Goal: Task Accomplishment & Management: Manage account settings

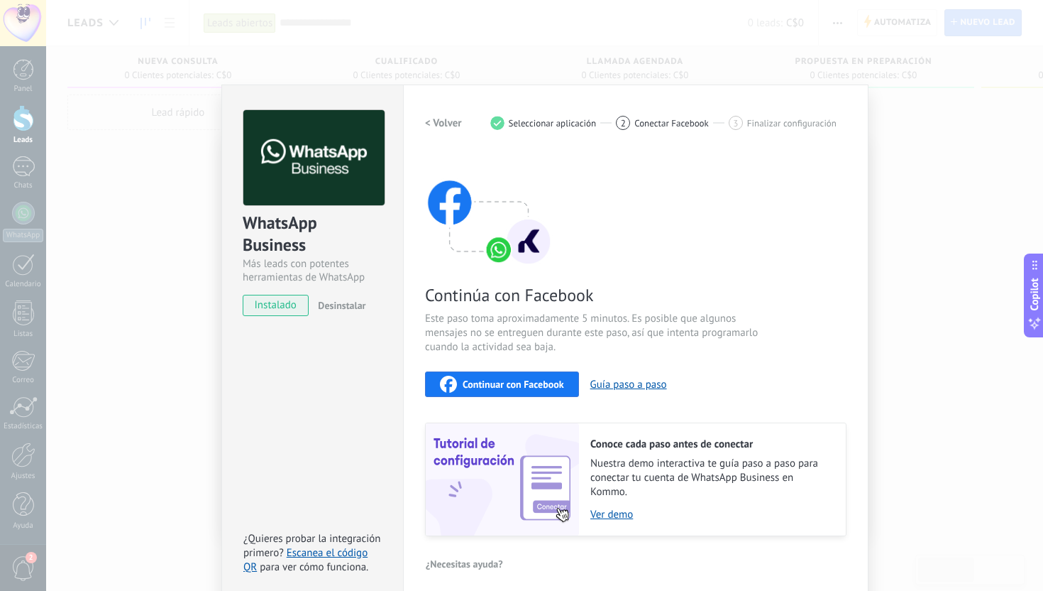
click at [507, 384] on span "Continuar con Facebook" at bounding box center [513, 384] width 101 height 10
click at [516, 384] on span "Continuar con Facebook" at bounding box center [513, 384] width 101 height 10
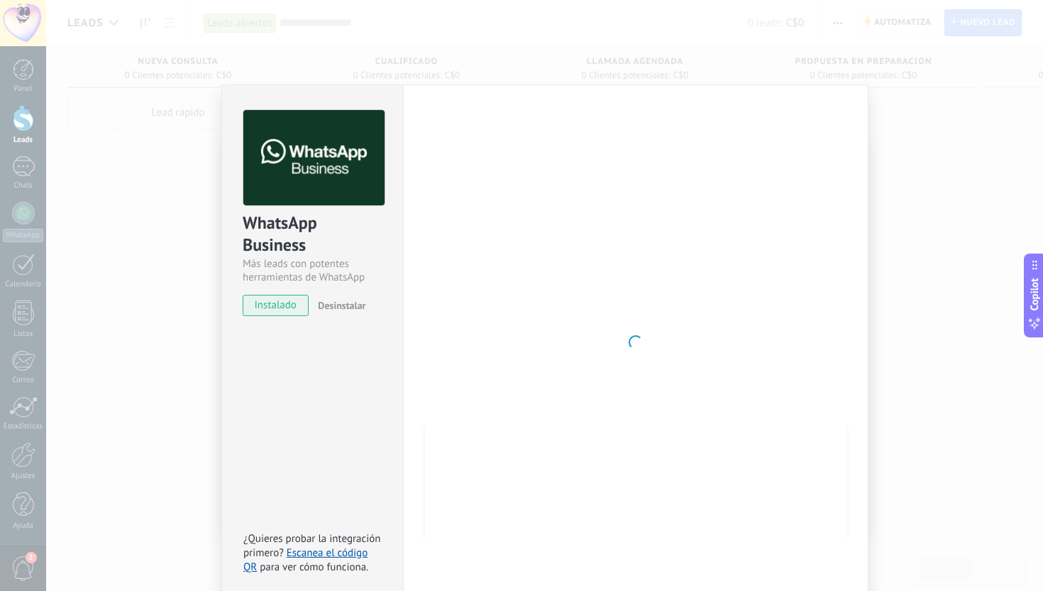
click at [790, 47] on div "WhatsApp Business Más leads con potentes herramientas de WhatsApp instalado Des…" at bounding box center [544, 295] width 997 height 591
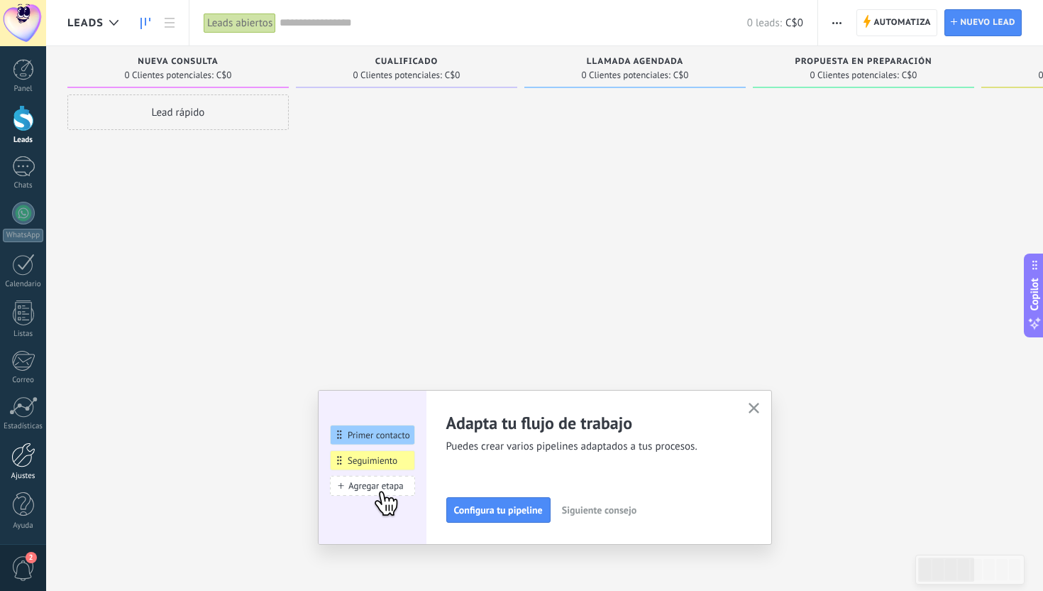
click at [21, 461] on div at bounding box center [23, 454] width 24 height 25
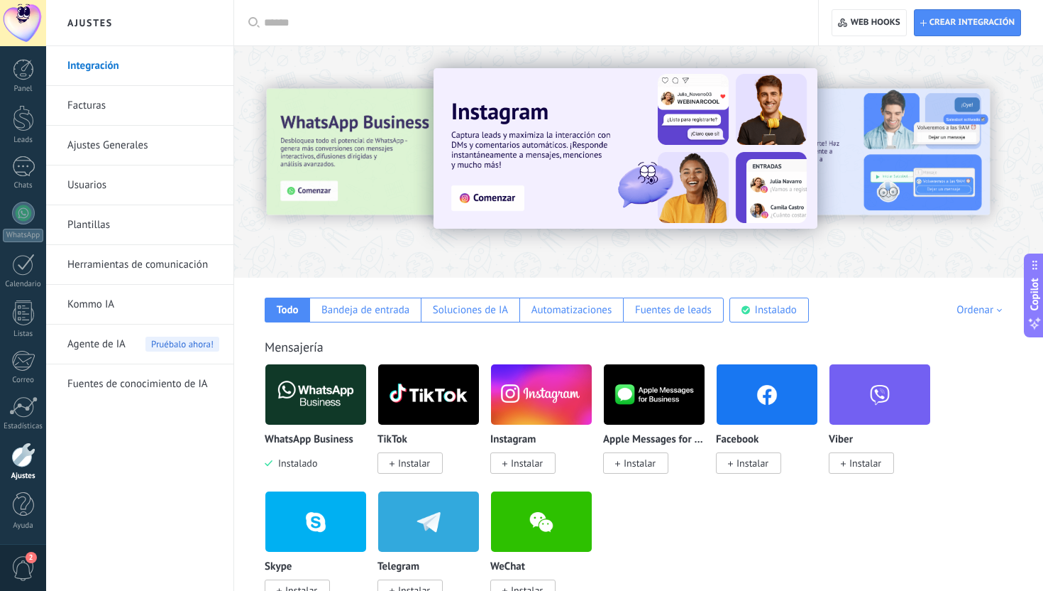
click at [304, 397] on img at bounding box center [315, 394] width 101 height 69
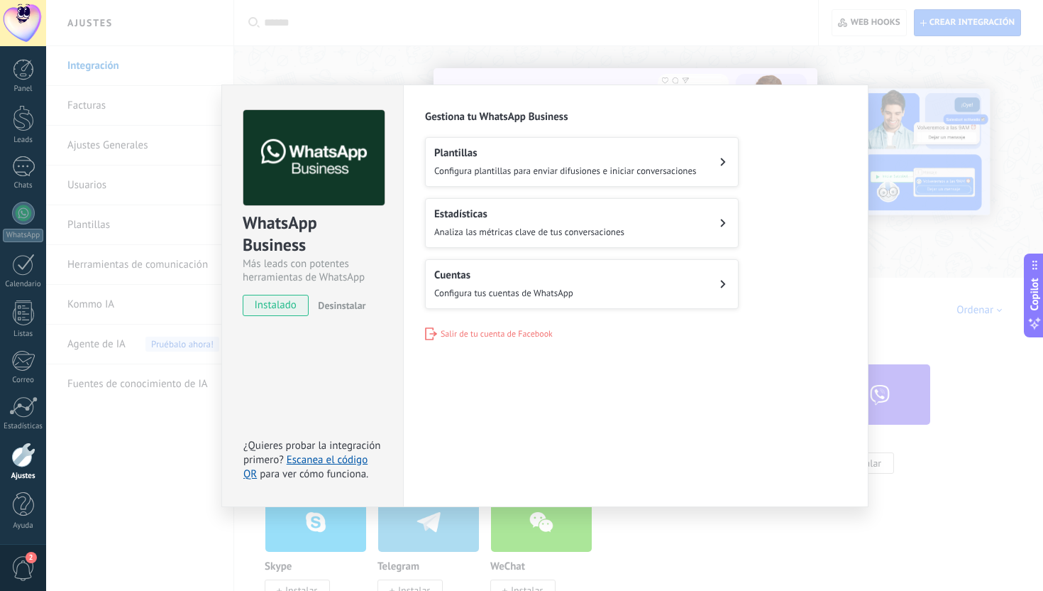
click at [579, 290] on button "Cuentas Configura tus cuentas de WhatsApp" at bounding box center [582, 284] width 314 height 50
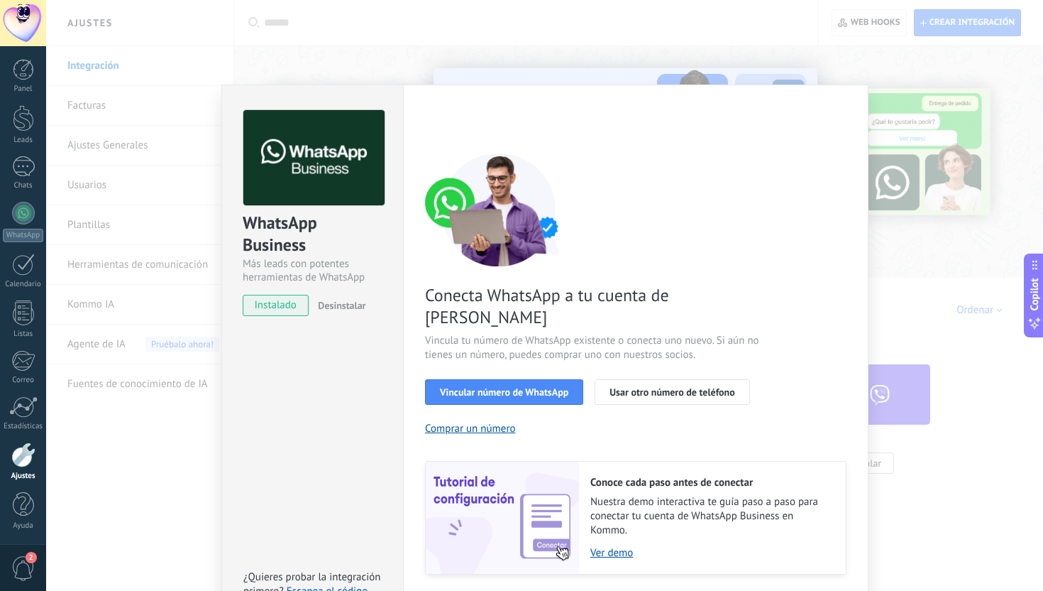
click at [994, 111] on div "WhatsApp Business Más leads con potentes herramientas de WhatsApp instalado Des…" at bounding box center [544, 295] width 997 height 591
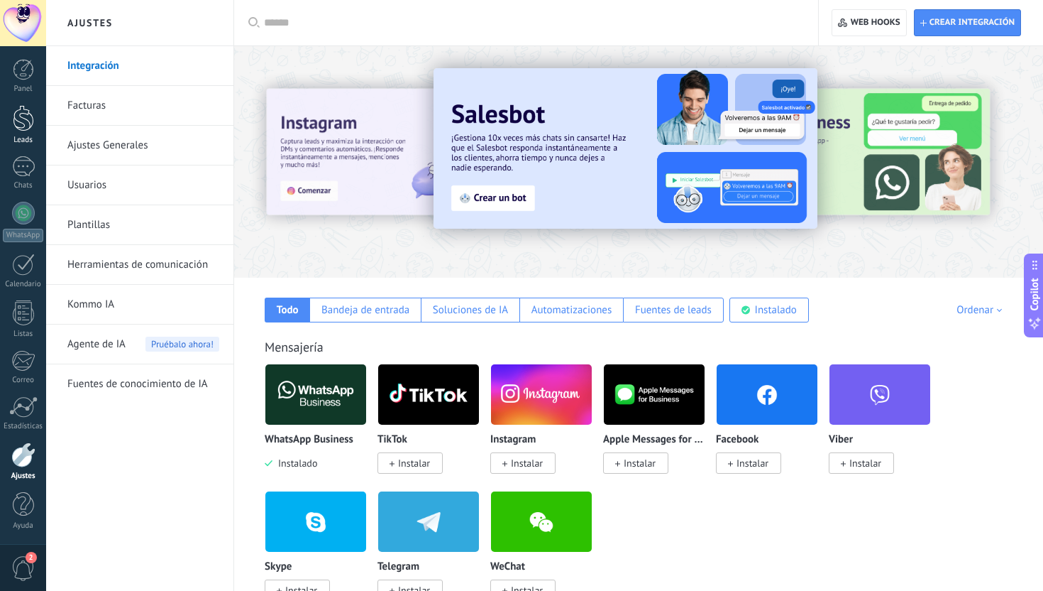
click at [19, 111] on div at bounding box center [23, 118] width 21 height 26
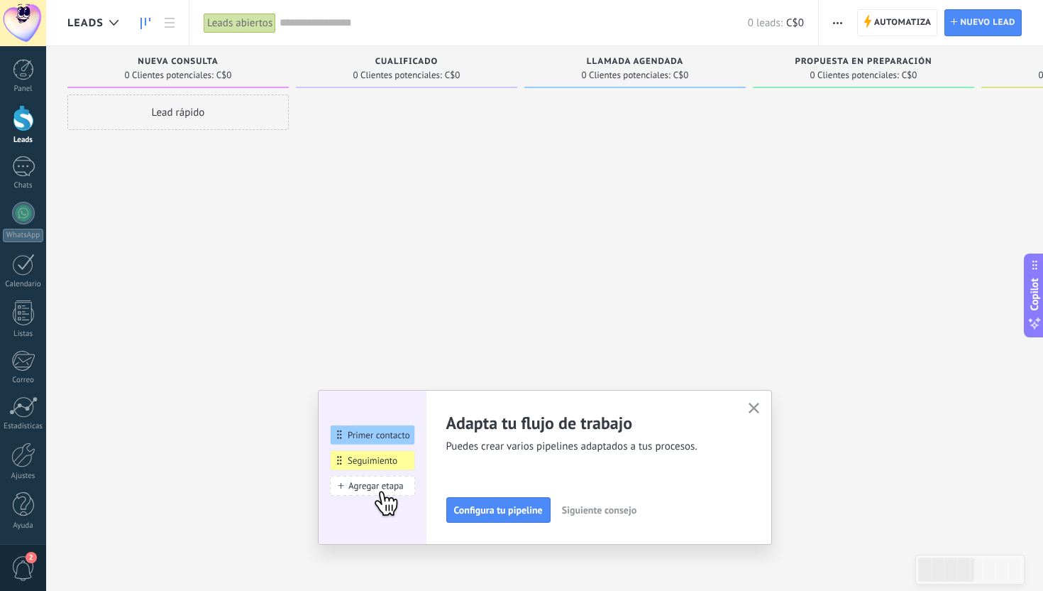
click at [758, 409] on icon "button" at bounding box center [754, 407] width 11 height 11
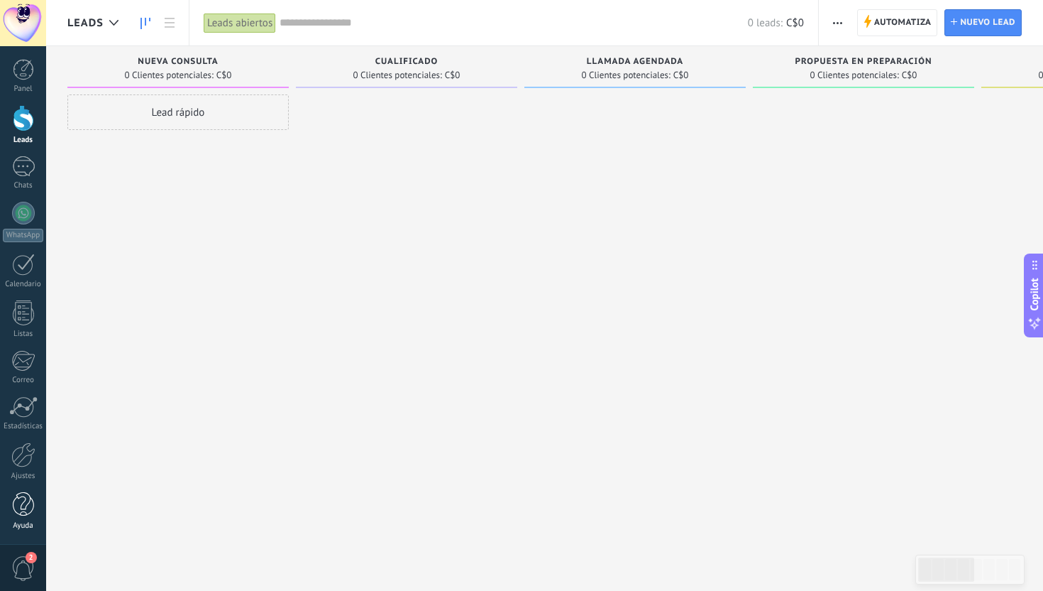
click at [27, 504] on div at bounding box center [23, 504] width 21 height 25
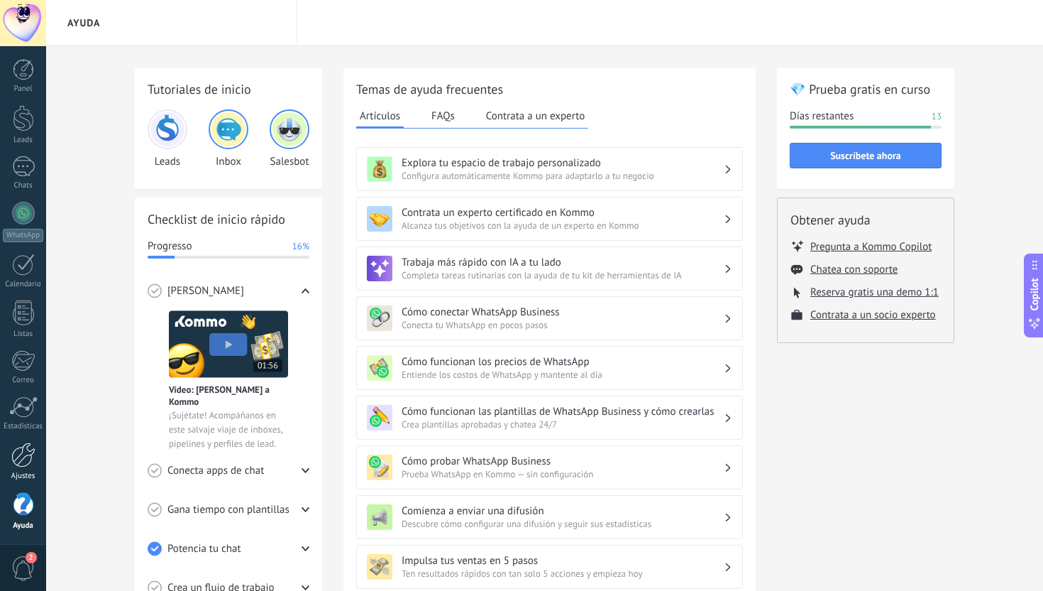
click at [18, 459] on div at bounding box center [23, 454] width 24 height 25
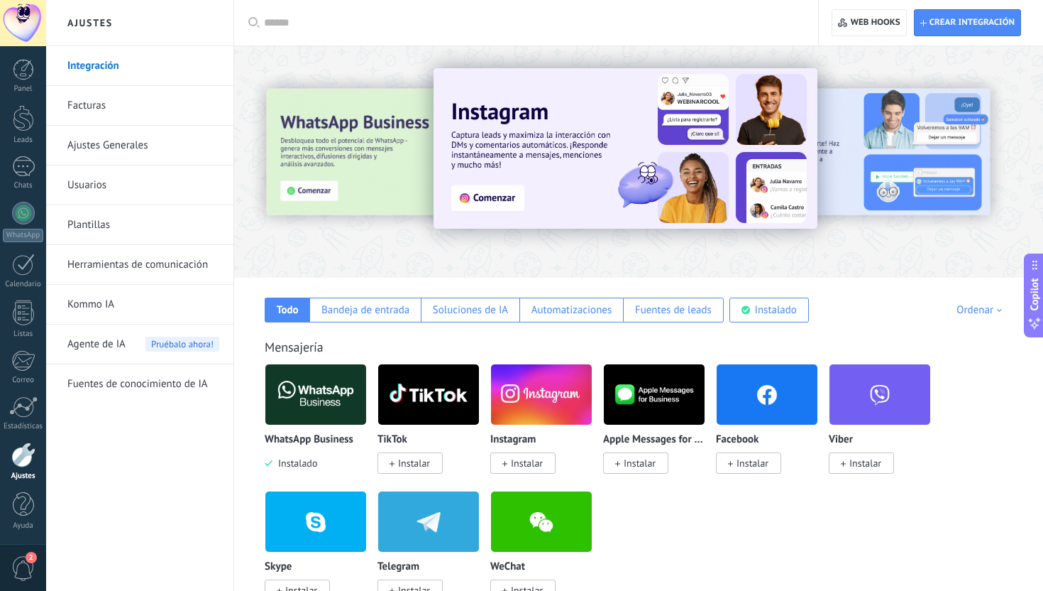
click at [136, 187] on link "Usuarios" at bounding box center [143, 185] width 152 height 40
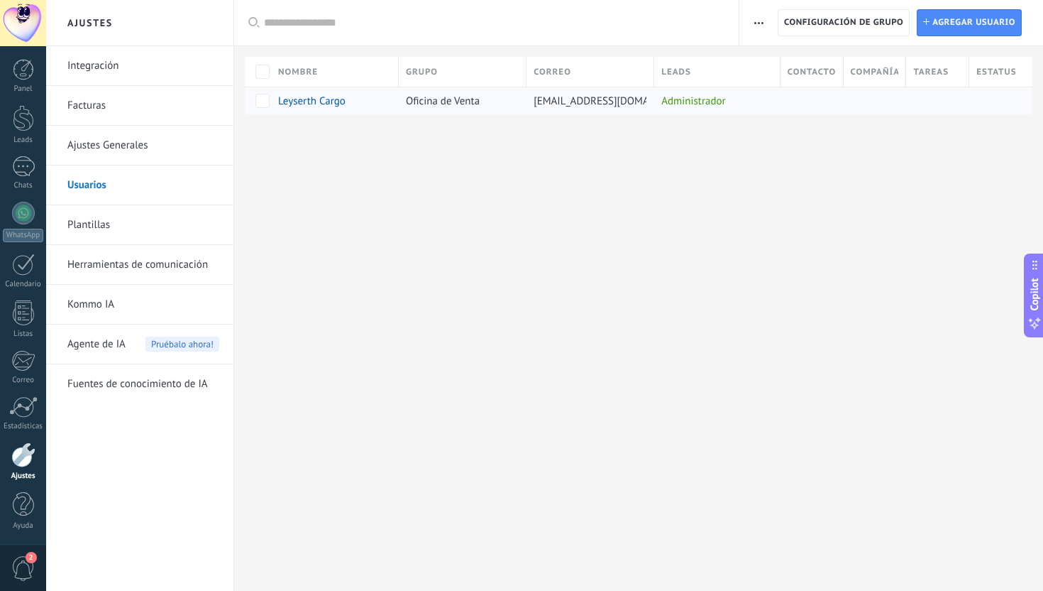
click at [313, 109] on div "Leyserth Cargo" at bounding box center [331, 100] width 121 height 27
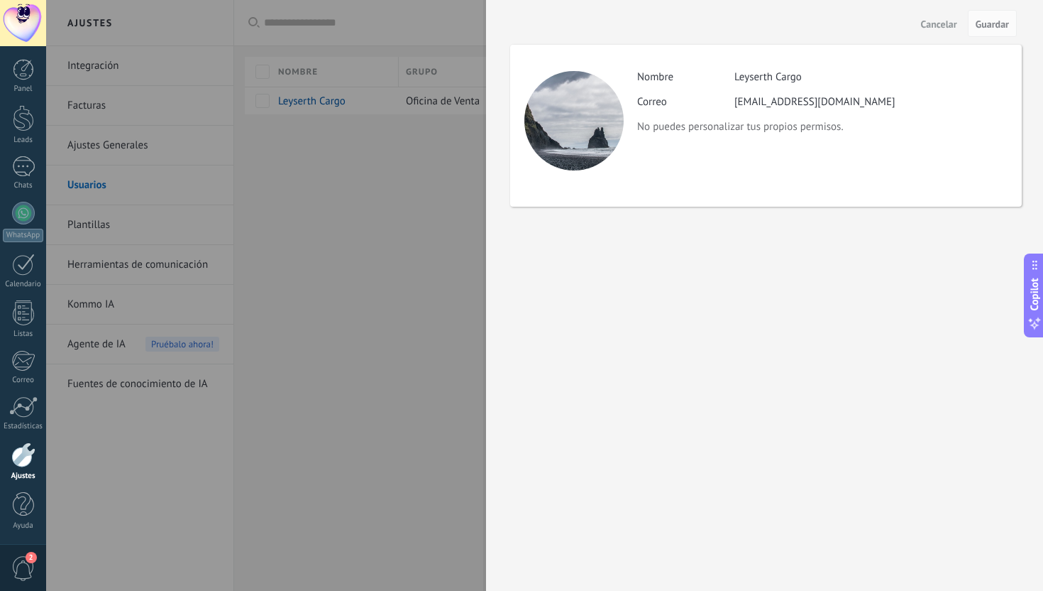
click at [939, 28] on span "Cancelar" at bounding box center [939, 24] width 36 height 10
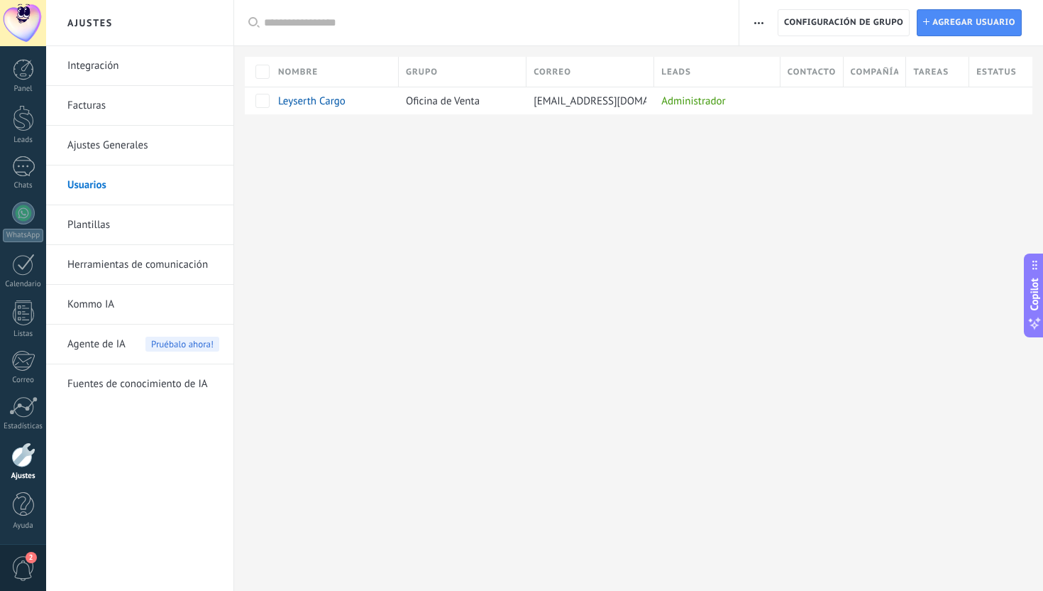
click at [155, 138] on link "Ajustes Generales" at bounding box center [143, 146] width 152 height 40
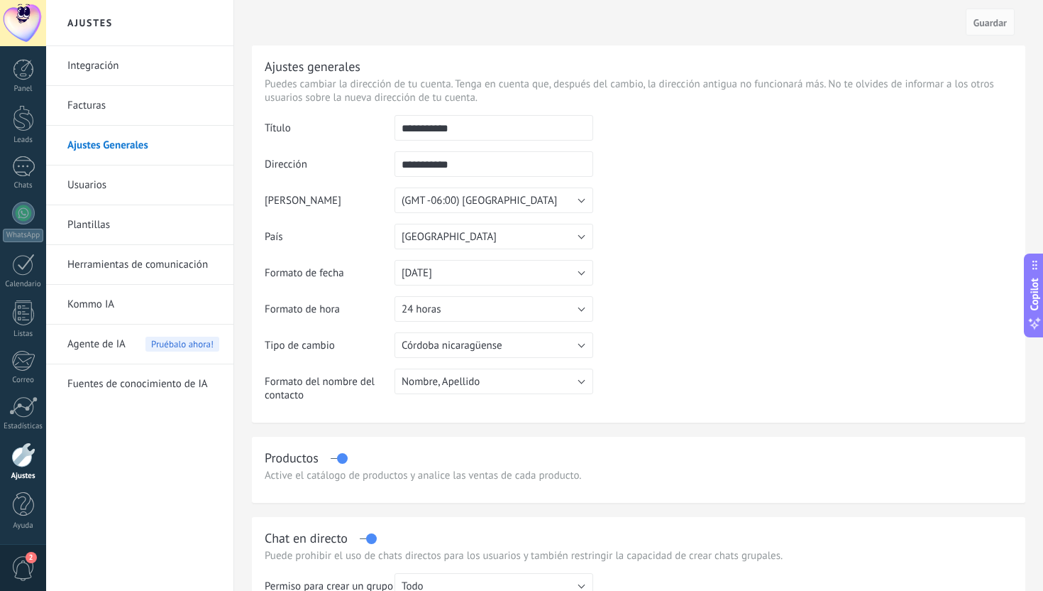
click at [127, 70] on link "Integración" at bounding box center [143, 66] width 152 height 40
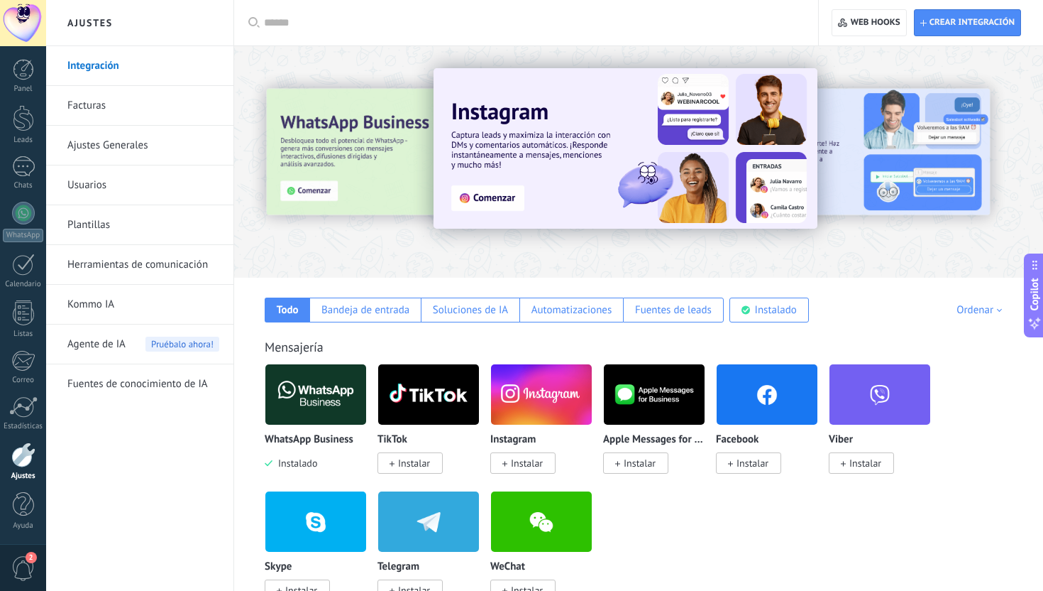
click at [334, 412] on img at bounding box center [315, 394] width 101 height 69
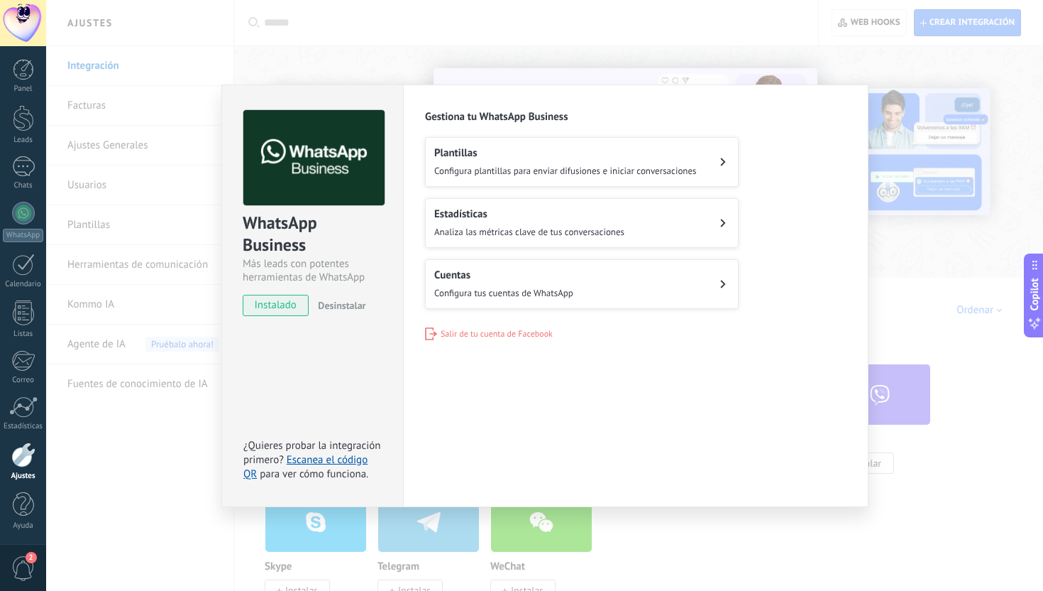
click at [770, 54] on div "WhatsApp Business Más leads con potentes herramientas de WhatsApp instalado Des…" at bounding box center [544, 295] width 997 height 591
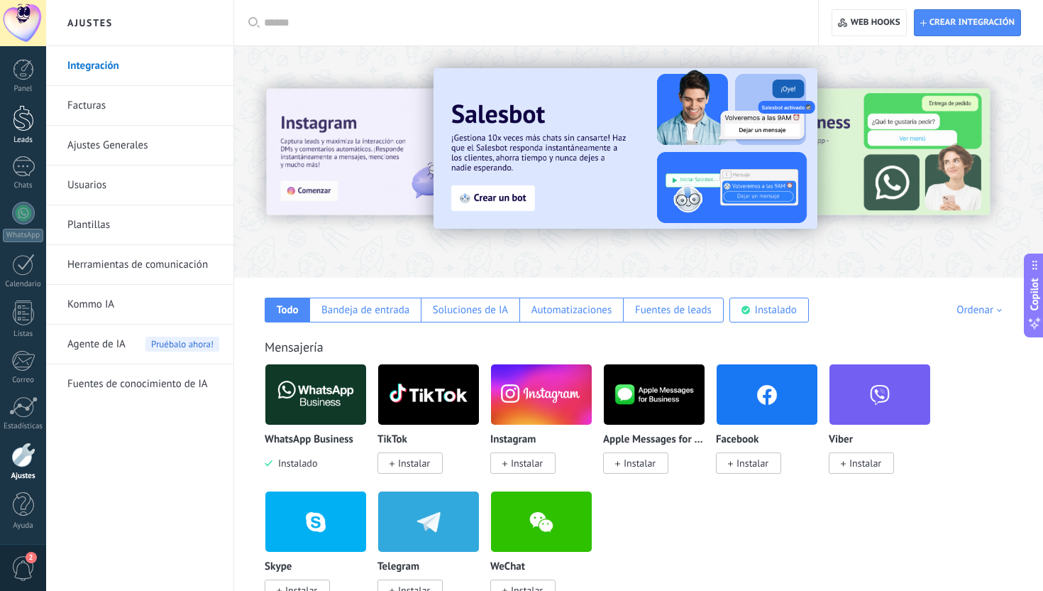
click at [16, 109] on div at bounding box center [23, 118] width 21 height 26
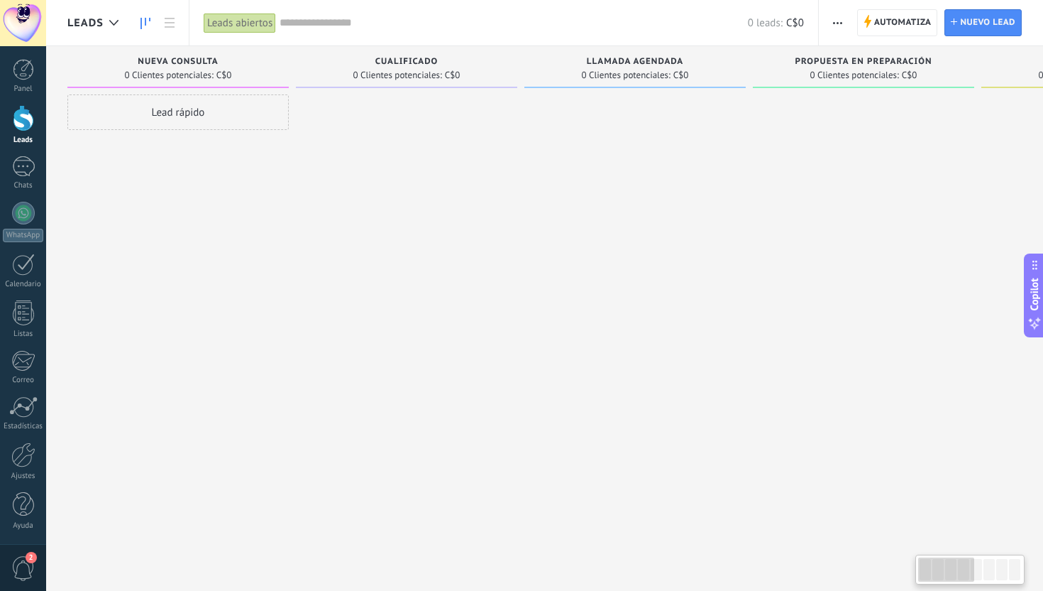
click at [503, 220] on div at bounding box center [406, 296] width 221 height 405
click at [108, 17] on div at bounding box center [113, 23] width 23 height 28
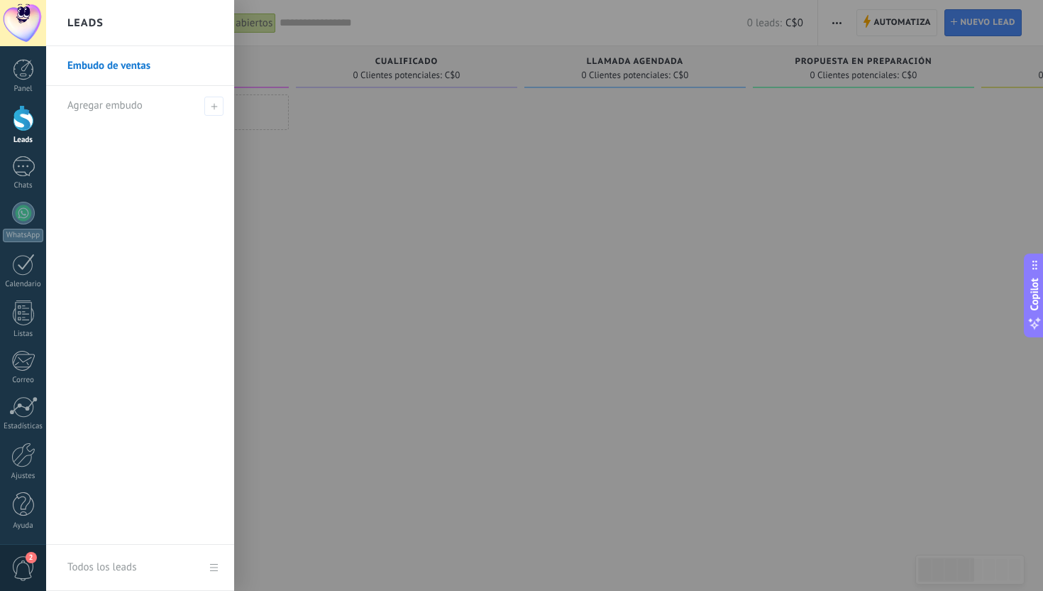
click at [395, 199] on div at bounding box center [567, 295] width 1043 height 591
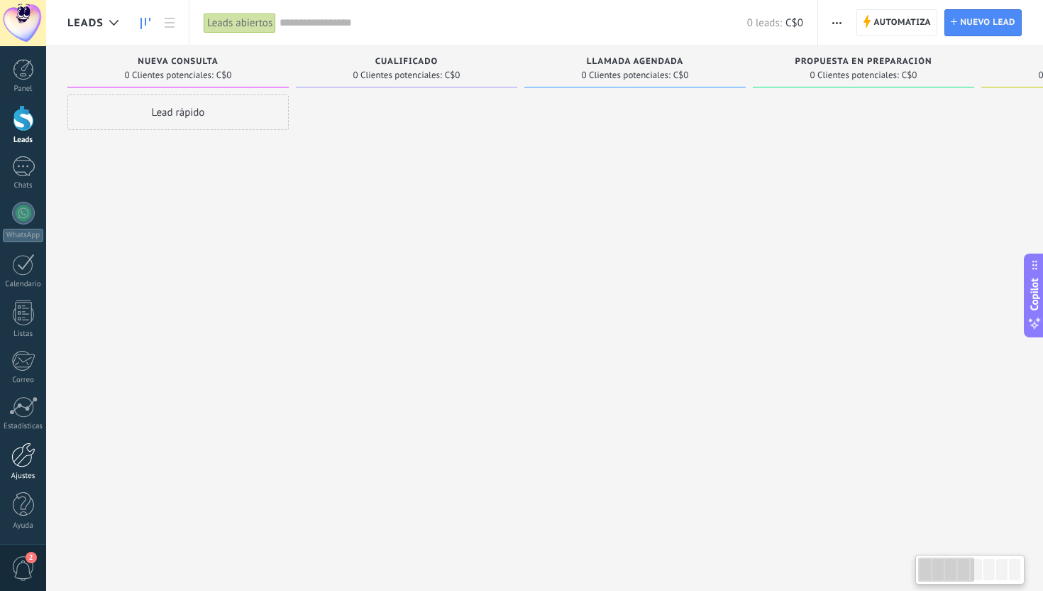
click at [18, 460] on div at bounding box center [23, 454] width 24 height 25
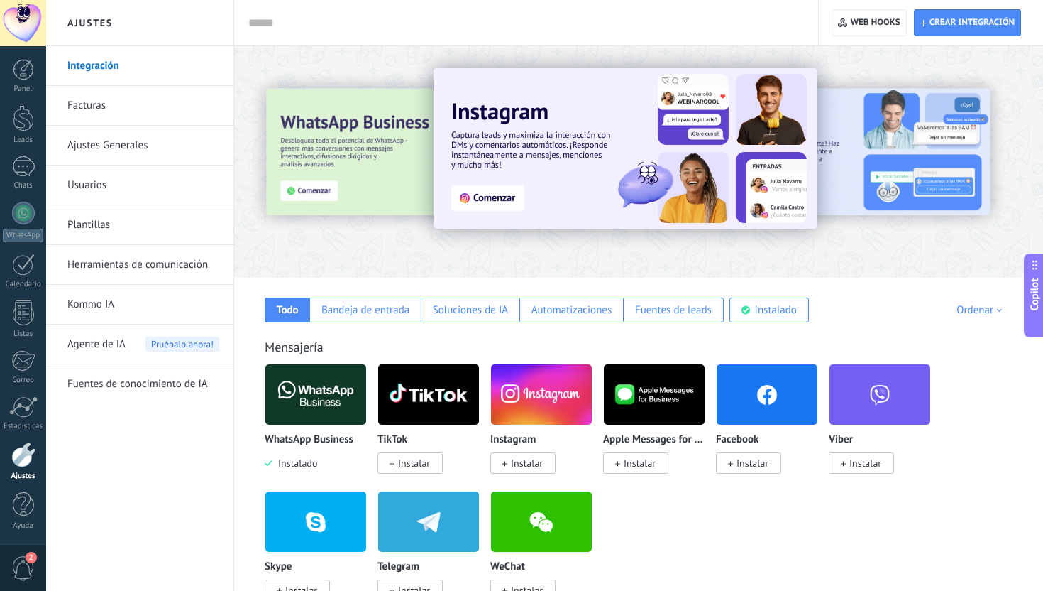
click at [343, 393] on img at bounding box center [315, 394] width 101 height 69
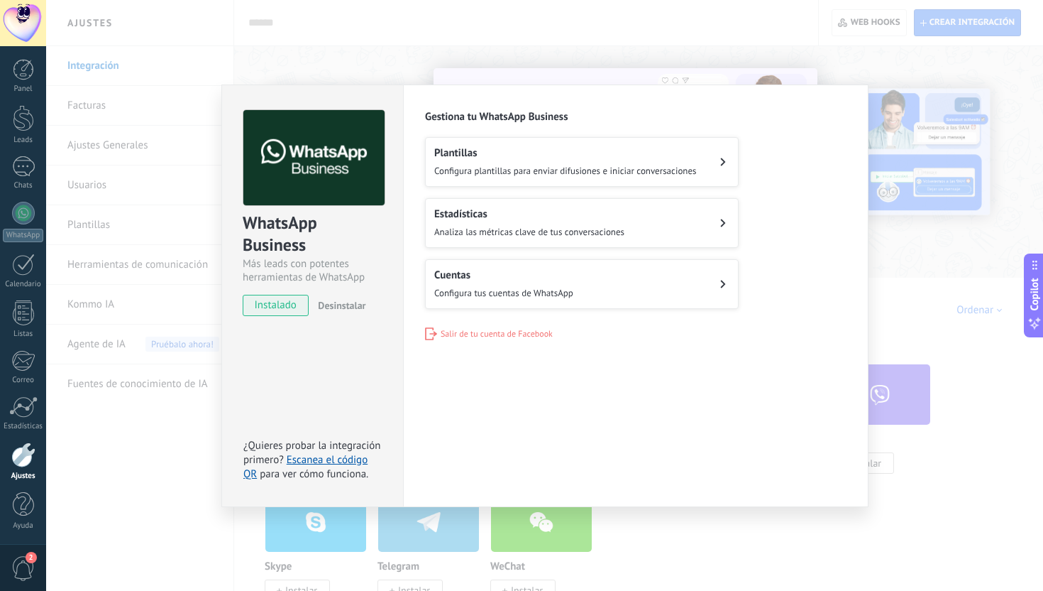
click at [509, 285] on div "Cuentas Configura tus cuentas de WhatsApp" at bounding box center [503, 283] width 139 height 31
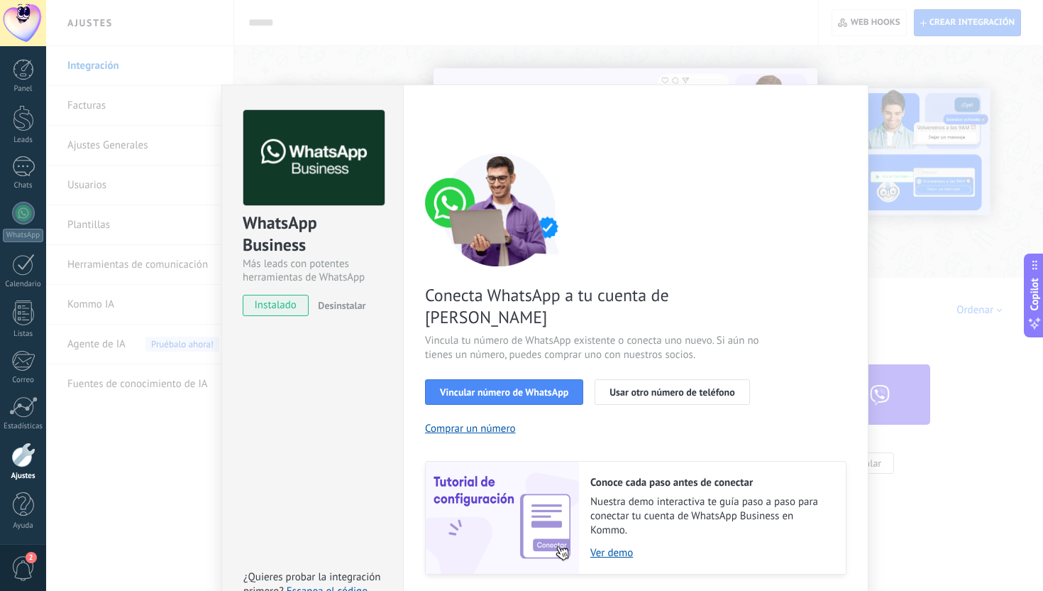
scroll to position [26, 0]
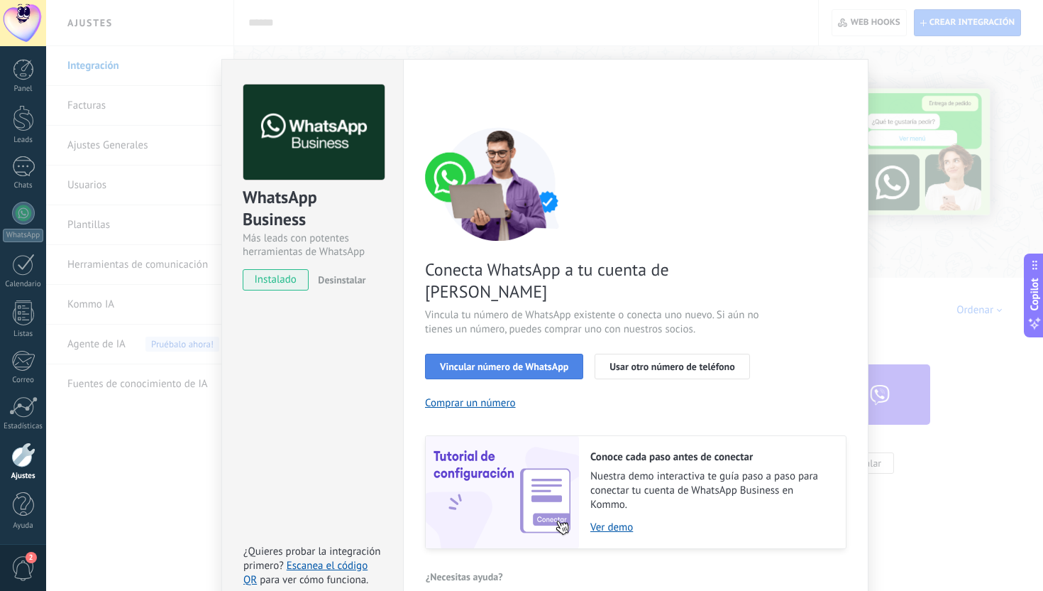
click at [542, 353] on button "Vincular número de WhatsApp" at bounding box center [504, 366] width 158 height 26
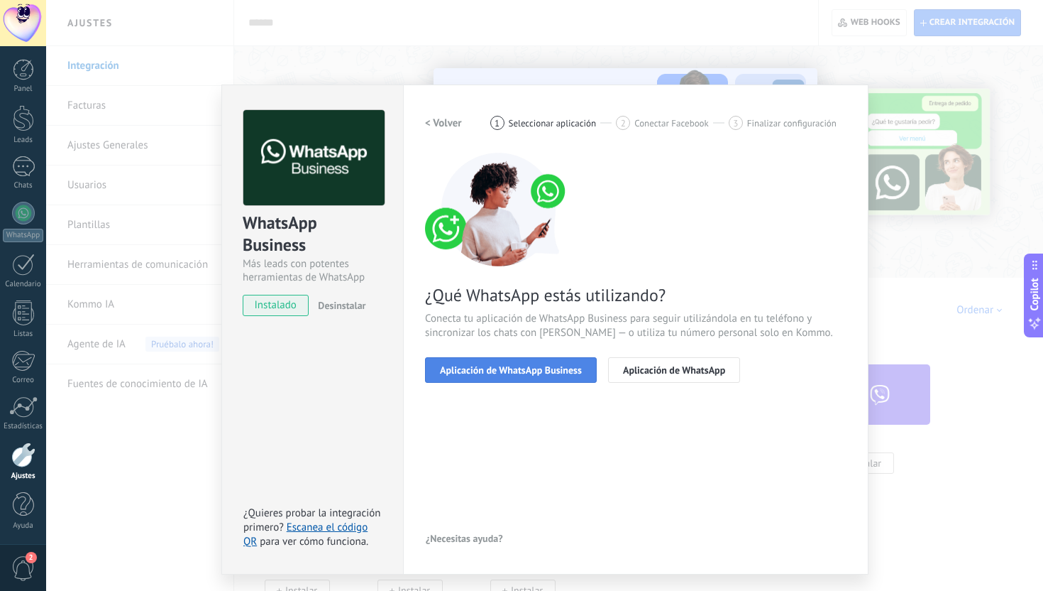
click at [527, 379] on button "Aplicación de WhatsApp Business" at bounding box center [511, 370] width 172 height 26
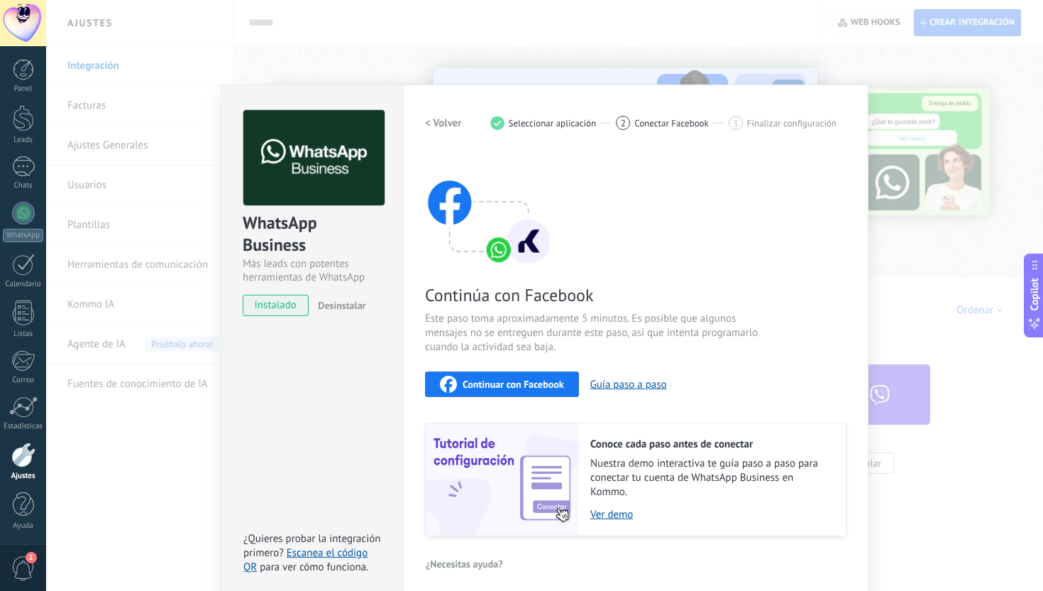
scroll to position [9, 0]
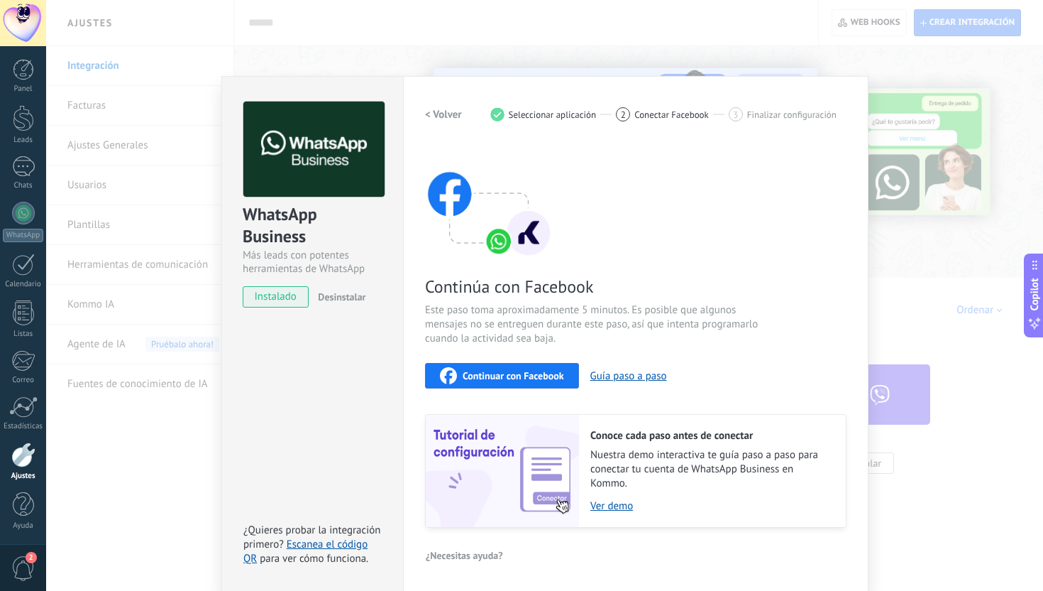
click at [535, 381] on div "Continuar con Facebook" at bounding box center [502, 375] width 124 height 17
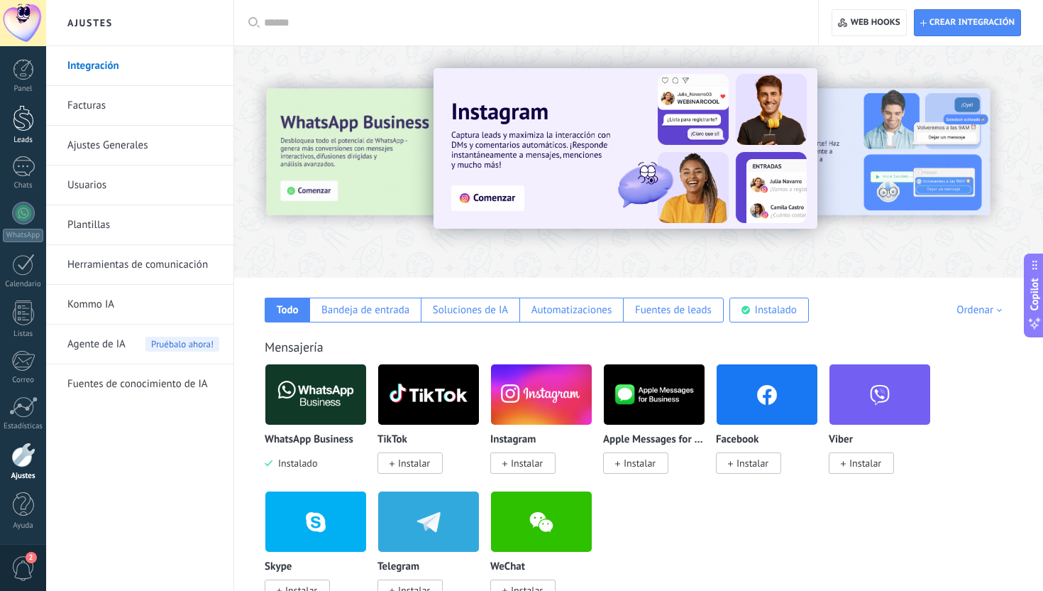
click at [21, 120] on div at bounding box center [23, 118] width 21 height 26
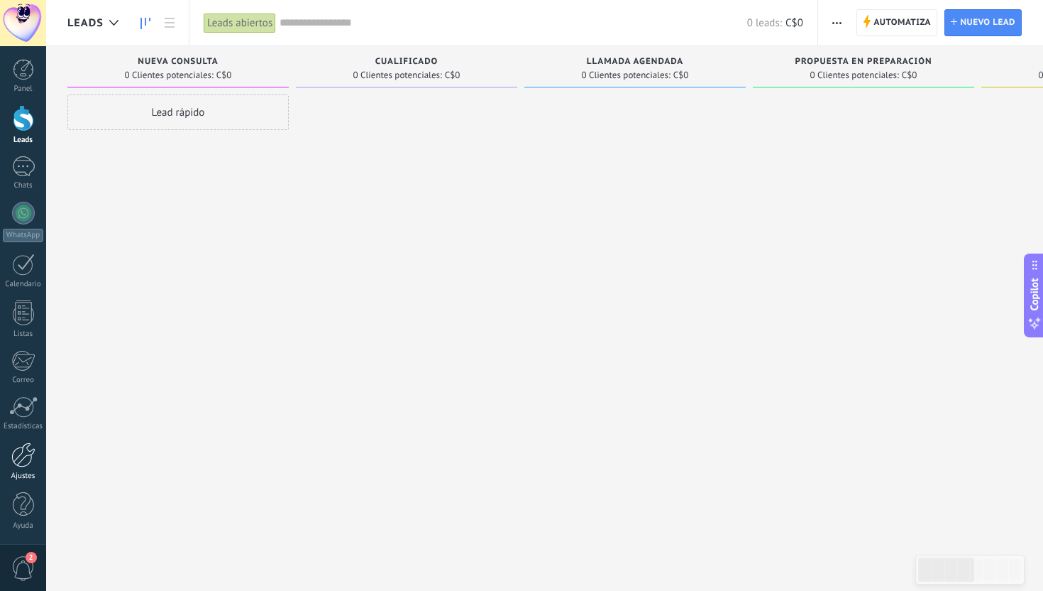
click at [18, 459] on div at bounding box center [23, 454] width 24 height 25
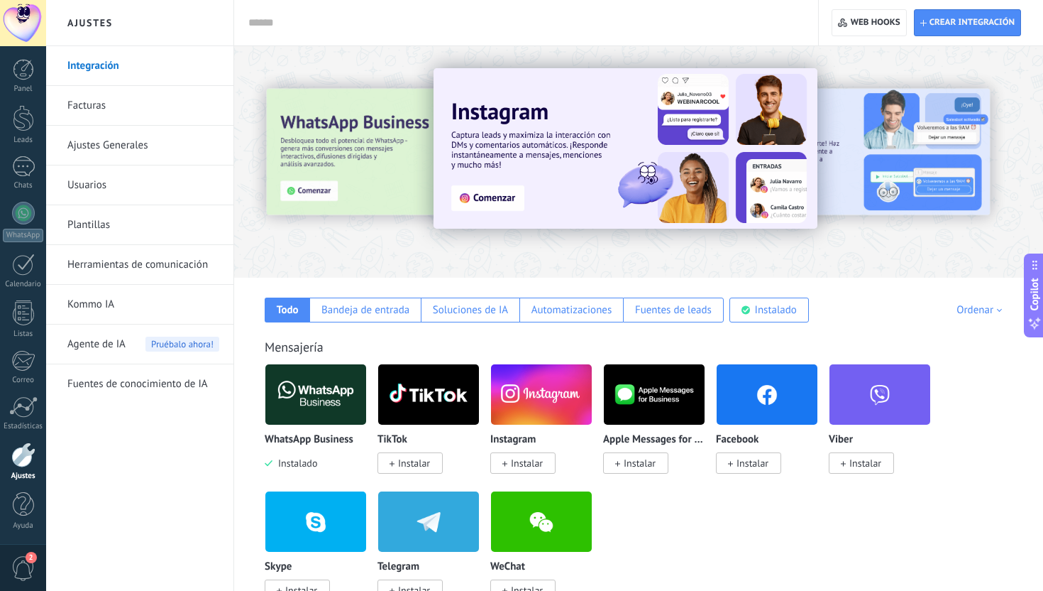
click at [755, 462] on span "Instalar" at bounding box center [753, 462] width 32 height 13
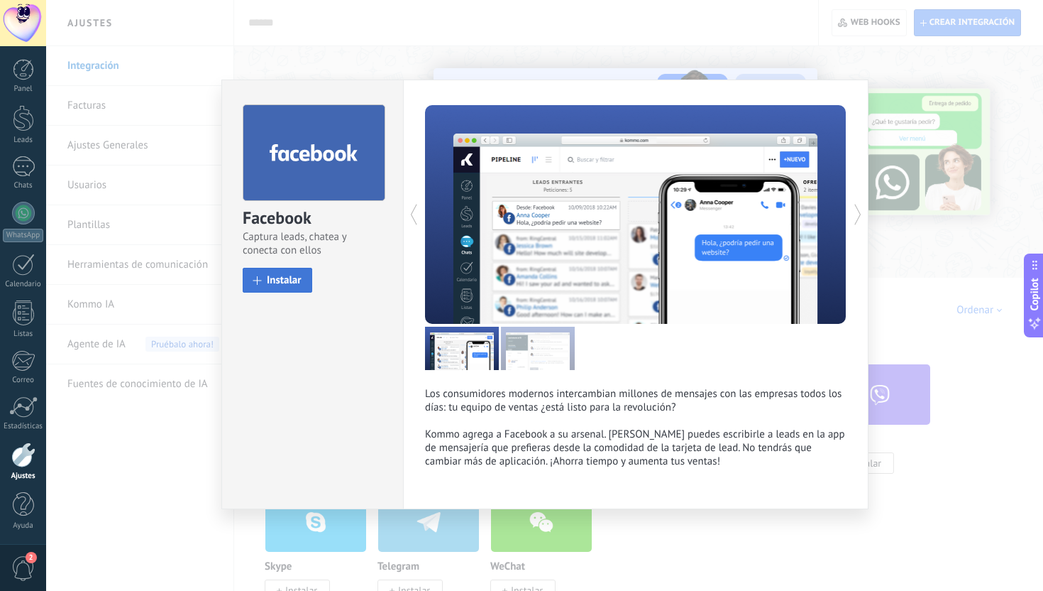
click at [300, 282] on span "Instalar" at bounding box center [284, 280] width 35 height 11
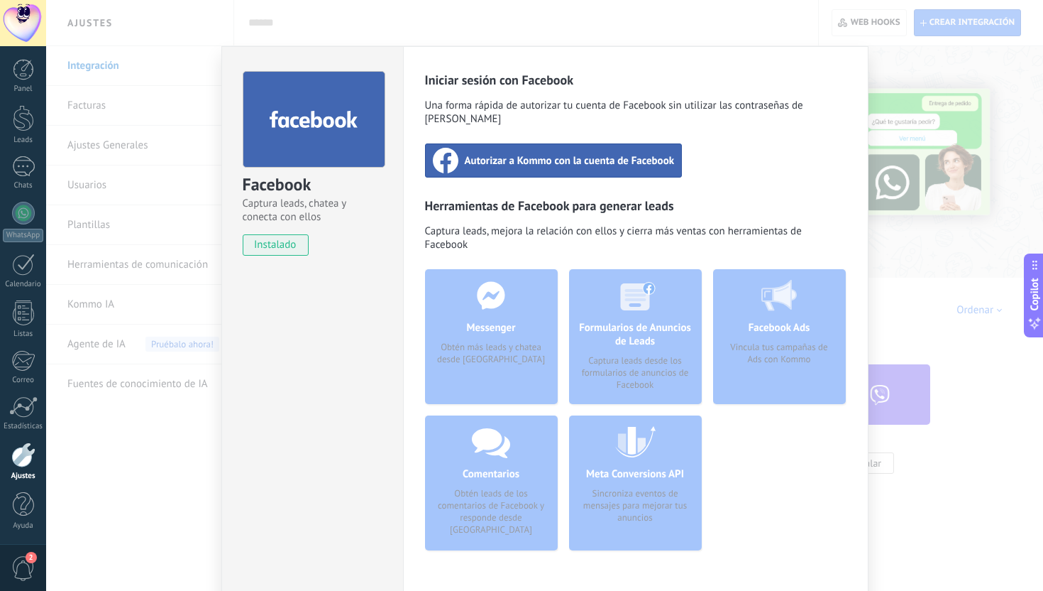
click at [496, 155] on div "Autorizar a Kommo con la cuenta de Facebook" at bounding box center [554, 160] width 258 height 34
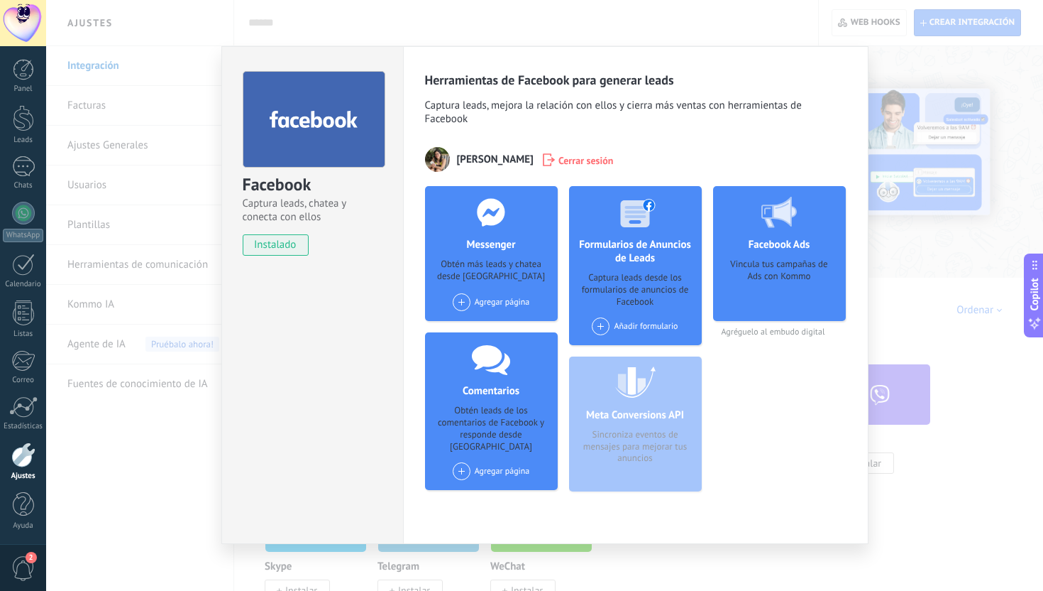
click at [938, 241] on div "Facebook Captura leads, chatea y conecta con ellos instalado Desinstalar Herram…" at bounding box center [544, 295] width 997 height 591
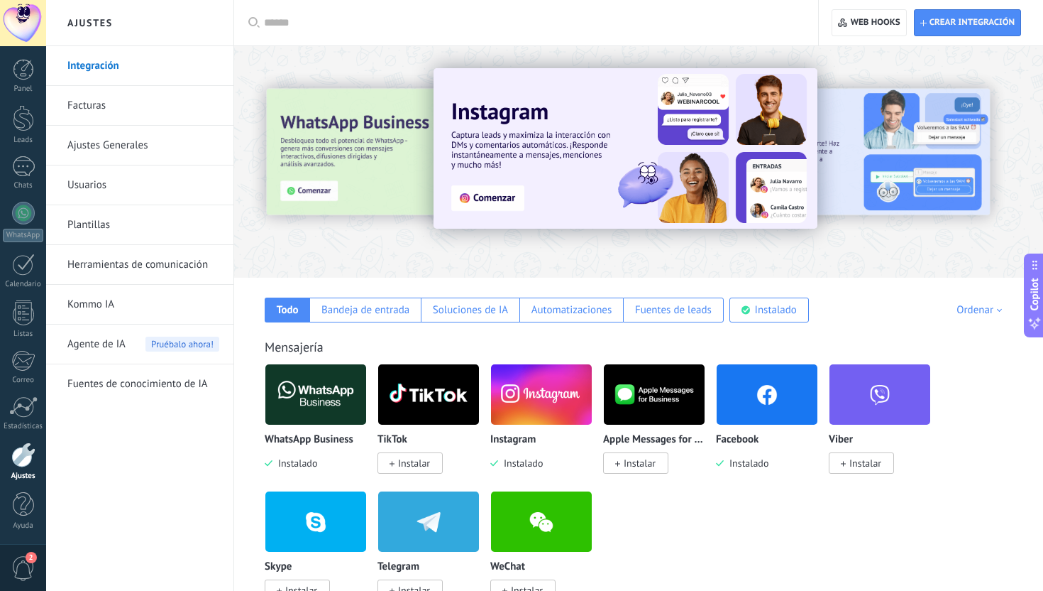
click at [760, 401] on img at bounding box center [767, 394] width 101 height 69
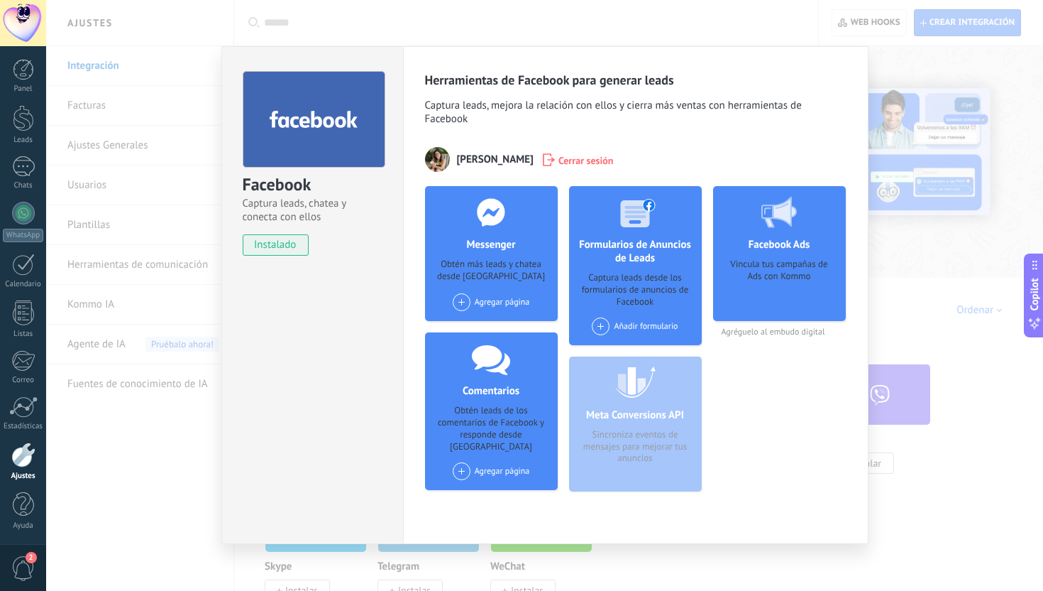
click at [906, 91] on div "Facebook Captura leads, chatea y conecta con ellos instalado Desinstalar Herram…" at bounding box center [544, 295] width 997 height 591
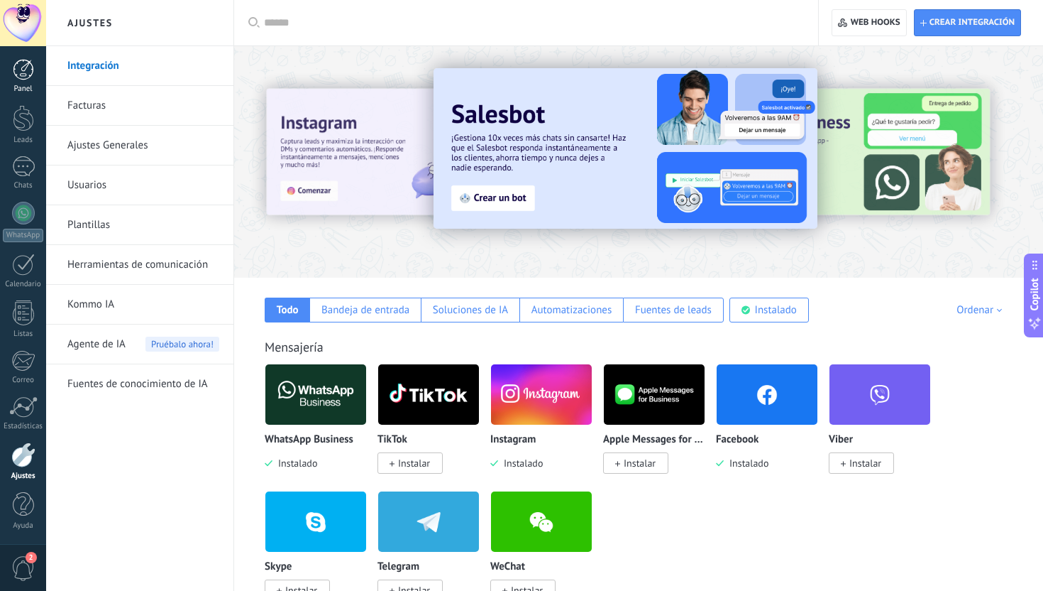
click at [31, 75] on div at bounding box center [23, 69] width 21 height 21
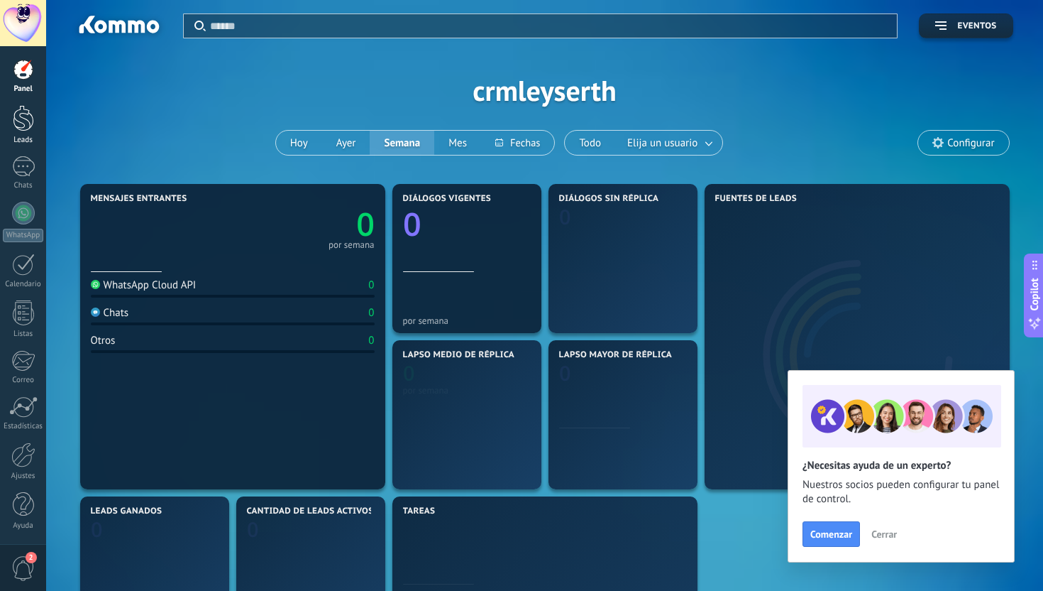
click at [25, 128] on div at bounding box center [23, 118] width 21 height 26
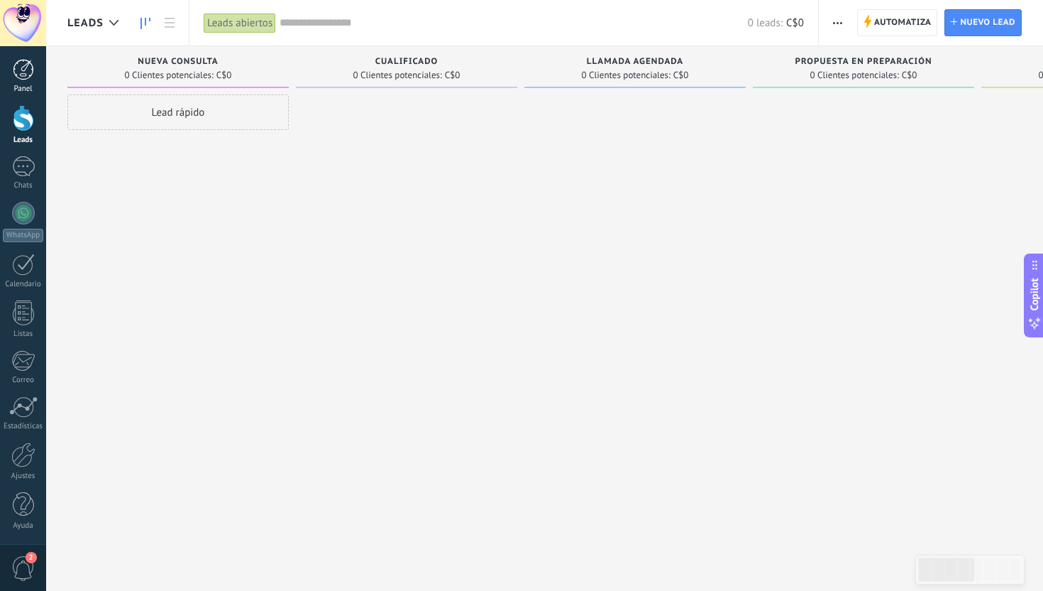
click at [25, 80] on link "Panel" at bounding box center [23, 76] width 46 height 35
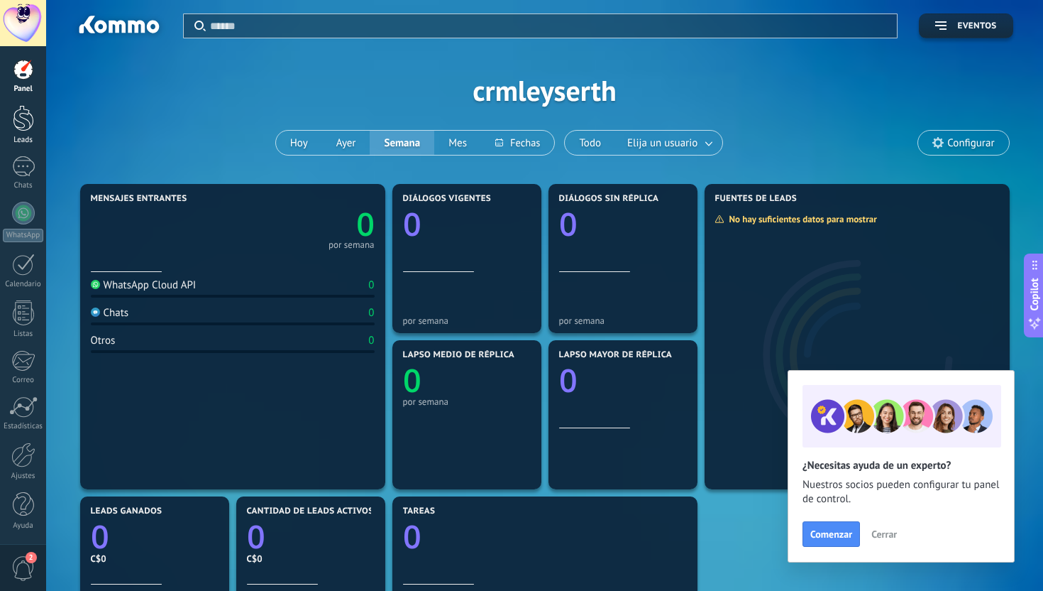
click at [21, 124] on div at bounding box center [23, 118] width 21 height 26
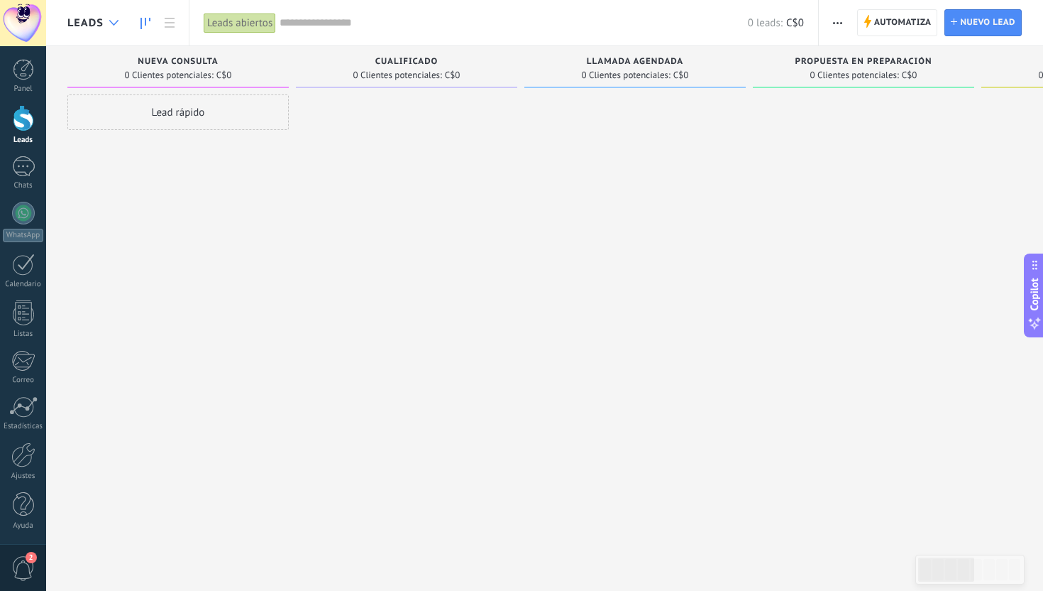
click at [111, 23] on icon at bounding box center [113, 23] width 9 height 6
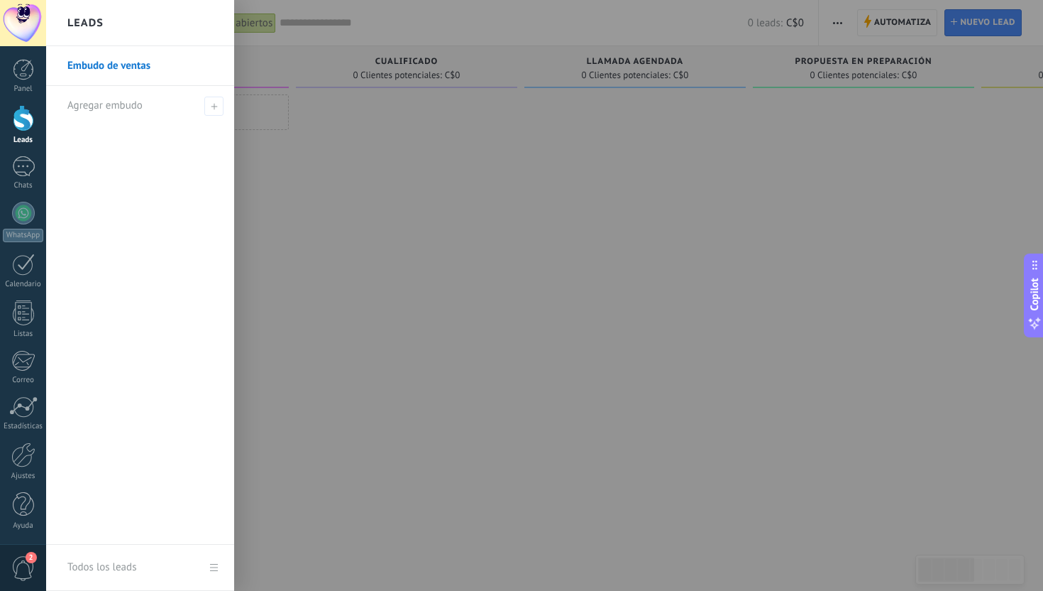
click at [111, 23] on div "Leads" at bounding box center [140, 23] width 188 height 46
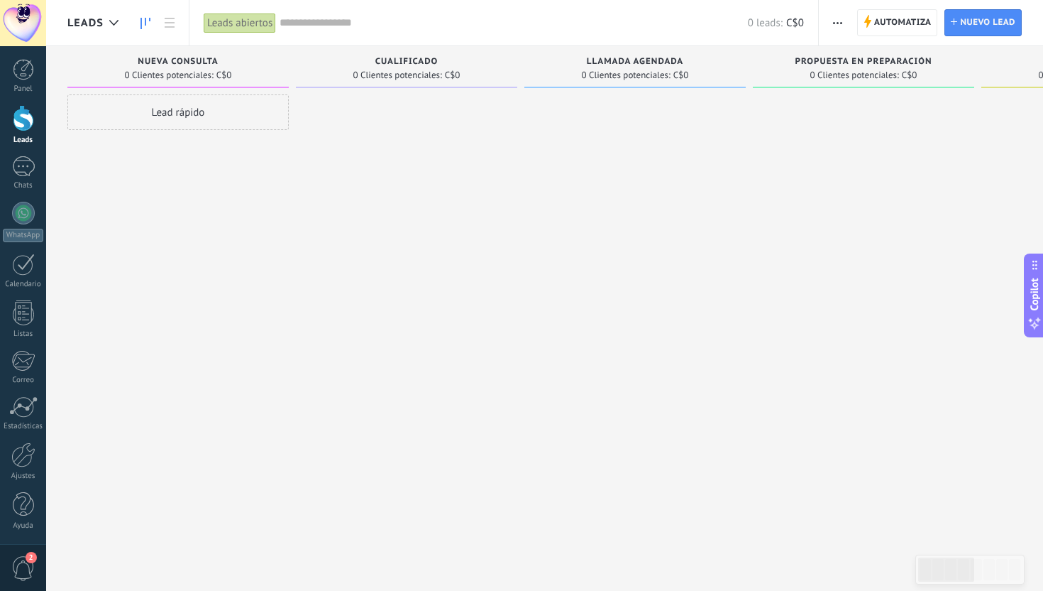
click at [199, 207] on div "Lead rápido" at bounding box center [177, 296] width 221 height 405
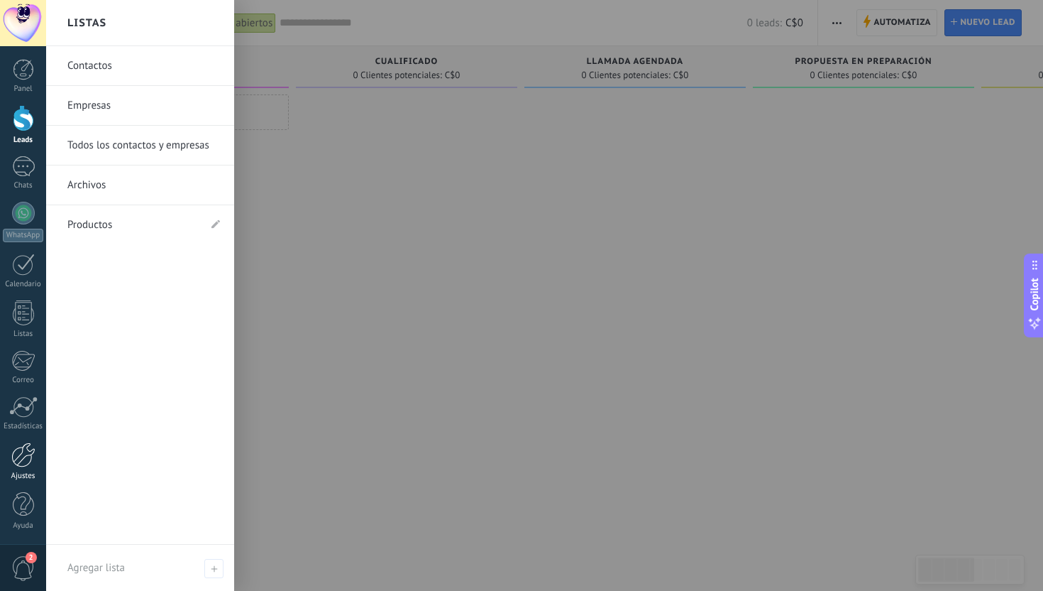
click at [23, 463] on div at bounding box center [23, 454] width 24 height 25
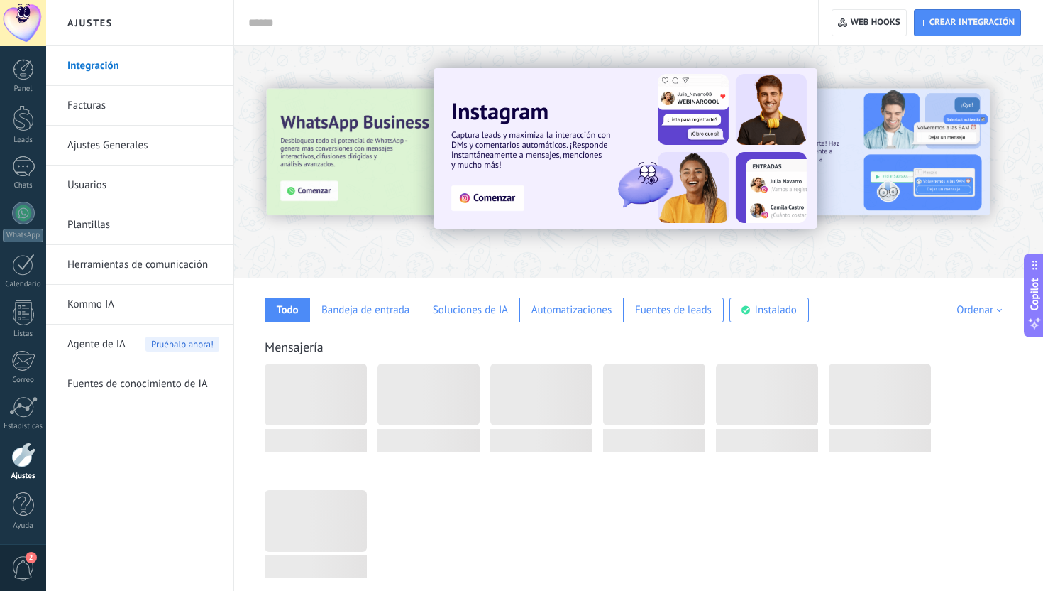
click at [118, 187] on link "Usuarios" at bounding box center [143, 185] width 152 height 40
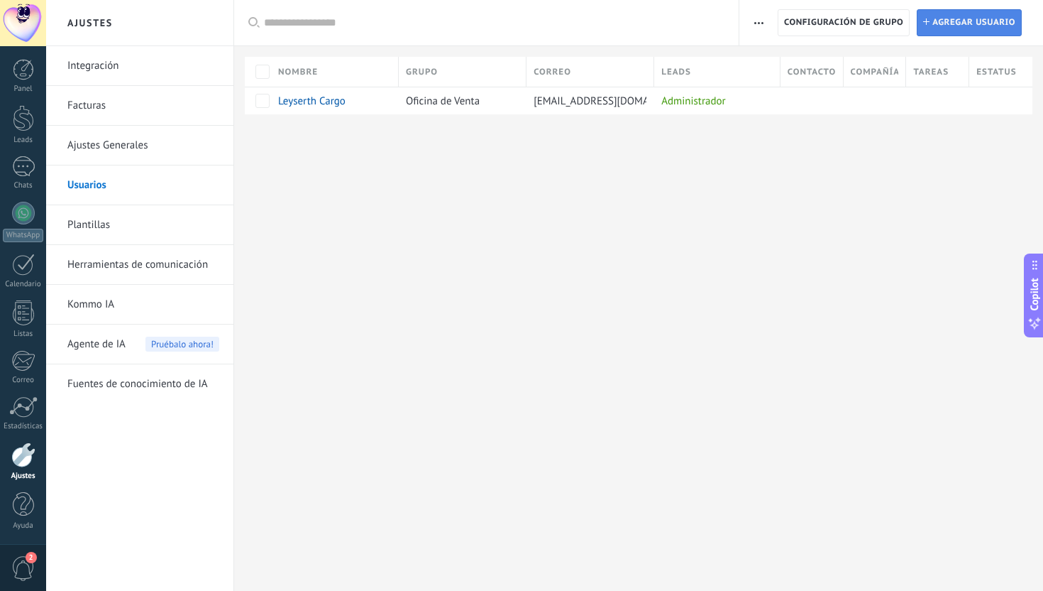
click at [957, 28] on span "Agregar usuario" at bounding box center [974, 23] width 83 height 26
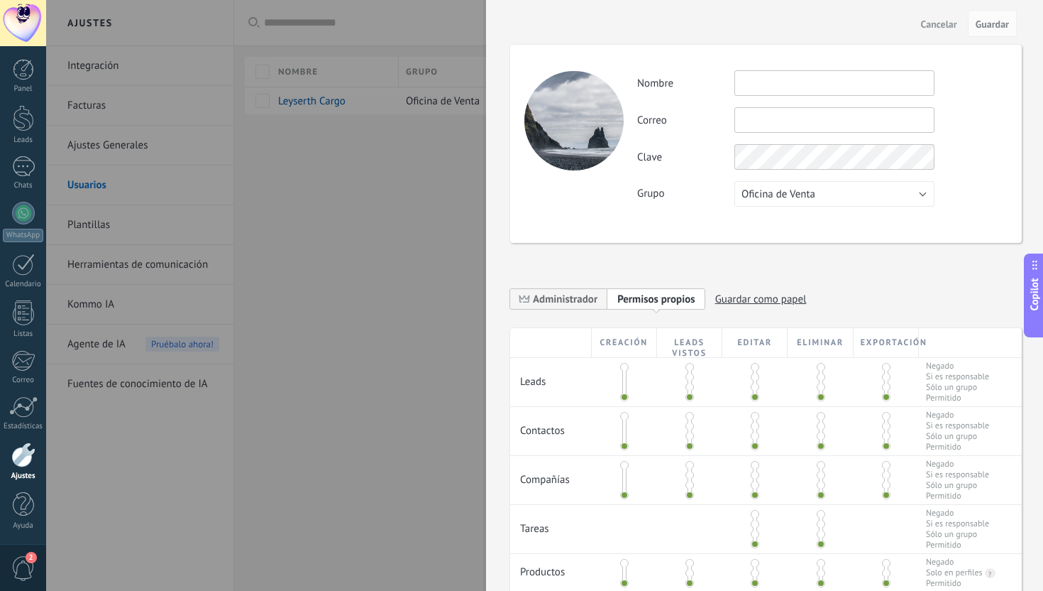
click at [834, 92] on input "text" at bounding box center [835, 83] width 200 height 26
type input "******"
type input "**********"
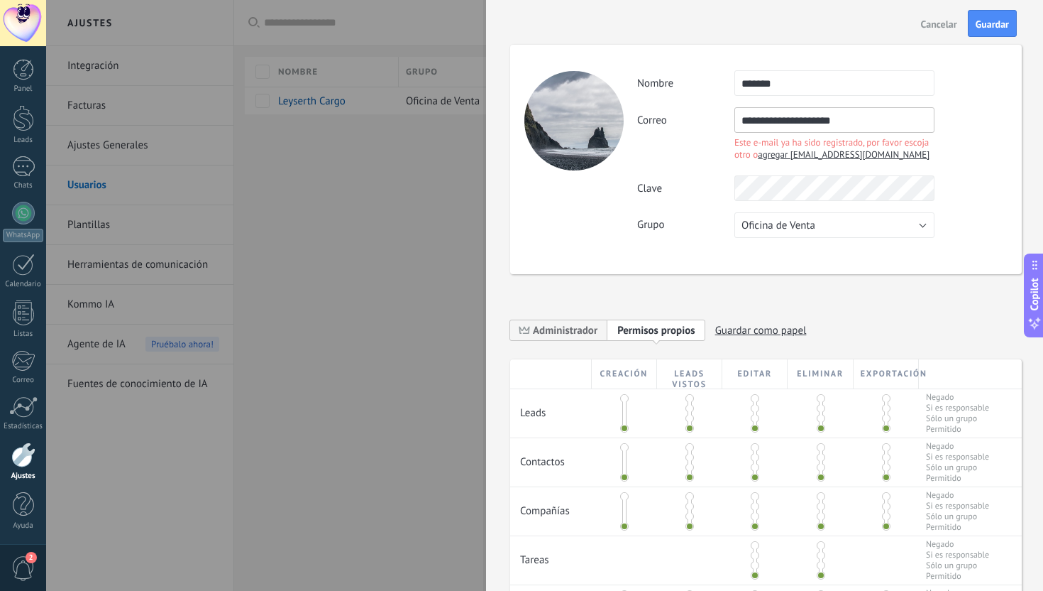
click at [866, 117] on input "**********" at bounding box center [835, 120] width 200 height 26
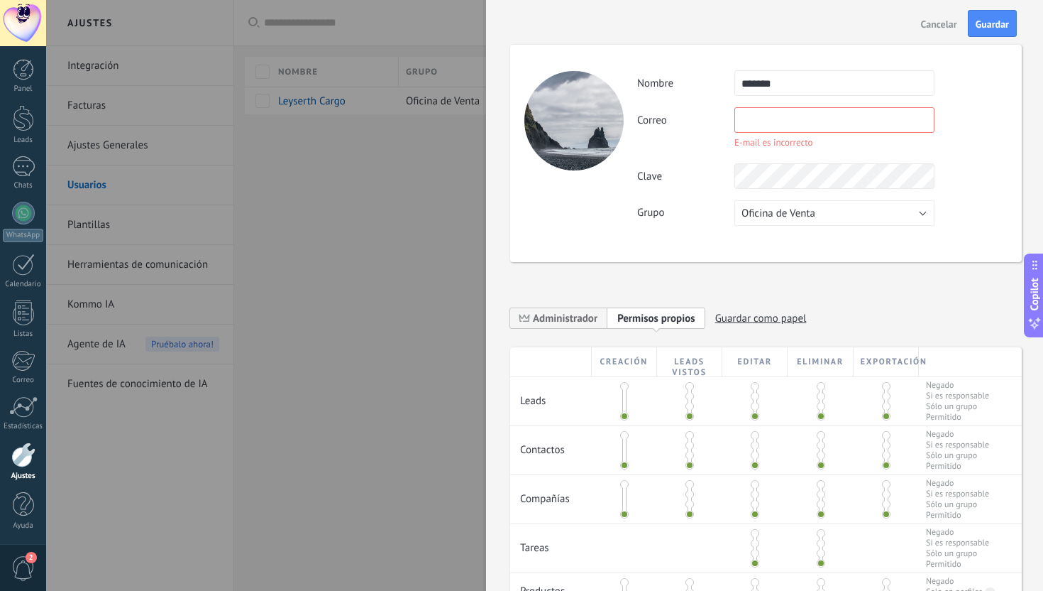
paste input "**********"
type input "**********"
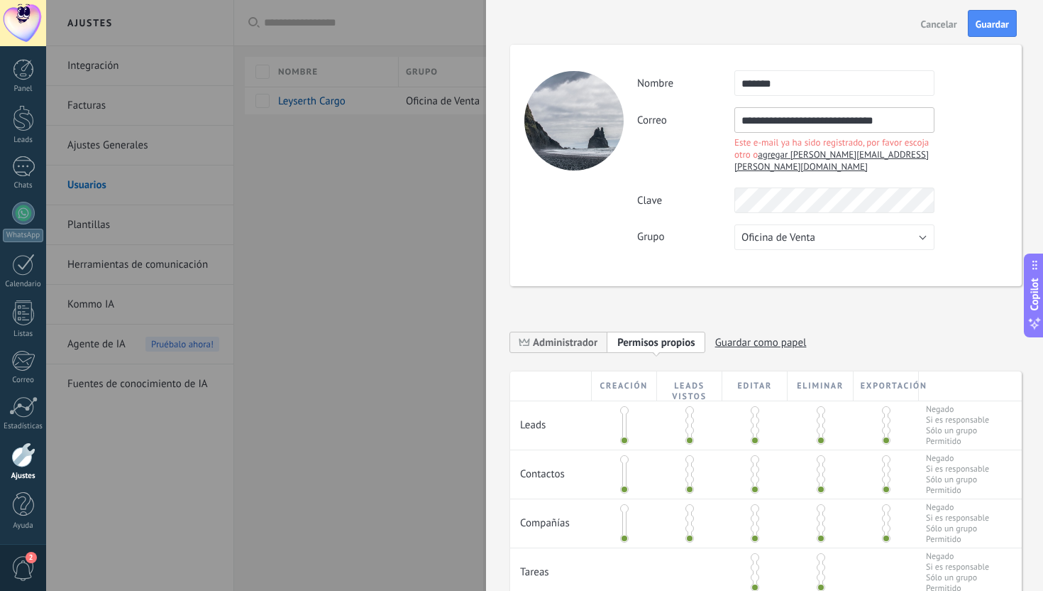
click at [848, 117] on input "**********" at bounding box center [835, 120] width 200 height 26
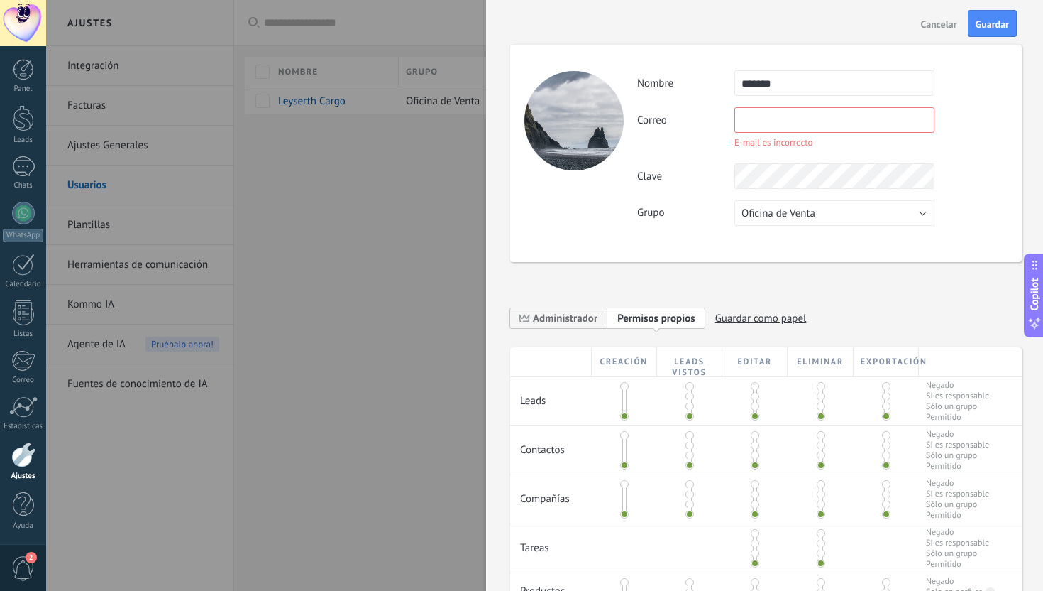
click at [935, 31] on button "Cancelar" at bounding box center [940, 23] width 48 height 23
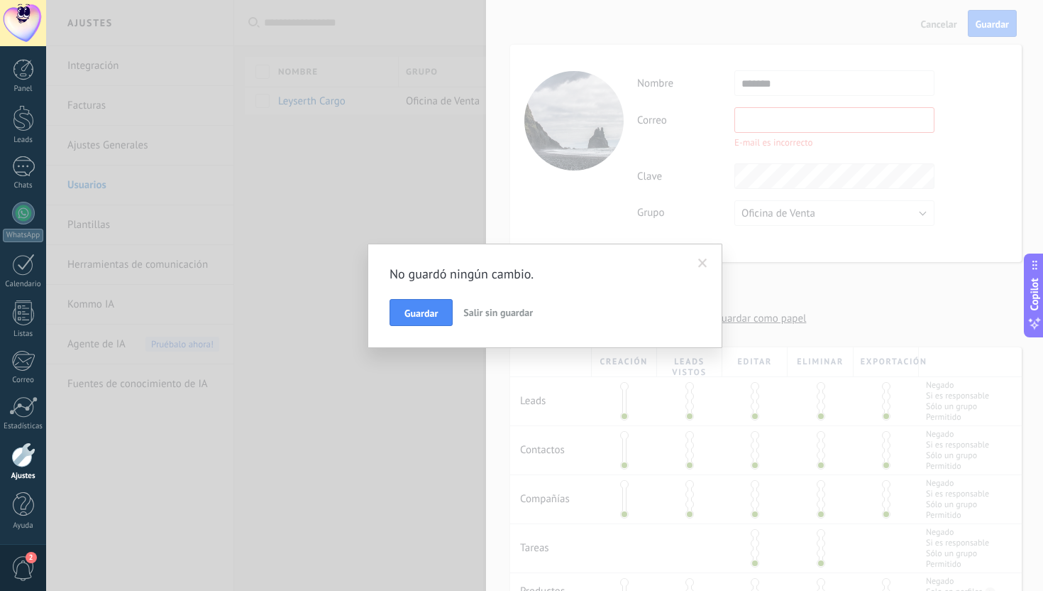
click at [495, 312] on span "Salir sin guardar" at bounding box center [498, 312] width 70 height 13
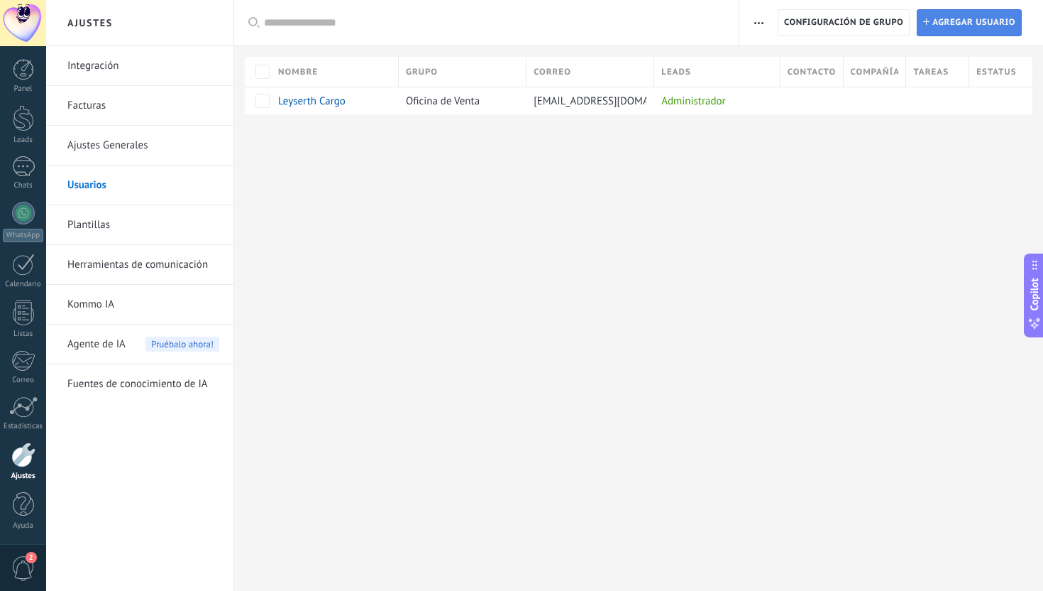
click at [982, 23] on span "Agregar usuario" at bounding box center [974, 23] width 83 height 26
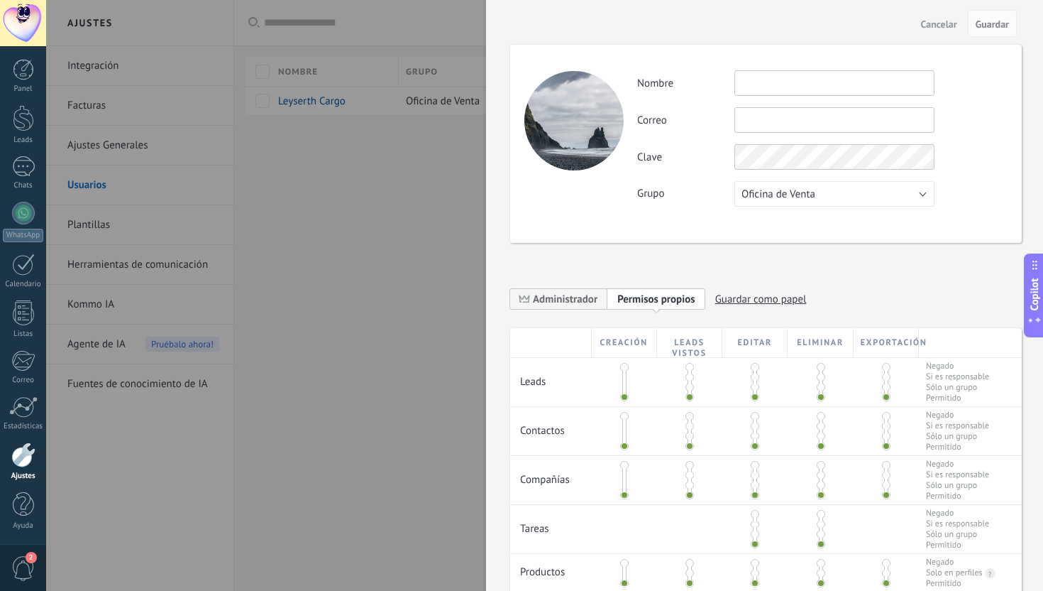
click at [779, 77] on input "text" at bounding box center [835, 83] width 200 height 26
type input "*"
type input "**********"
click at [787, 121] on input "text" at bounding box center [835, 120] width 200 height 26
click at [424, 218] on div at bounding box center [521, 295] width 1043 height 591
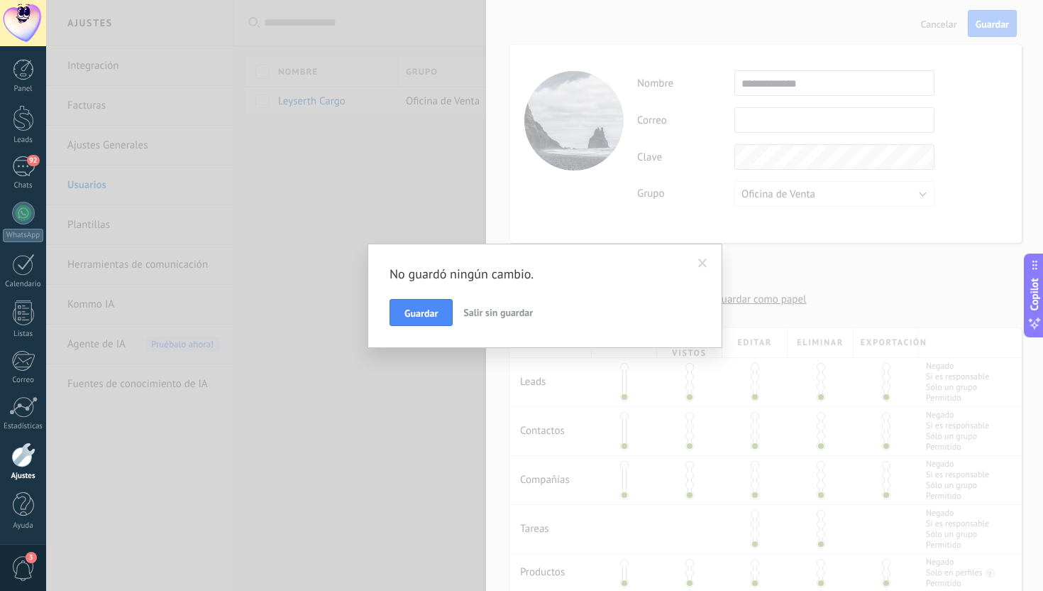
click at [703, 256] on span at bounding box center [702, 263] width 23 height 24
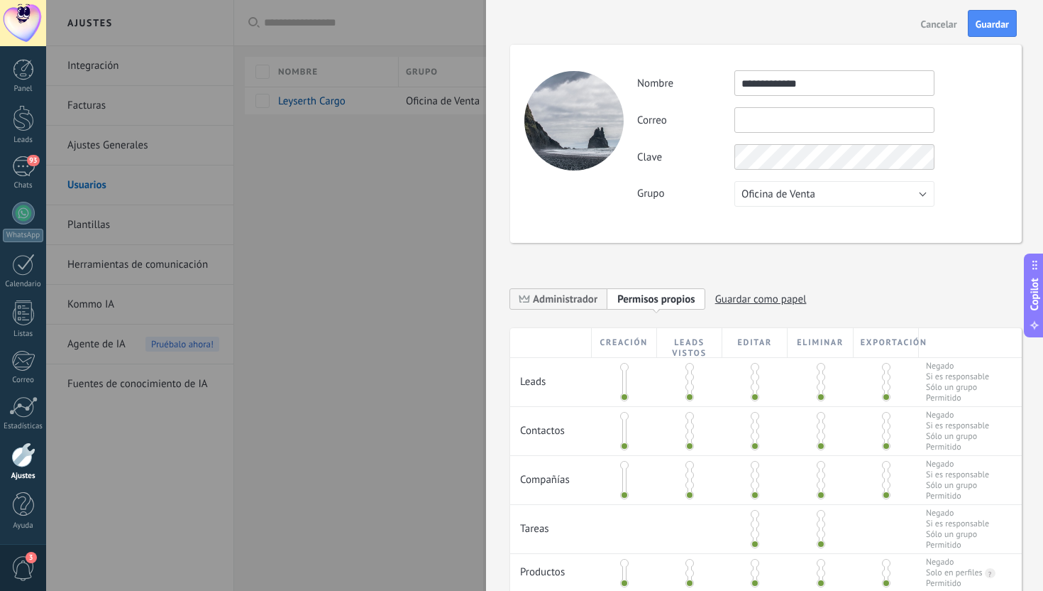
click at [774, 119] on input "text" at bounding box center [835, 120] width 200 height 26
paste input "**********"
type input "**********"
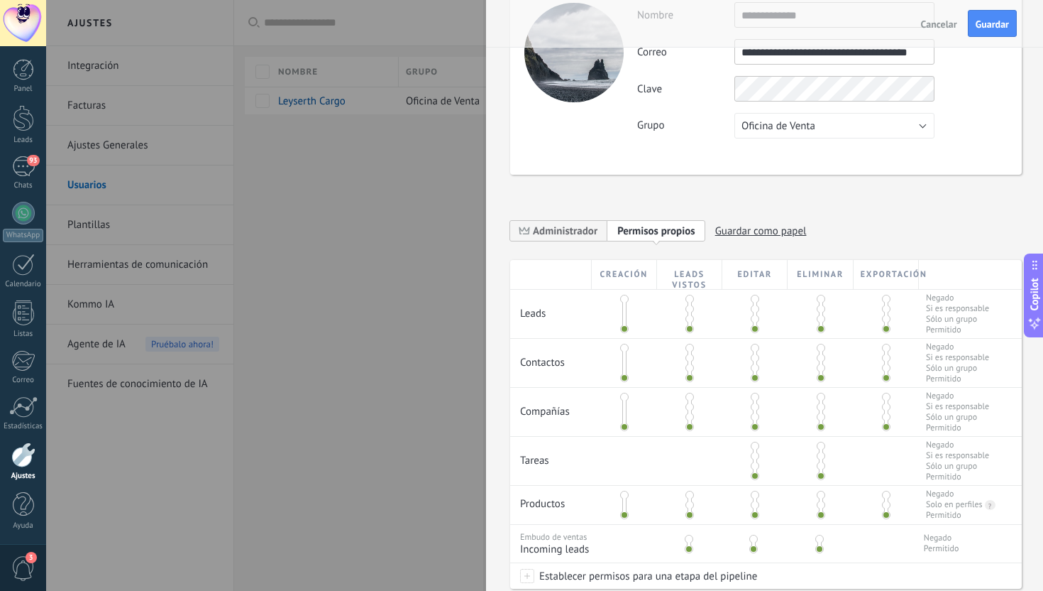
scroll to position [0, 0]
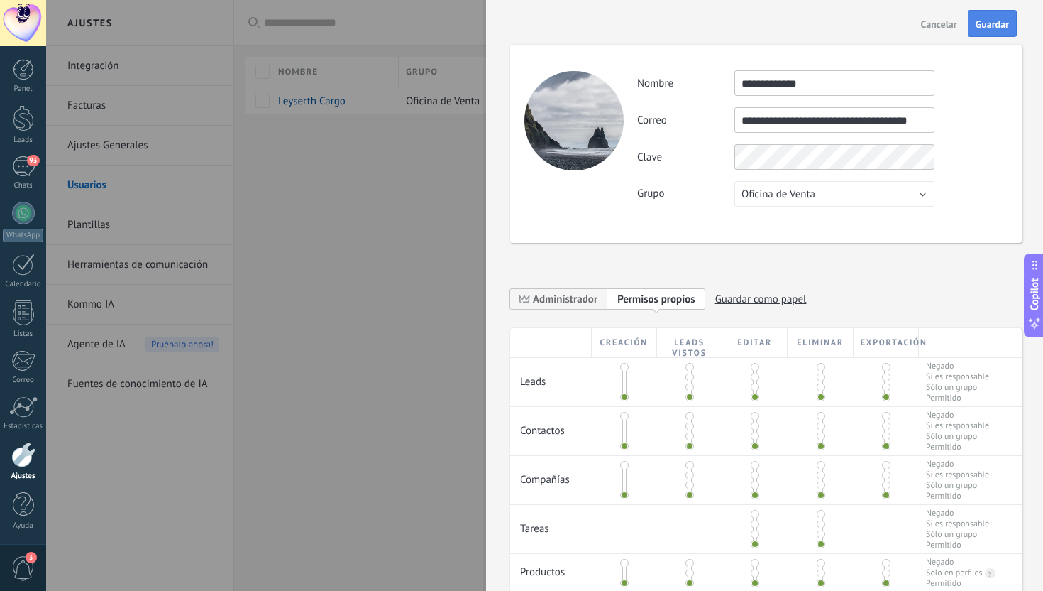
click at [978, 27] on span "Guardar" at bounding box center [992, 24] width 33 height 10
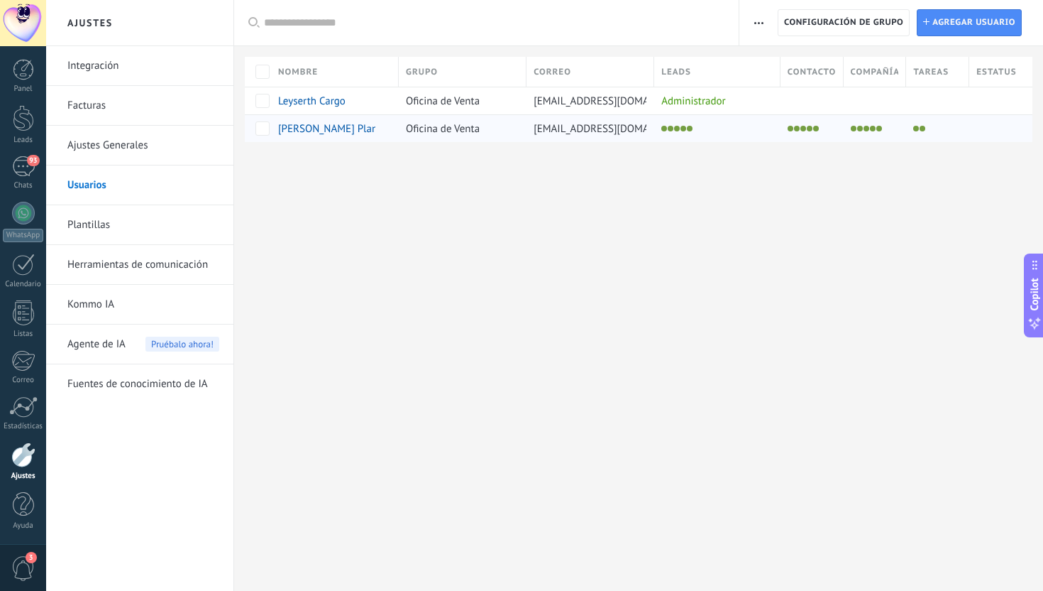
click at [309, 129] on span "[PERSON_NAME] Planta" at bounding box center [332, 128] width 109 height 13
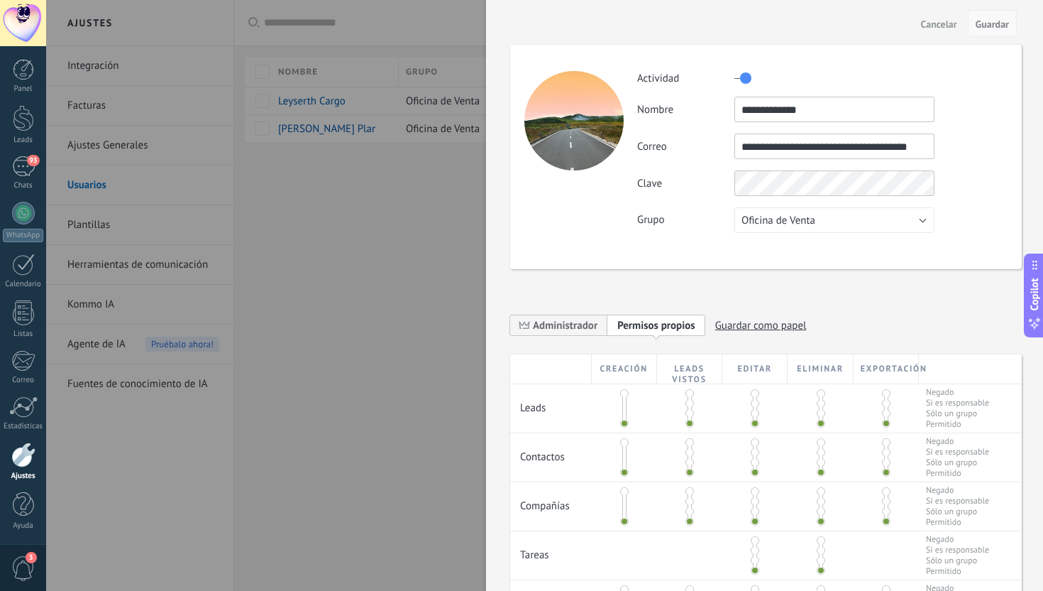
click at [988, 28] on span "Guardar" at bounding box center [992, 24] width 33 height 10
click at [940, 22] on span "Cancelar" at bounding box center [939, 24] width 36 height 10
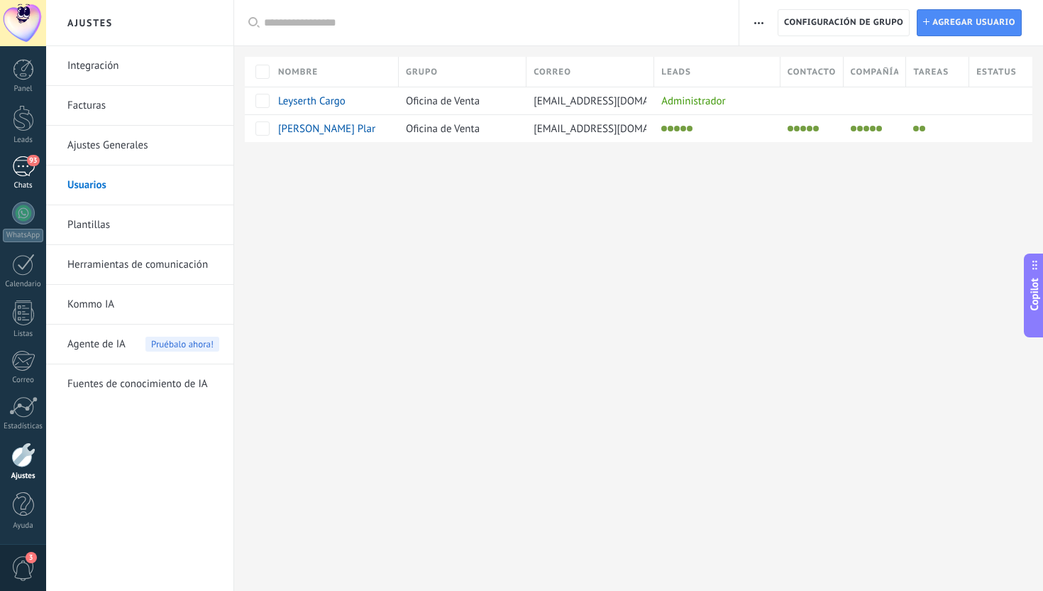
click at [24, 170] on div "93" at bounding box center [23, 166] width 23 height 21
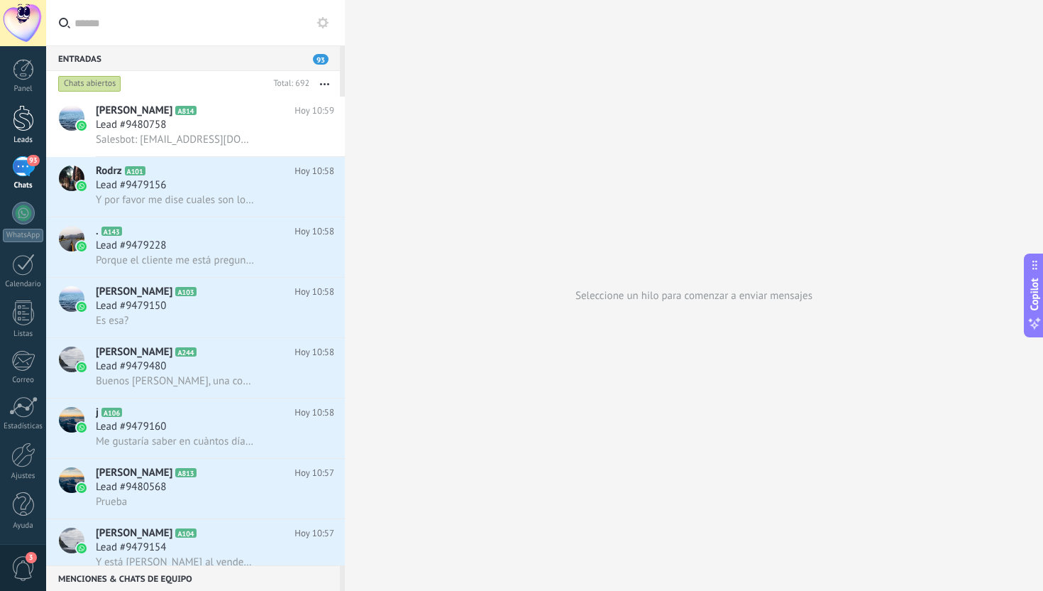
click at [26, 124] on div at bounding box center [23, 118] width 21 height 26
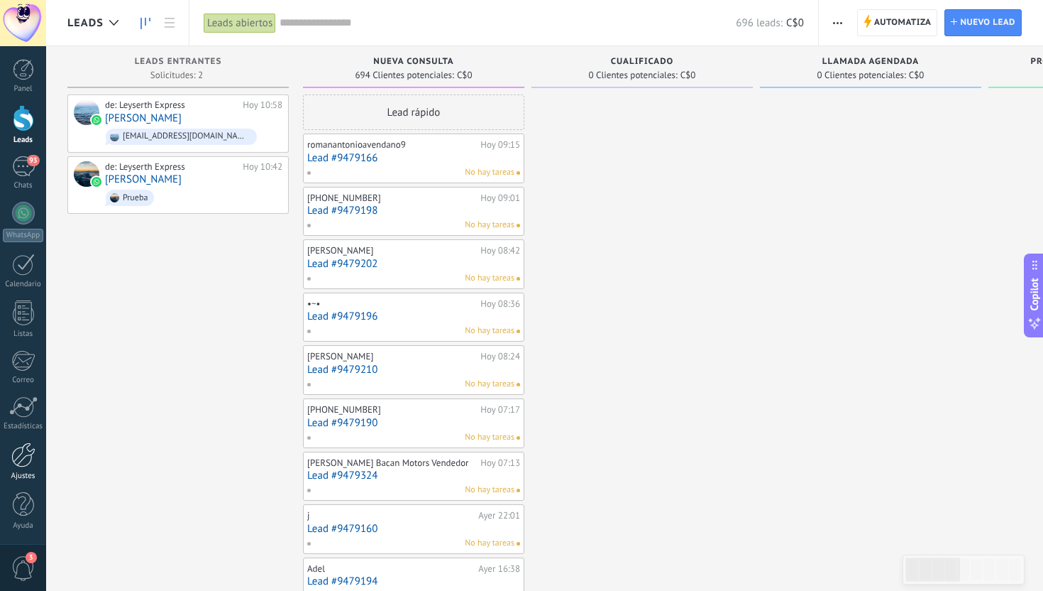
click at [24, 454] on div at bounding box center [23, 454] width 24 height 25
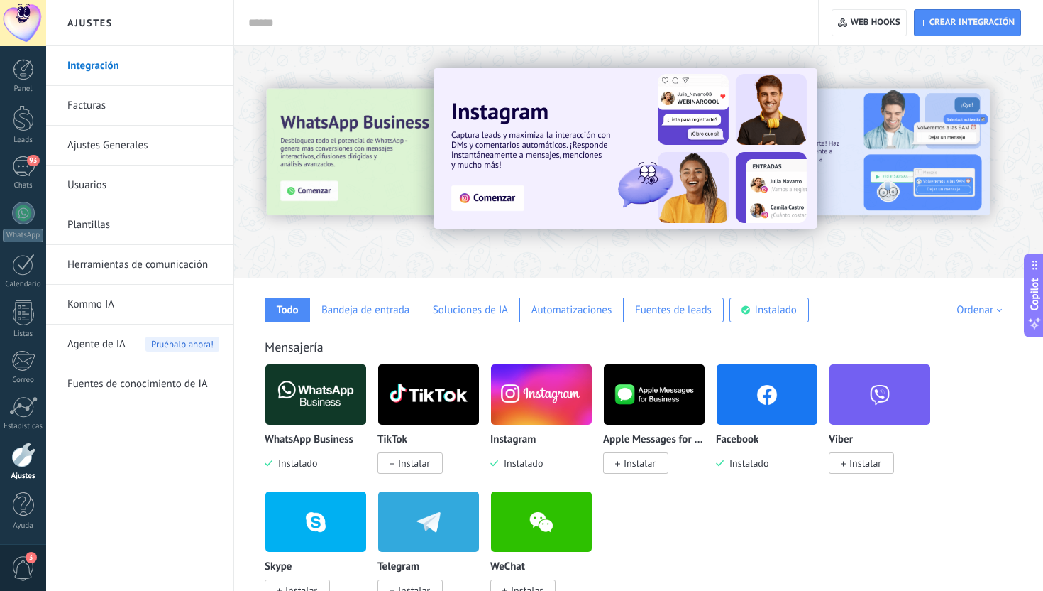
click at [155, 149] on link "Ajustes Generales" at bounding box center [143, 146] width 152 height 40
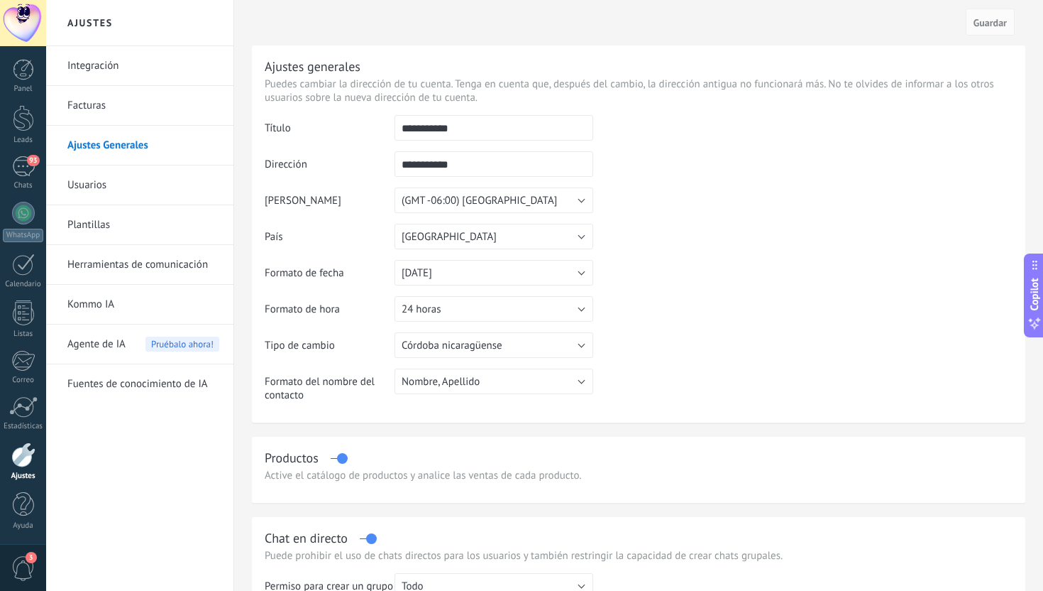
click at [154, 188] on link "Usuarios" at bounding box center [143, 185] width 152 height 40
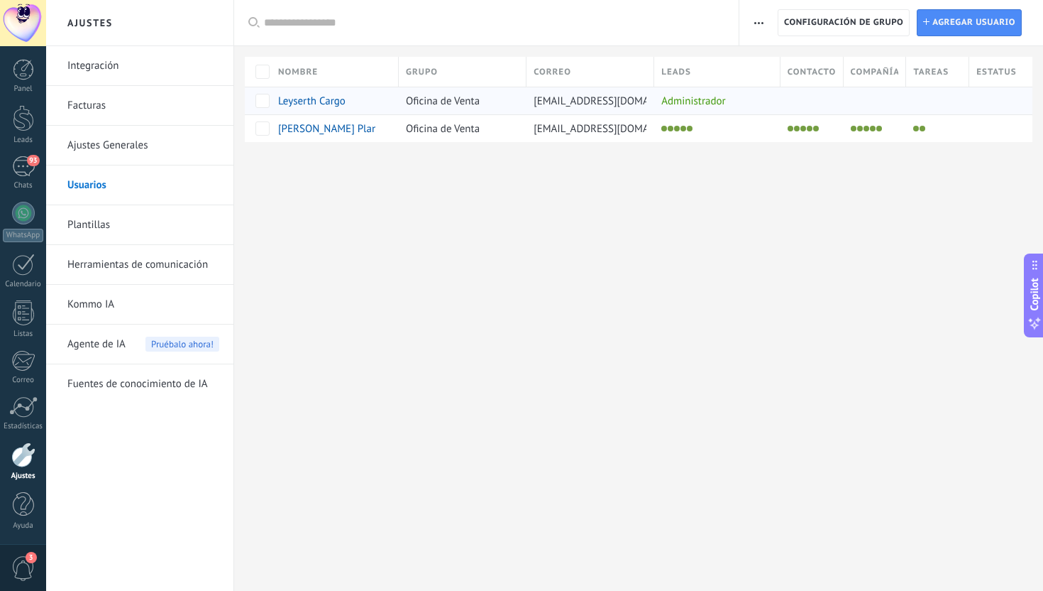
click at [326, 97] on span "Leyserth Cargo" at bounding box center [311, 100] width 67 height 13
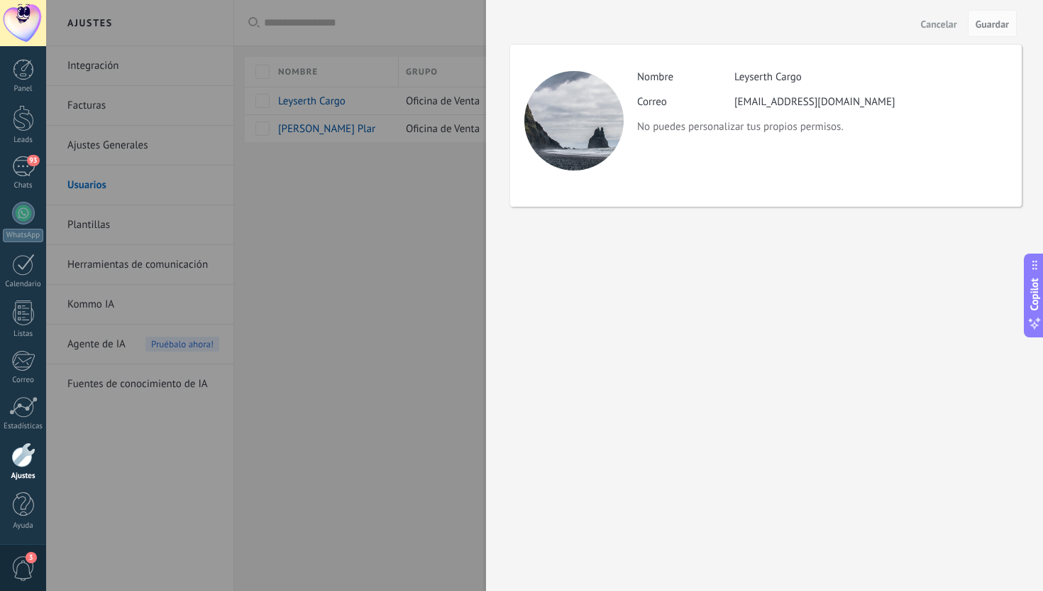
click at [945, 29] on span "Cancelar" at bounding box center [939, 24] width 36 height 10
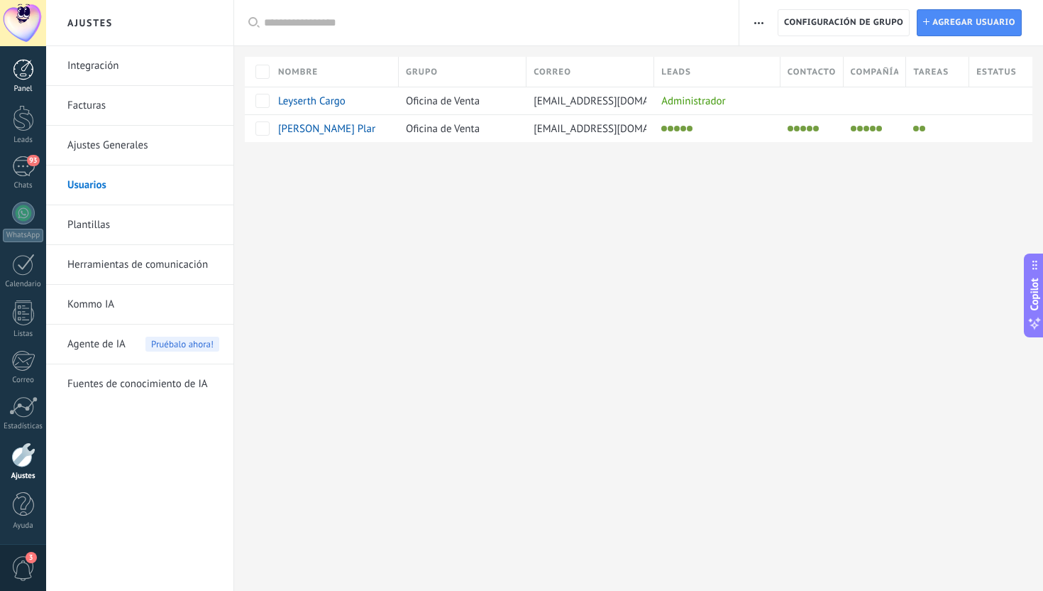
click at [35, 67] on link "Panel" at bounding box center [23, 76] width 46 height 35
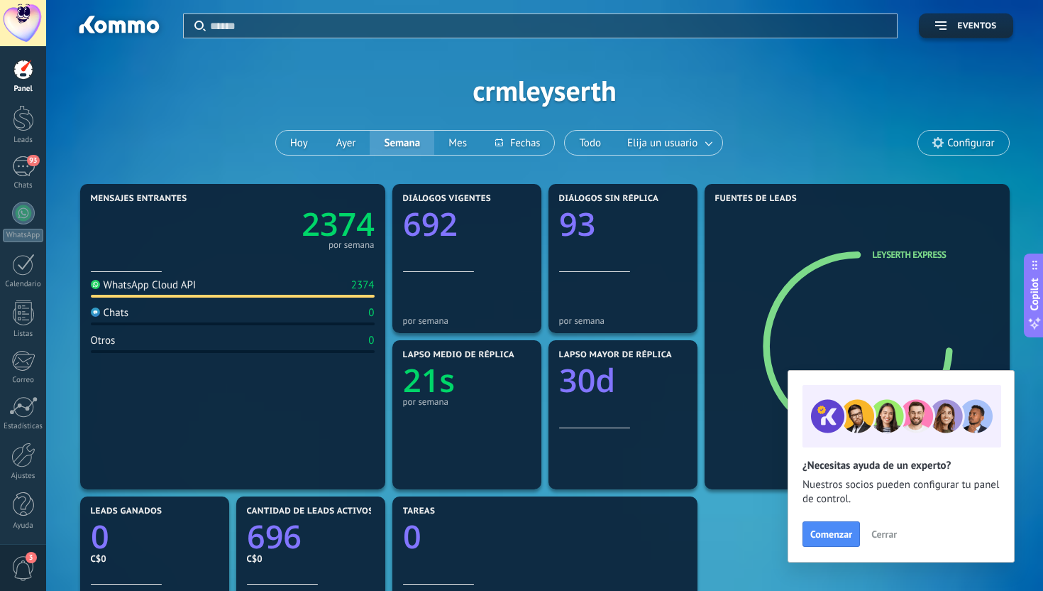
click at [878, 534] on span "Cerrar" at bounding box center [885, 534] width 26 height 10
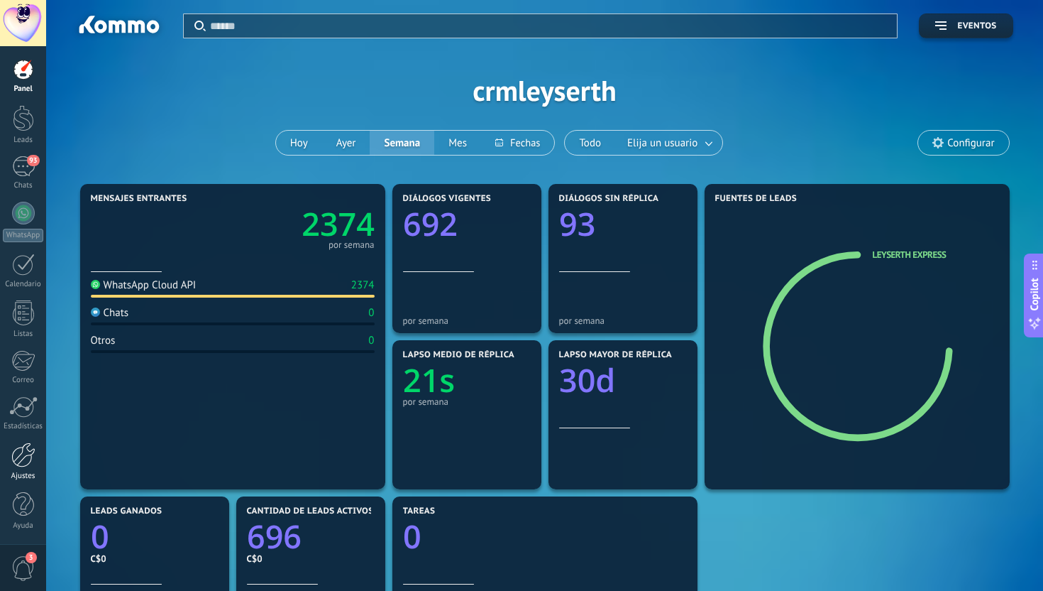
click at [33, 451] on div at bounding box center [23, 454] width 24 height 25
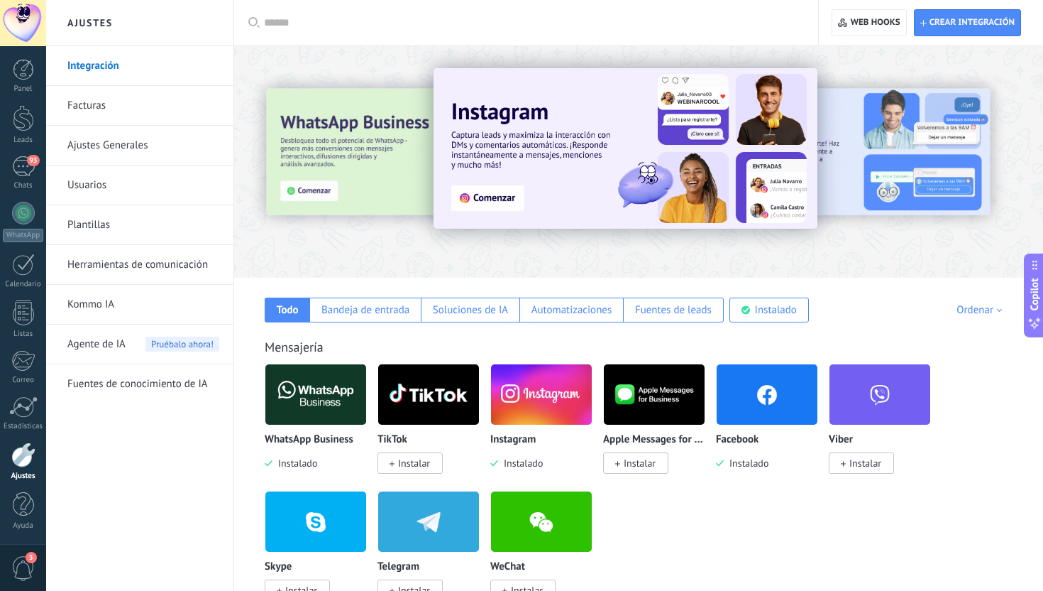
click at [148, 150] on link "Ajustes Generales" at bounding box center [143, 146] width 152 height 40
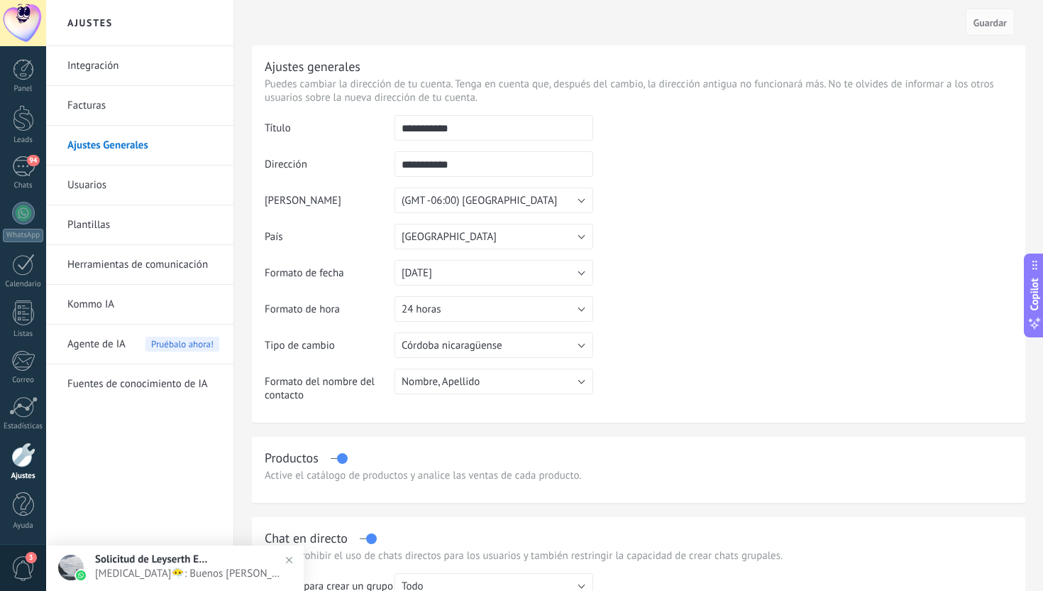
click at [146, 192] on link "Usuarios" at bounding box center [143, 185] width 152 height 40
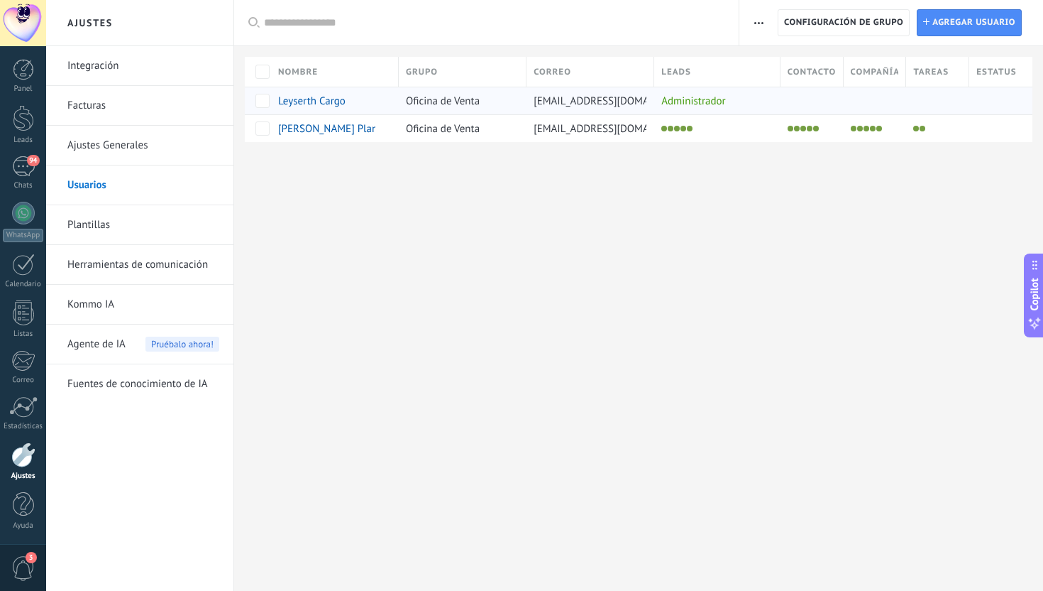
click at [295, 105] on span "Leyserth Cargo" at bounding box center [311, 100] width 67 height 13
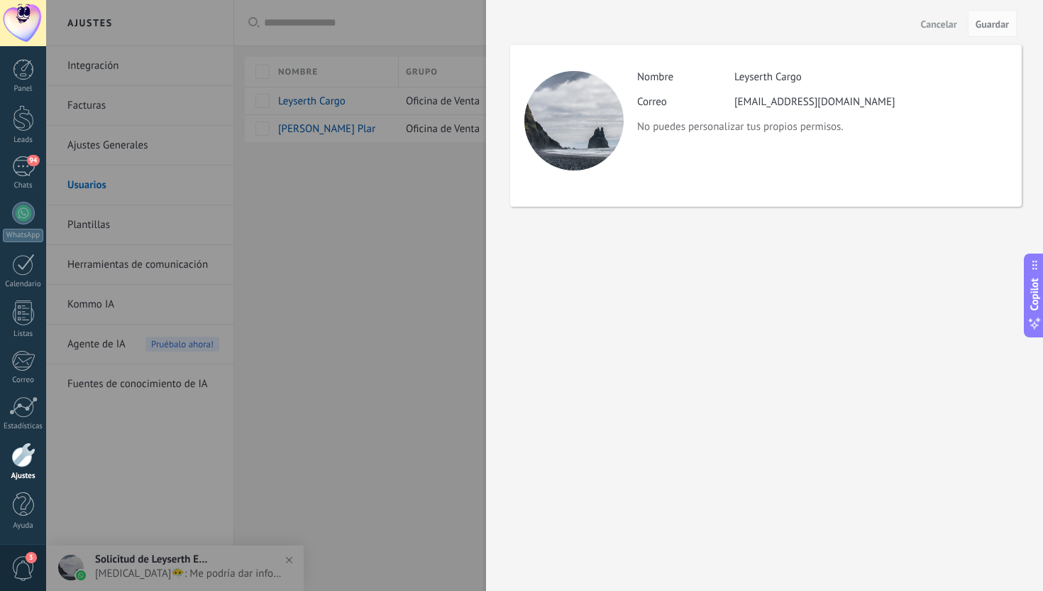
click at [943, 22] on span "Cancelar" at bounding box center [939, 24] width 36 height 10
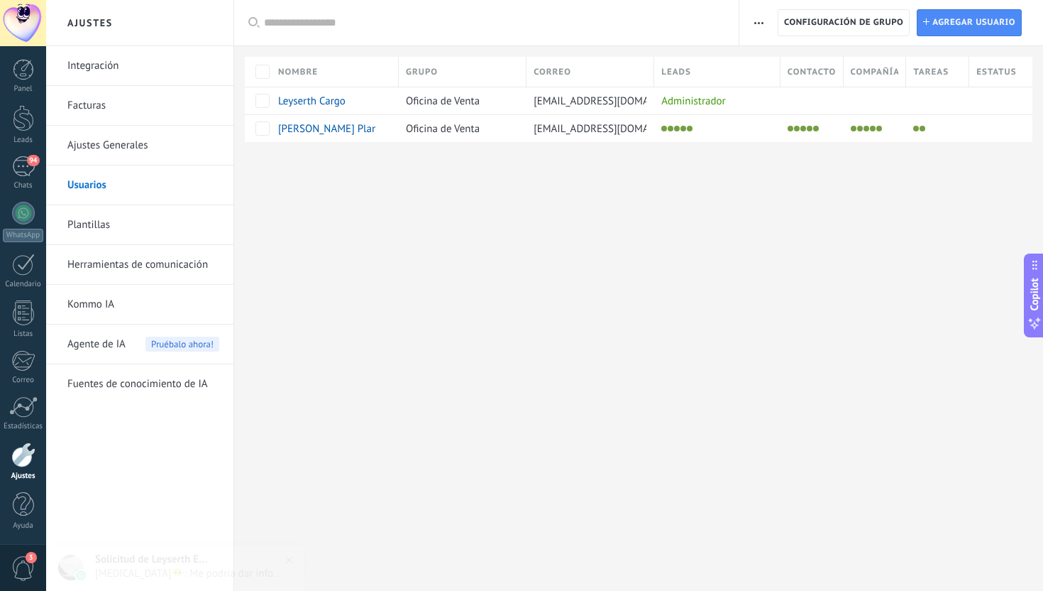
click at [111, 136] on link "Ajustes Generales" at bounding box center [143, 146] width 152 height 40
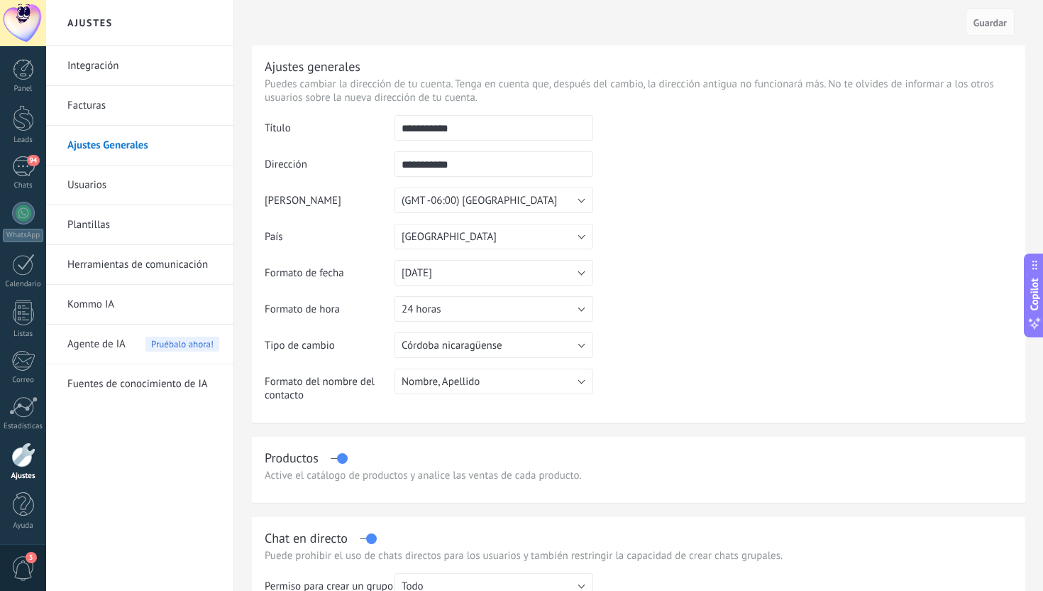
click at [141, 91] on link "Facturas" at bounding box center [143, 106] width 152 height 40
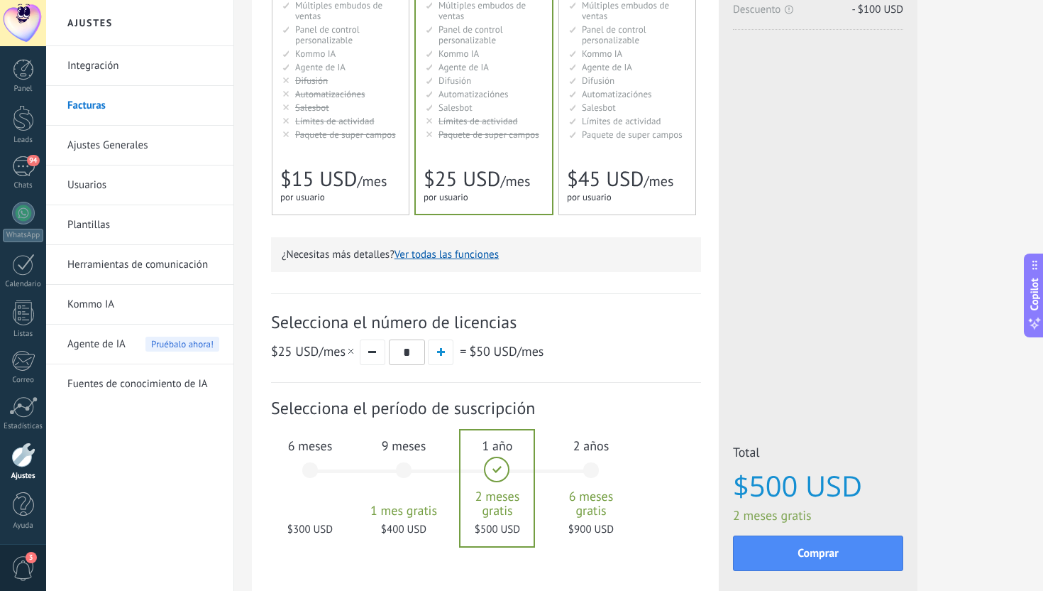
scroll to position [242, 0]
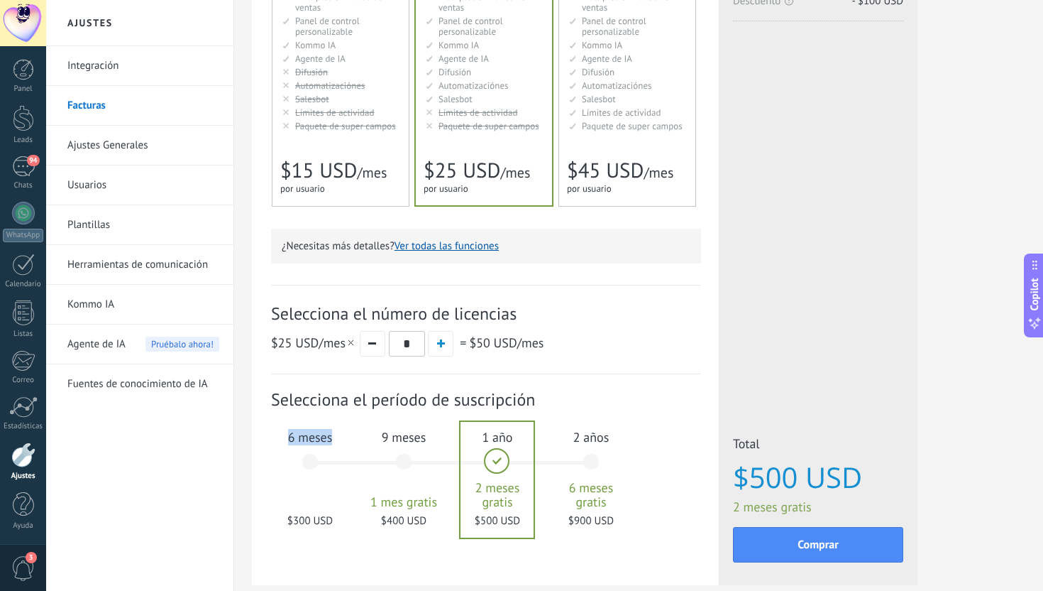
click at [317, 463] on div "6 meses $300 USD" at bounding box center [310, 468] width 77 height 100
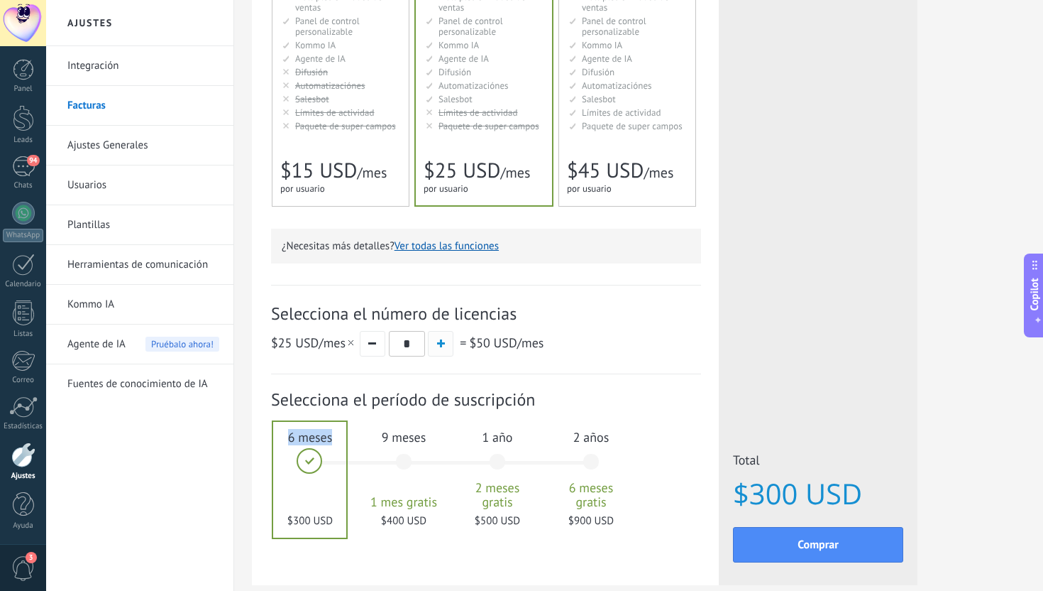
click at [438, 350] on button "button" at bounding box center [441, 344] width 26 height 26
click at [381, 345] on button "button" at bounding box center [373, 344] width 26 height 26
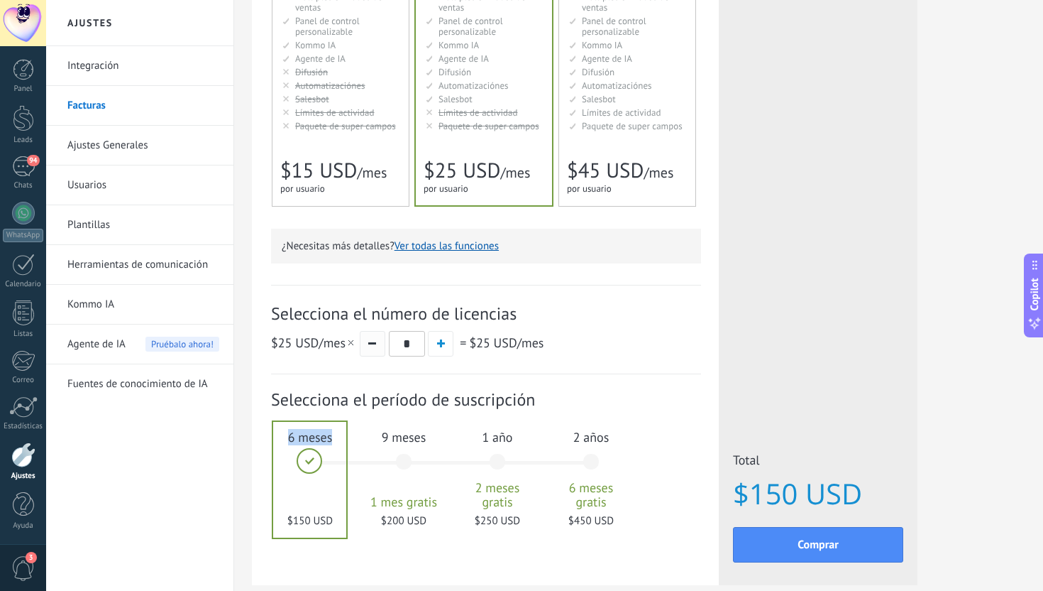
type input "*"
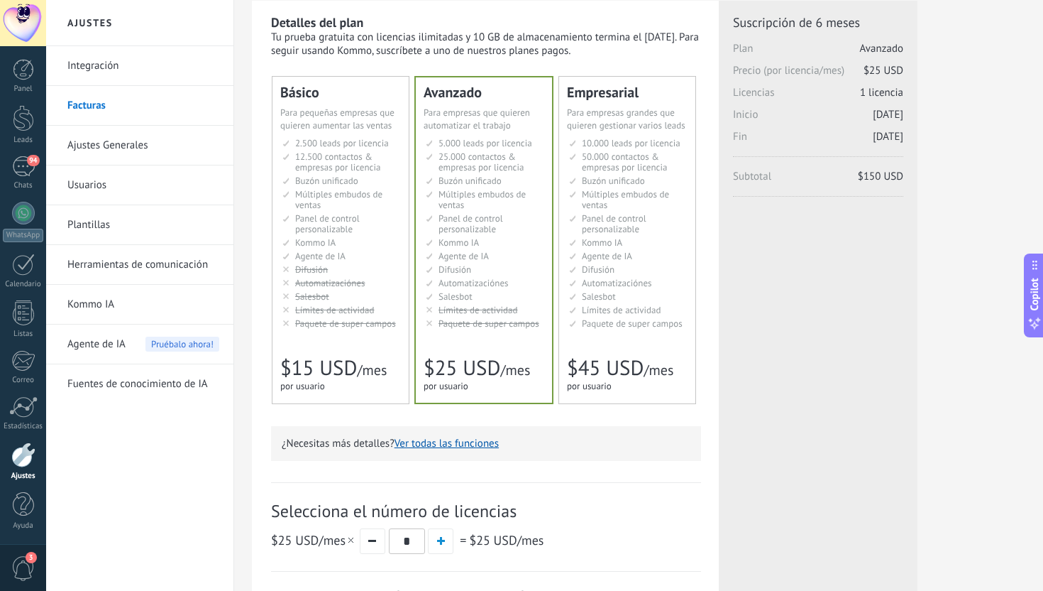
scroll to position [0, 0]
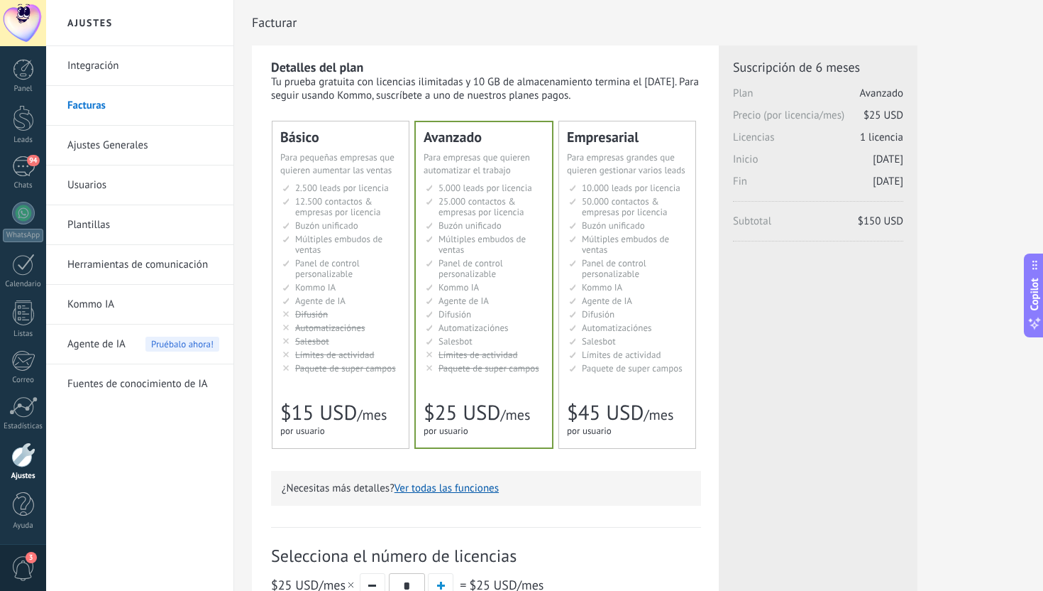
click at [117, 195] on link "Usuarios" at bounding box center [143, 185] width 152 height 40
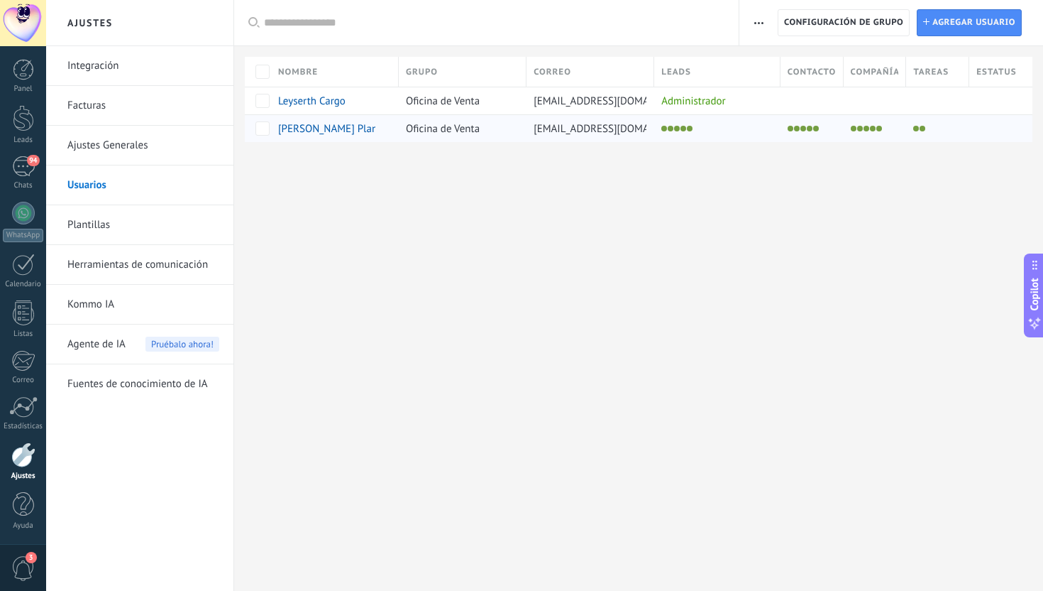
click at [298, 133] on span "[PERSON_NAME] Planta" at bounding box center [332, 128] width 109 height 13
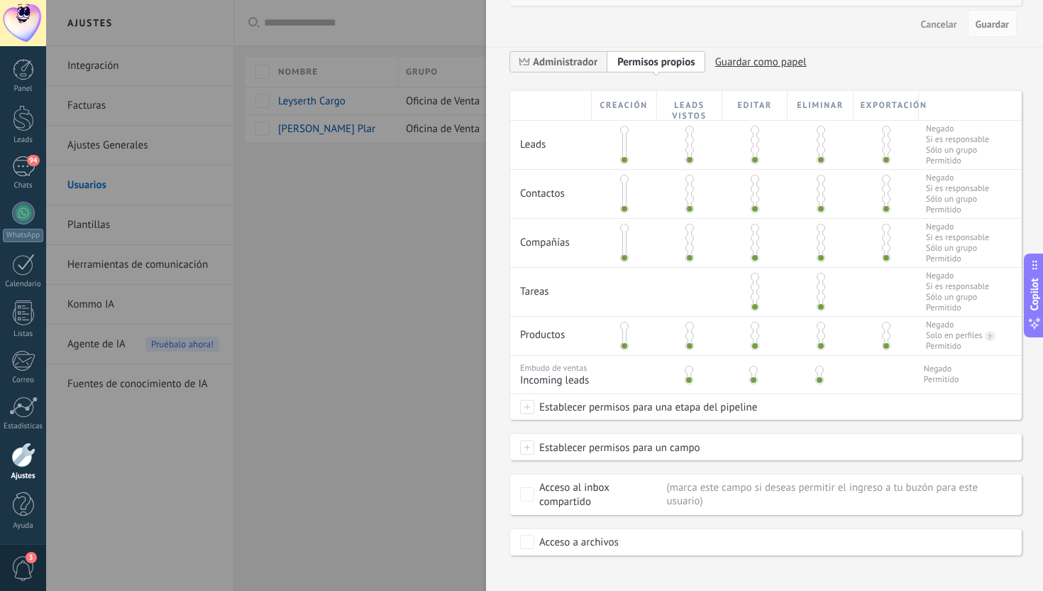
scroll to position [264, 0]
click at [531, 413] on span at bounding box center [527, 406] width 14 height 14
click at [826, 416] on div at bounding box center [544, 295] width 997 height 591
click at [688, 373] on span at bounding box center [689, 369] width 9 height 9
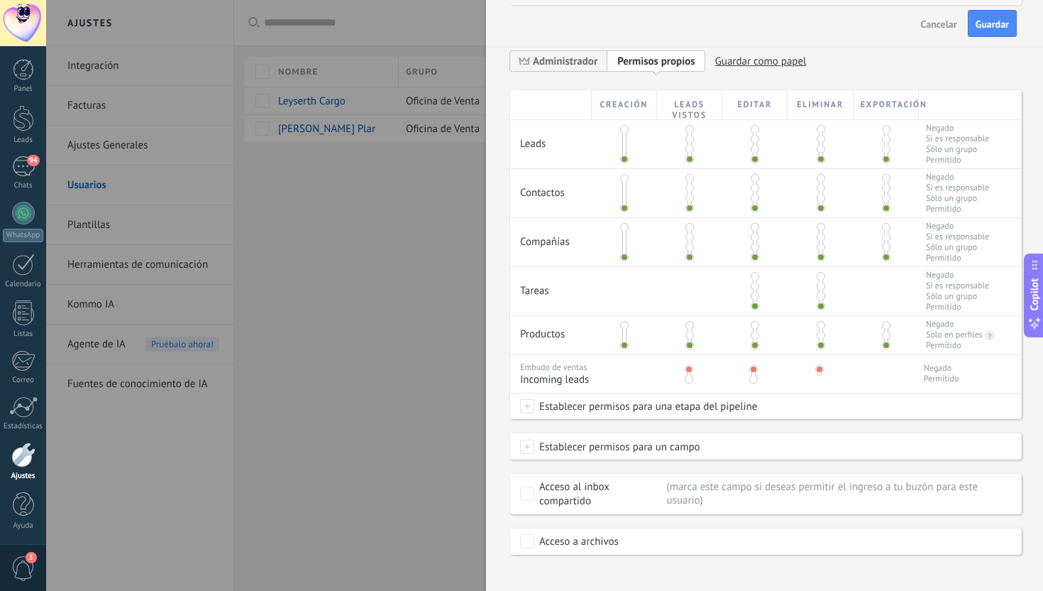
click at [688, 383] on span at bounding box center [689, 379] width 9 height 9
click at [818, 379] on div at bounding box center [820, 374] width 4 height 16
click at [993, 32] on button "Guardar" at bounding box center [992, 23] width 49 height 27
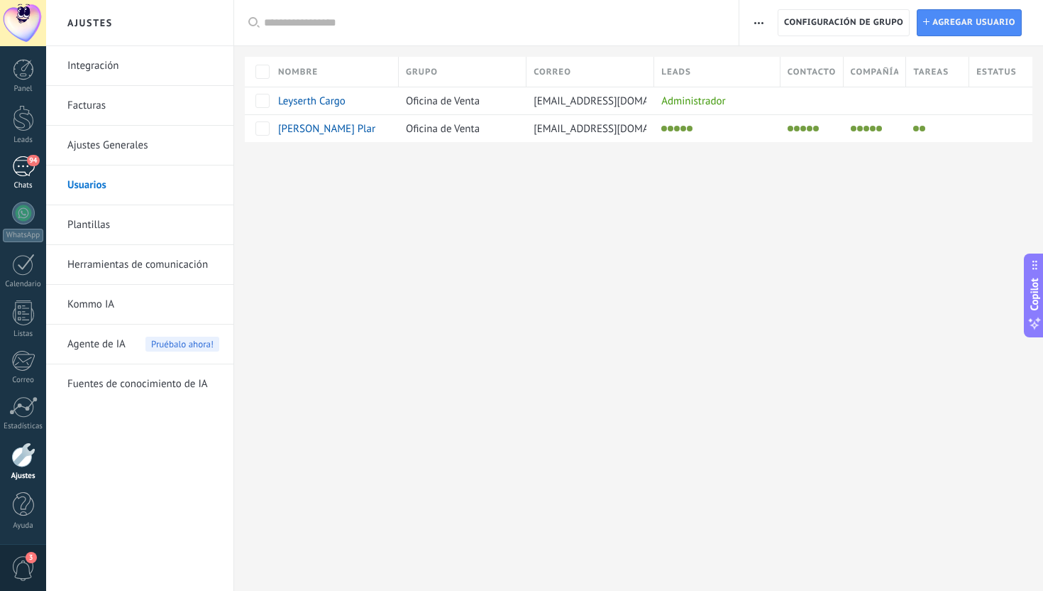
click at [23, 171] on div "94" at bounding box center [23, 166] width 23 height 21
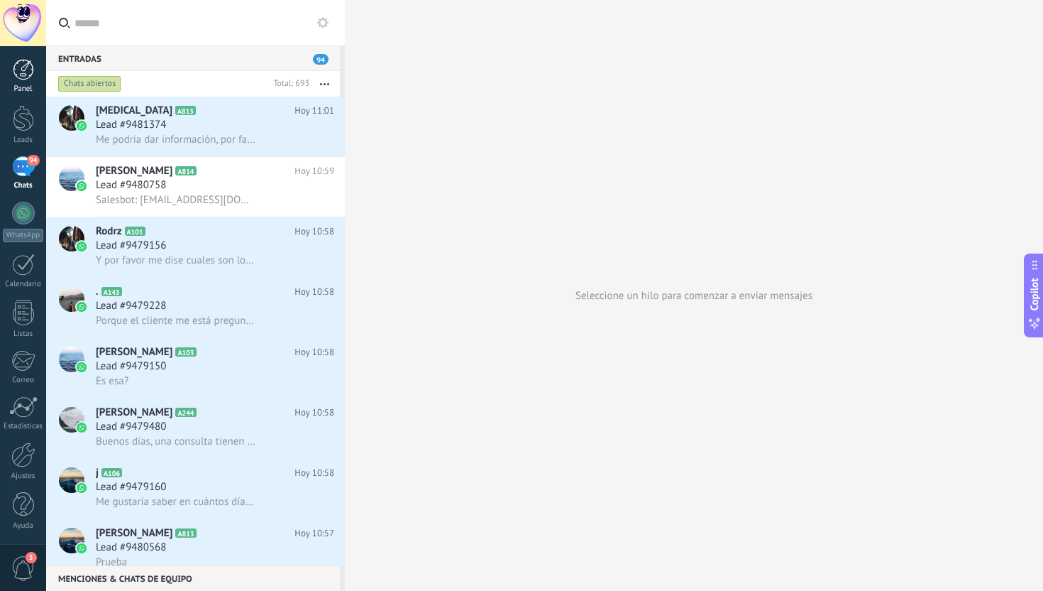
click at [29, 66] on div at bounding box center [23, 69] width 21 height 21
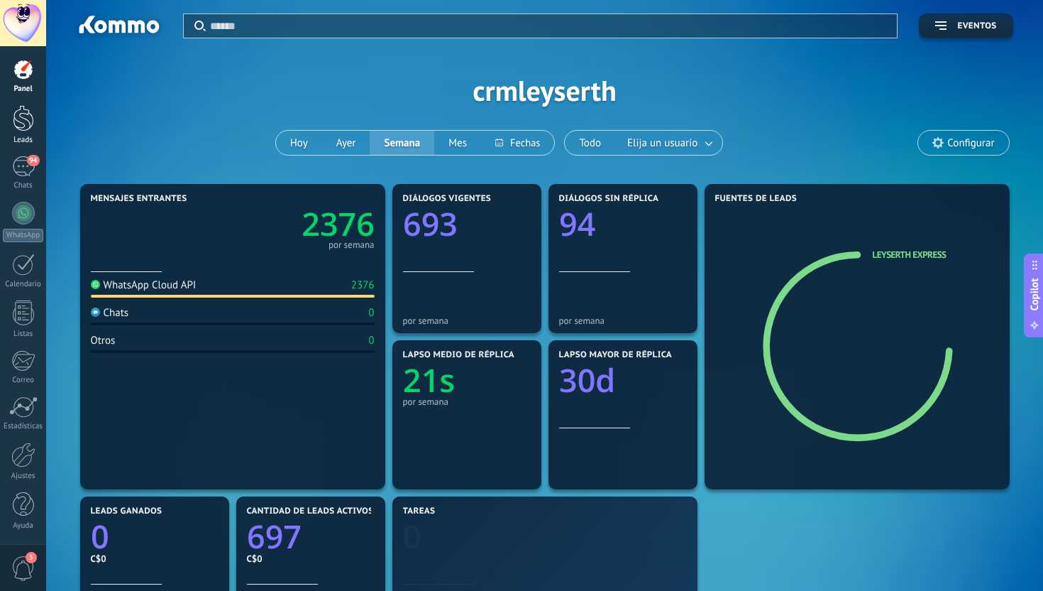
click at [22, 111] on div at bounding box center [23, 118] width 21 height 26
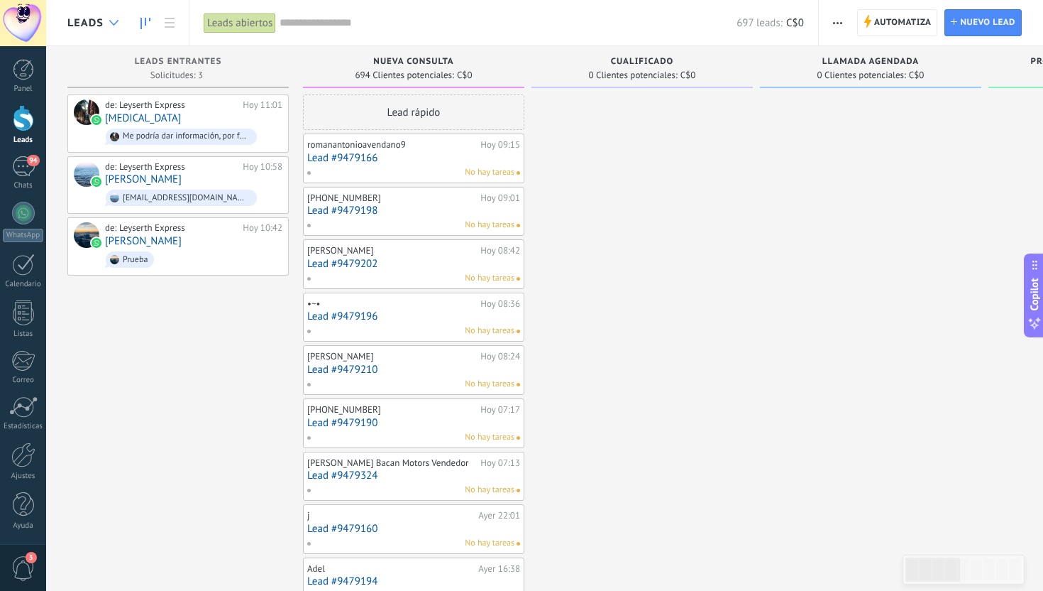
click at [106, 26] on div at bounding box center [113, 23] width 23 height 28
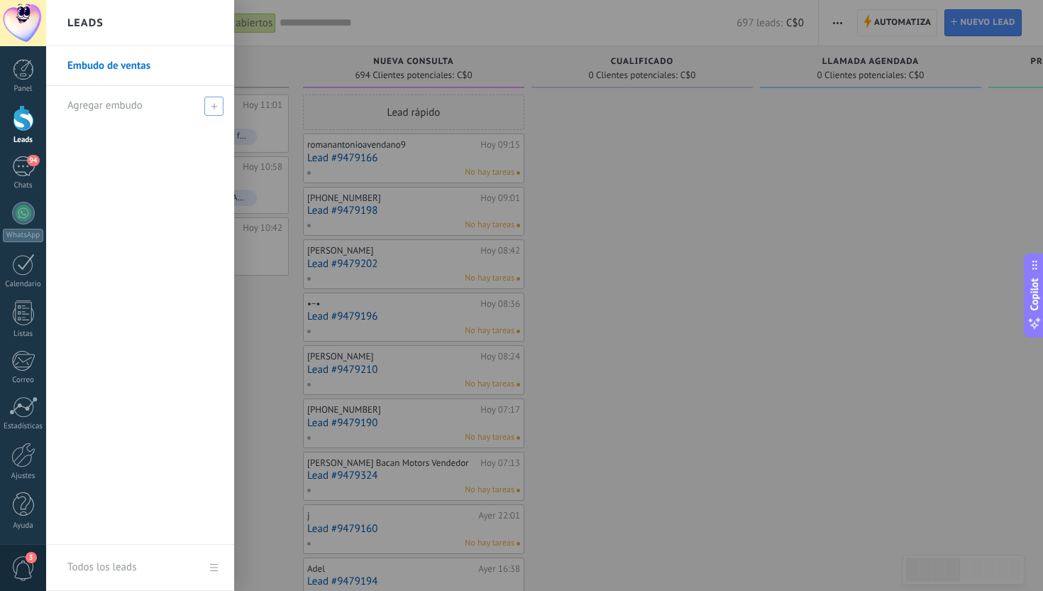
click at [182, 101] on div "Agregar embudo" at bounding box center [143, 105] width 153 height 39
click at [164, 104] on input "text" at bounding box center [133, 105] width 133 height 23
type input "******"
click at [215, 105] on span at bounding box center [215, 106] width 13 height 10
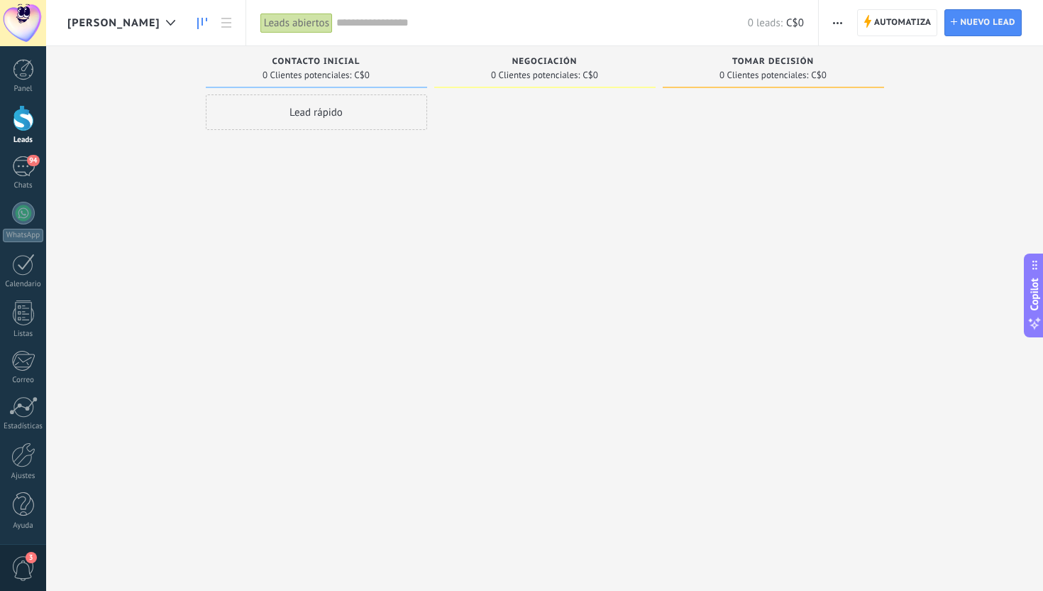
click at [190, 25] on link at bounding box center [202, 23] width 24 height 28
click at [159, 27] on div at bounding box center [170, 23] width 23 height 28
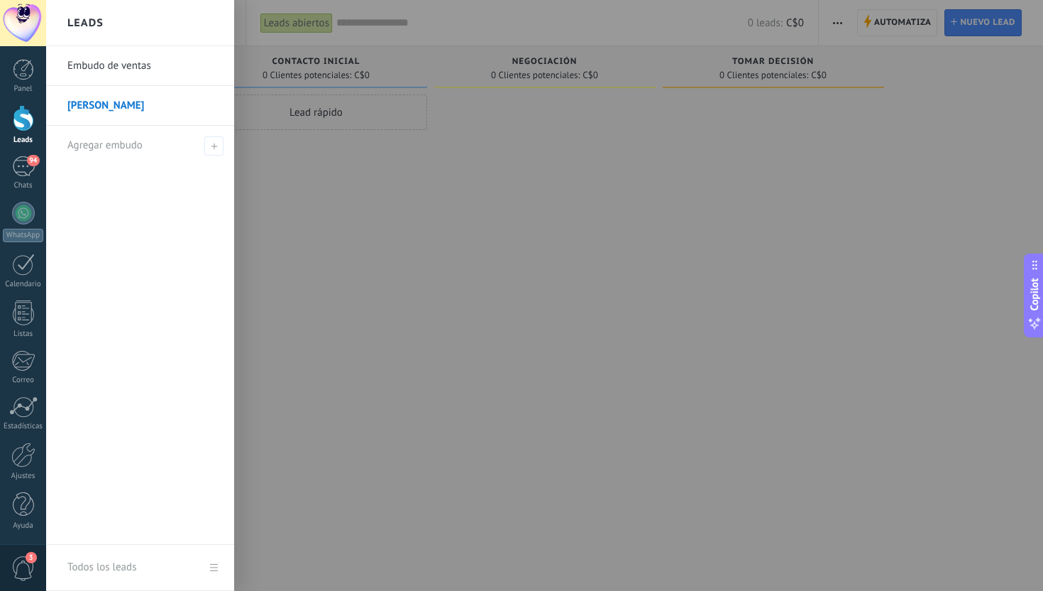
click at [111, 97] on link "[PERSON_NAME]" at bounding box center [143, 106] width 153 height 40
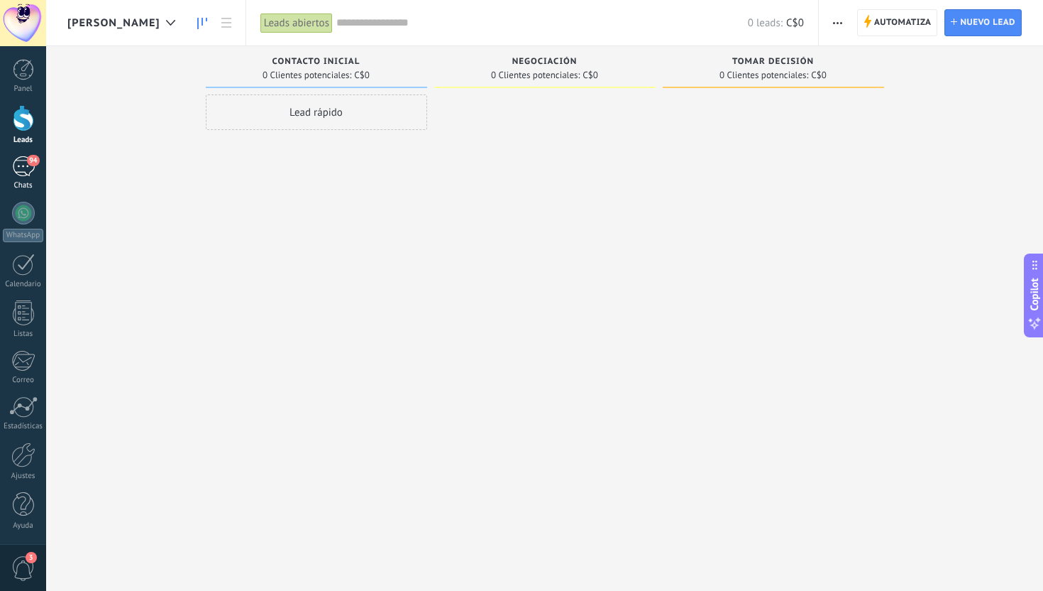
click at [25, 161] on div "94" at bounding box center [23, 166] width 23 height 21
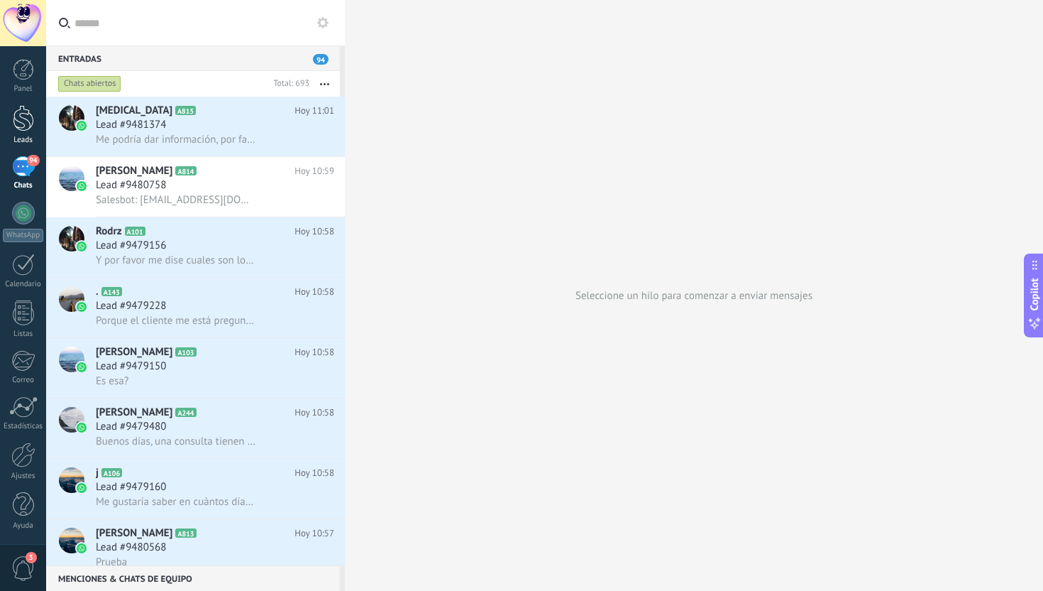
click at [21, 136] on div "Leads" at bounding box center [23, 140] width 41 height 9
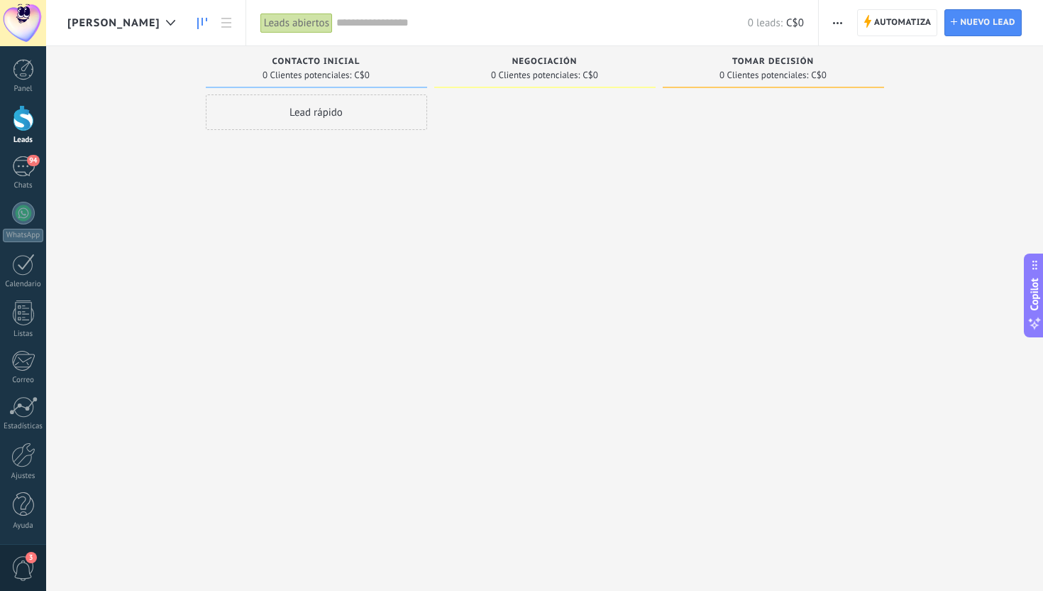
click at [37, 155] on div "Panel Leads 94 Chats WhatsApp Clientes" at bounding box center [23, 301] width 46 height 485
click at [33, 166] on div "94" at bounding box center [23, 166] width 23 height 21
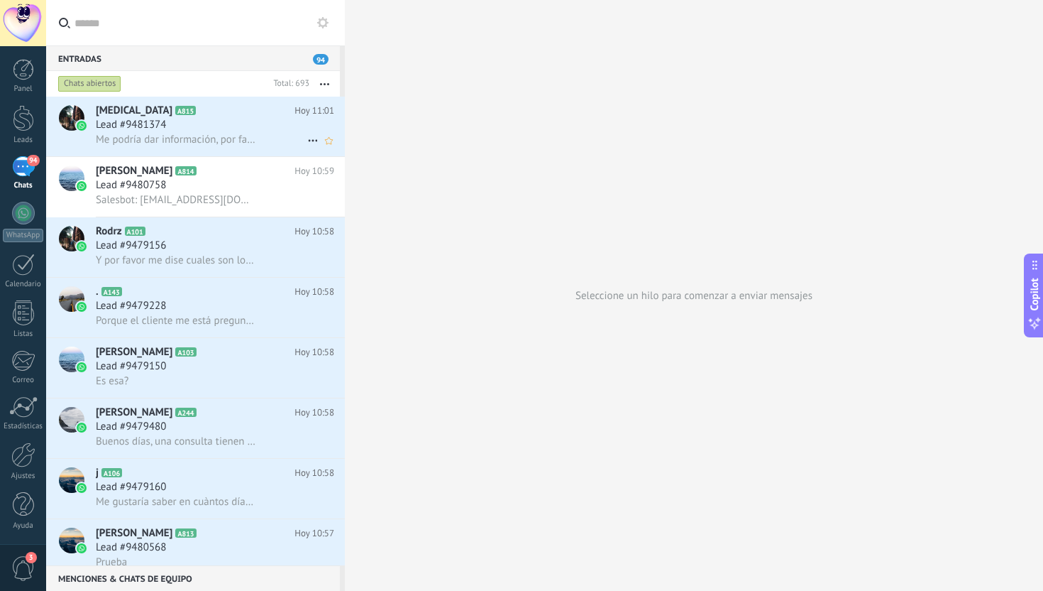
click at [192, 111] on h2 "[MEDICAL_DATA]‍ A815" at bounding box center [195, 111] width 199 height 14
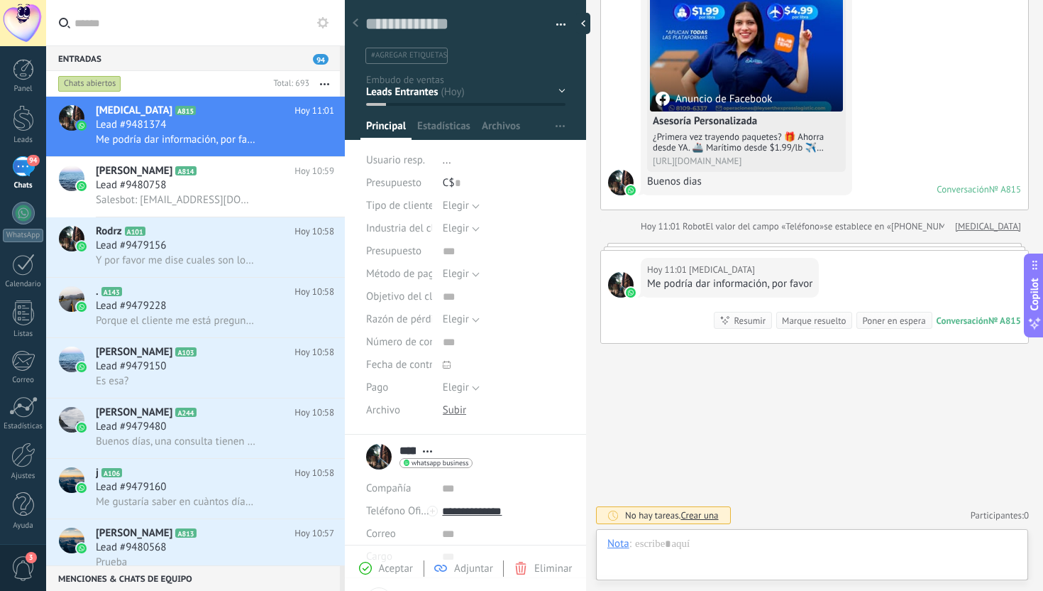
scroll to position [21, 0]
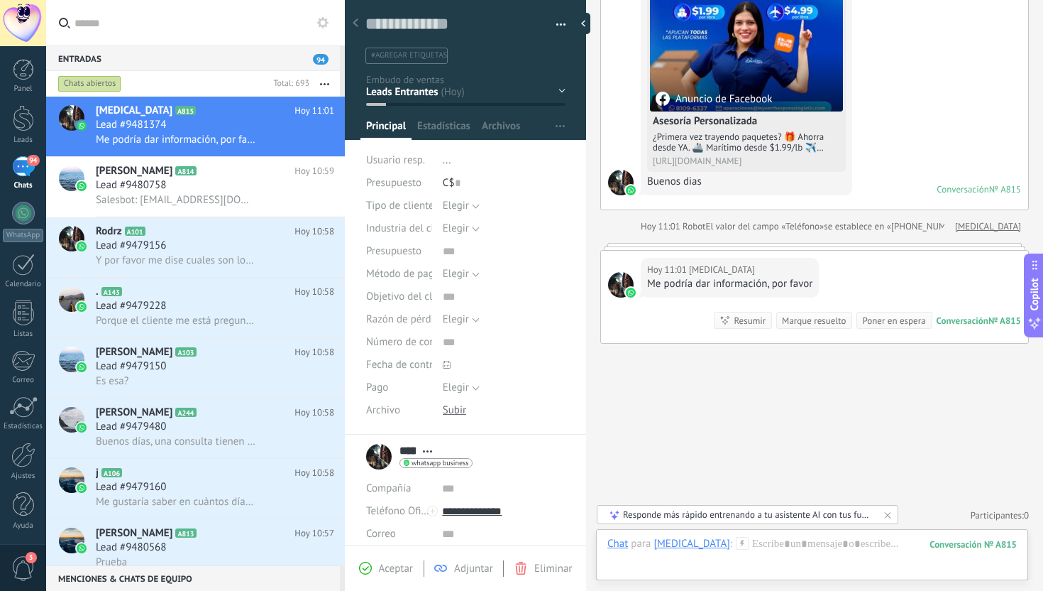
click at [427, 60] on span "#agregar etiquetas" at bounding box center [409, 55] width 76 height 10
type input "*"
click at [423, 79] on span "crear etiqueta n" at bounding box center [415, 81] width 87 height 13
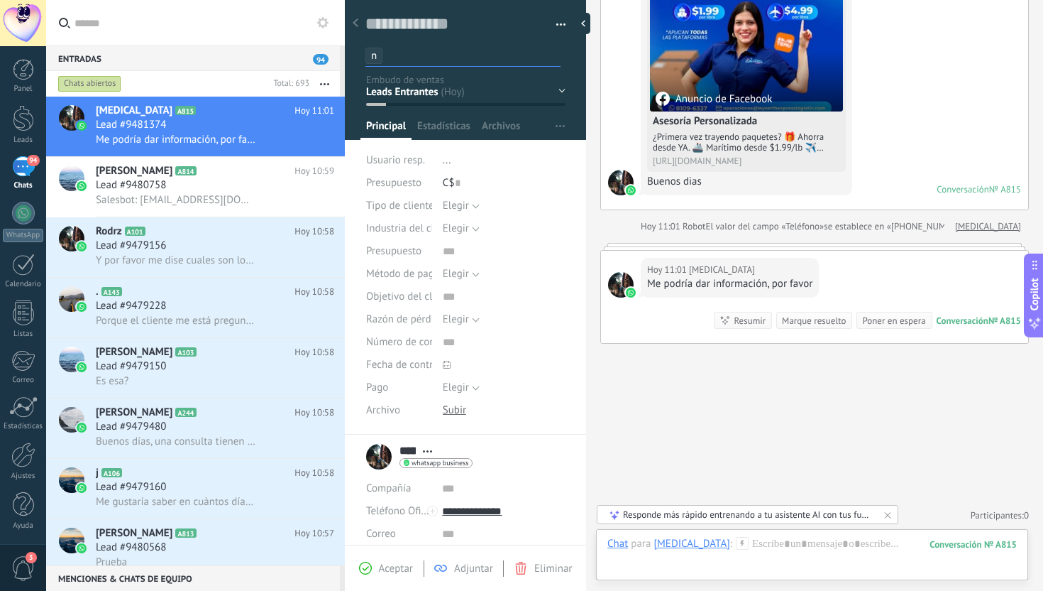
click at [385, 57] on ul "n" at bounding box center [463, 55] width 198 height 19
click at [380, 56] on li "n" at bounding box center [374, 56] width 17 height 16
click at [550, 15] on button "button" at bounding box center [556, 24] width 21 height 21
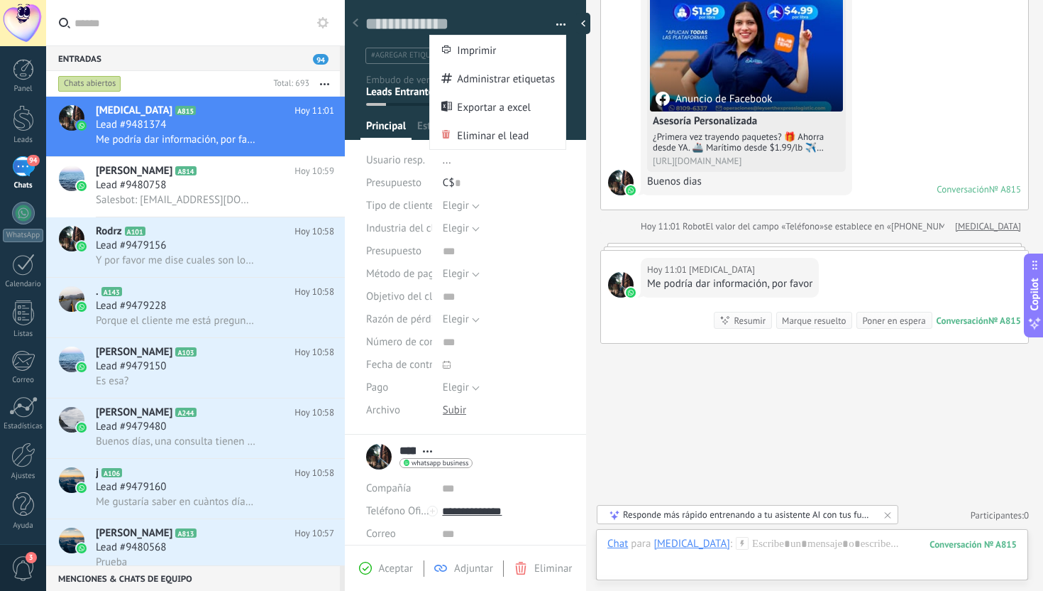
click at [574, 82] on div at bounding box center [466, 65] width 242 height 149
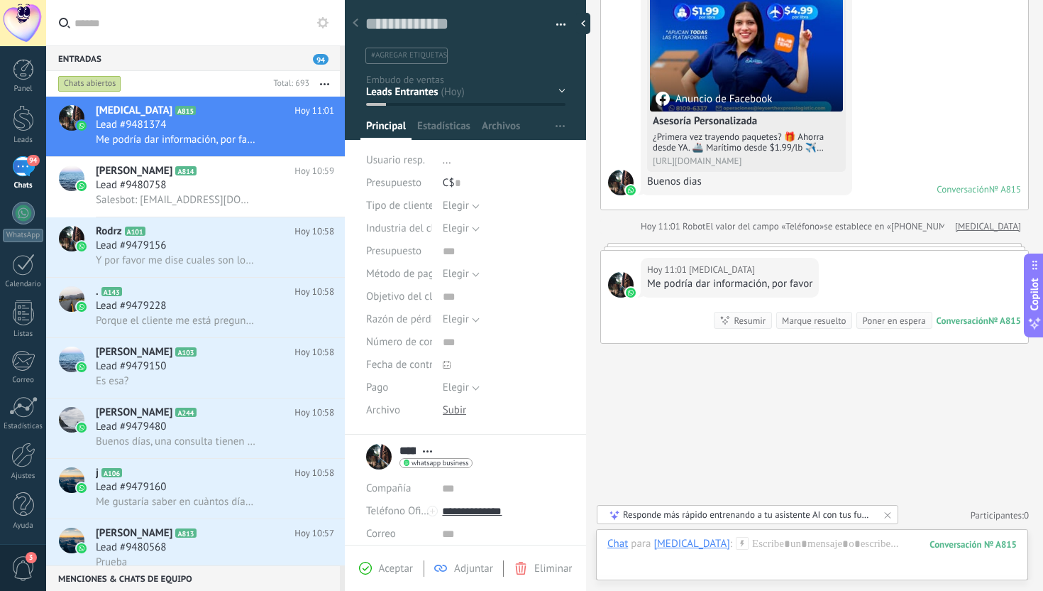
click at [558, 31] on button "button" at bounding box center [556, 24] width 21 height 21
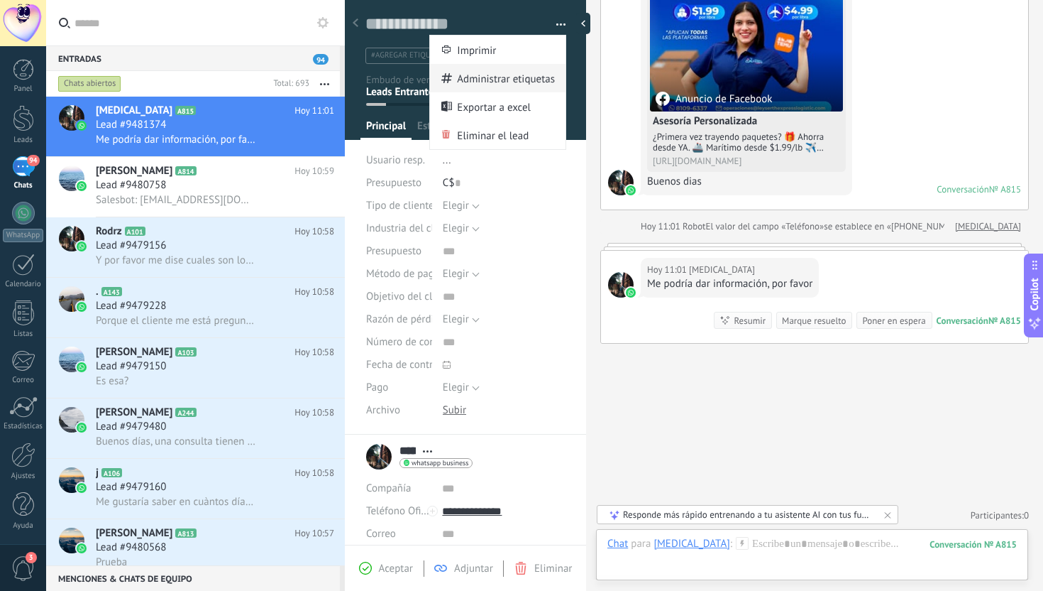
click at [541, 85] on span "Administrar etiquetas" at bounding box center [506, 78] width 98 height 28
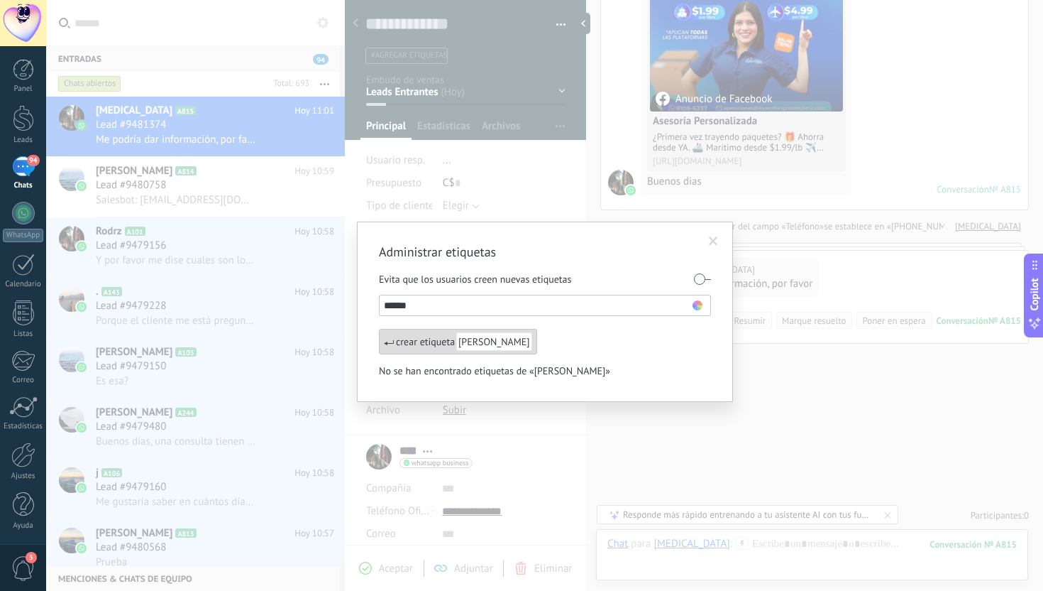
type input "******"
click at [703, 302] on li "******" at bounding box center [546, 305] width 324 height 17
click at [701, 312] on li "******" at bounding box center [546, 305] width 324 height 17
click at [700, 303] on use at bounding box center [698, 305] width 10 height 10
click at [703, 325] on span at bounding box center [700, 325] width 9 height 9
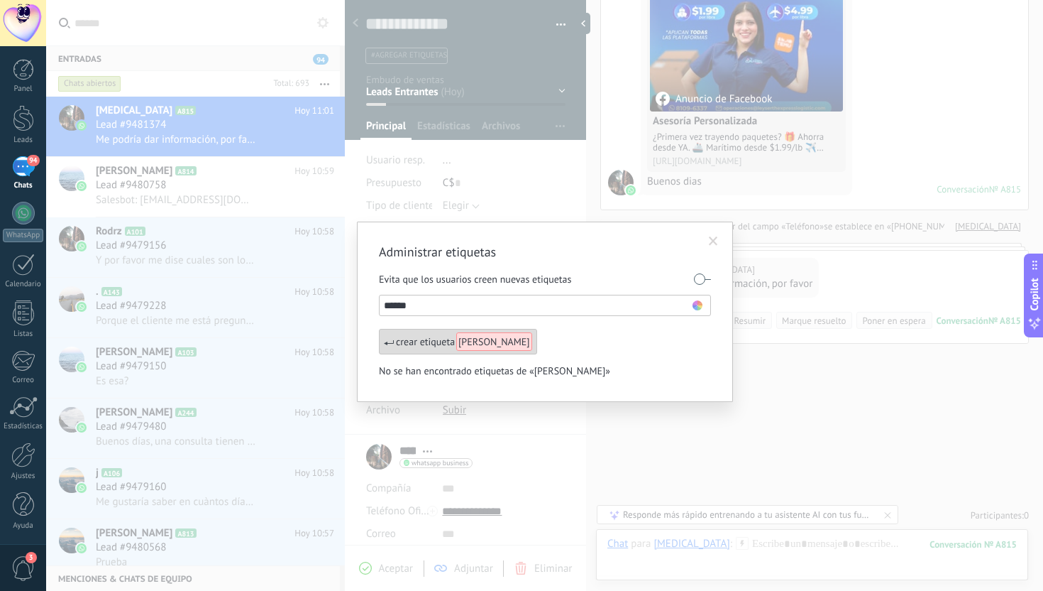
click at [445, 349] on div "crear etiqueta [PERSON_NAME]" at bounding box center [458, 342] width 158 height 26
click at [473, 342] on span "[PERSON_NAME]" at bounding box center [494, 341] width 76 height 18
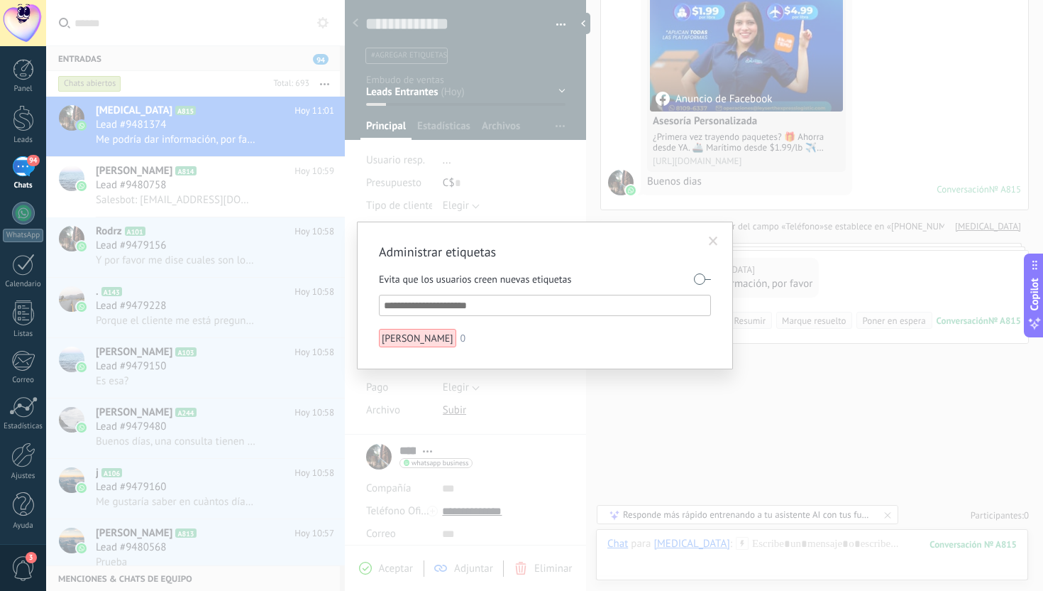
click at [716, 241] on span at bounding box center [713, 241] width 9 height 10
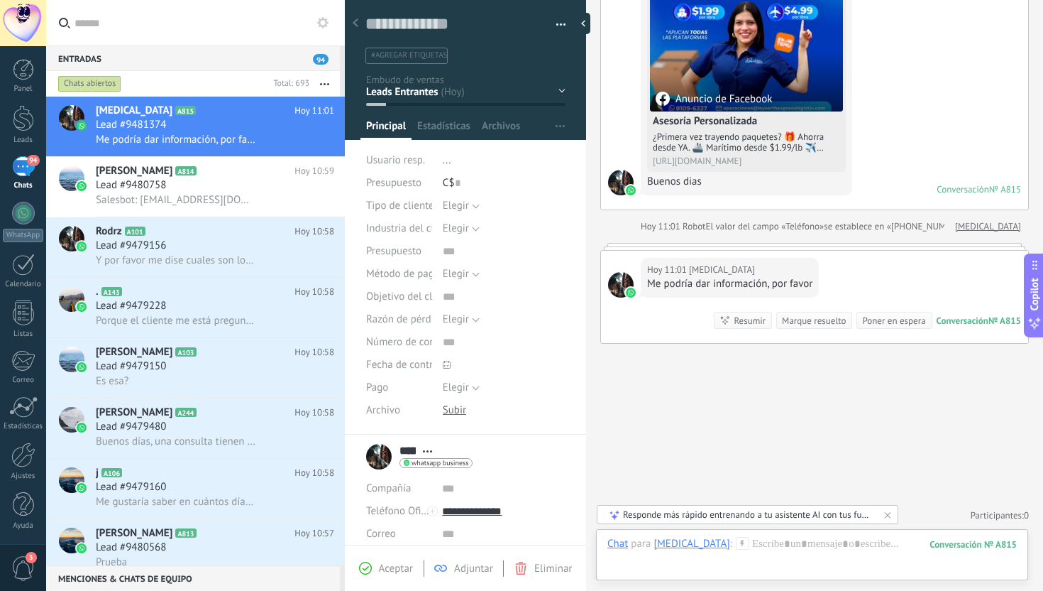
click at [434, 49] on li "#agregar etiquetas" at bounding box center [407, 56] width 82 height 16
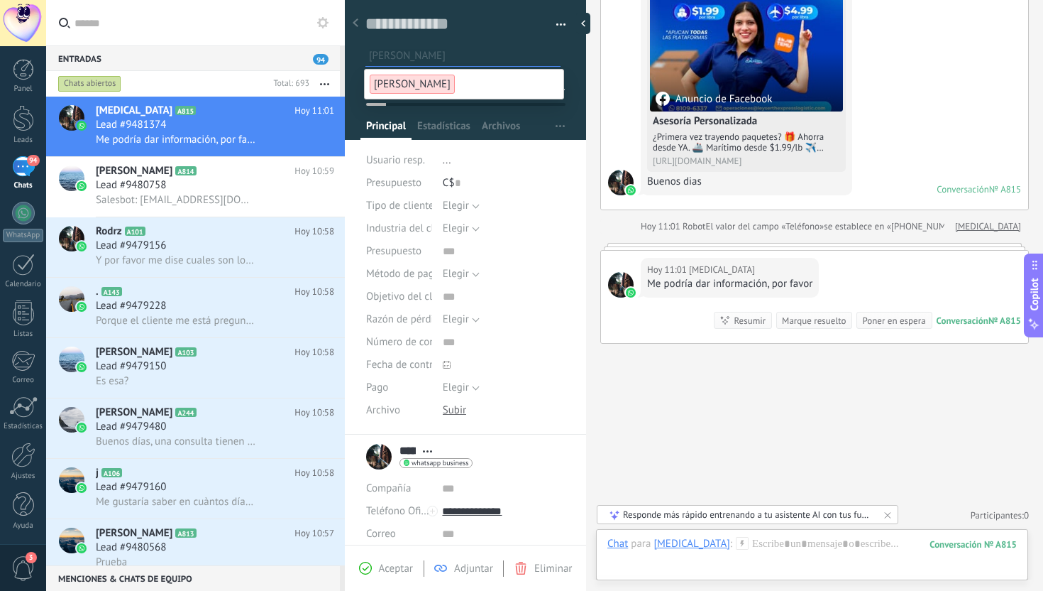
click at [394, 85] on span "[PERSON_NAME]" at bounding box center [412, 84] width 85 height 19
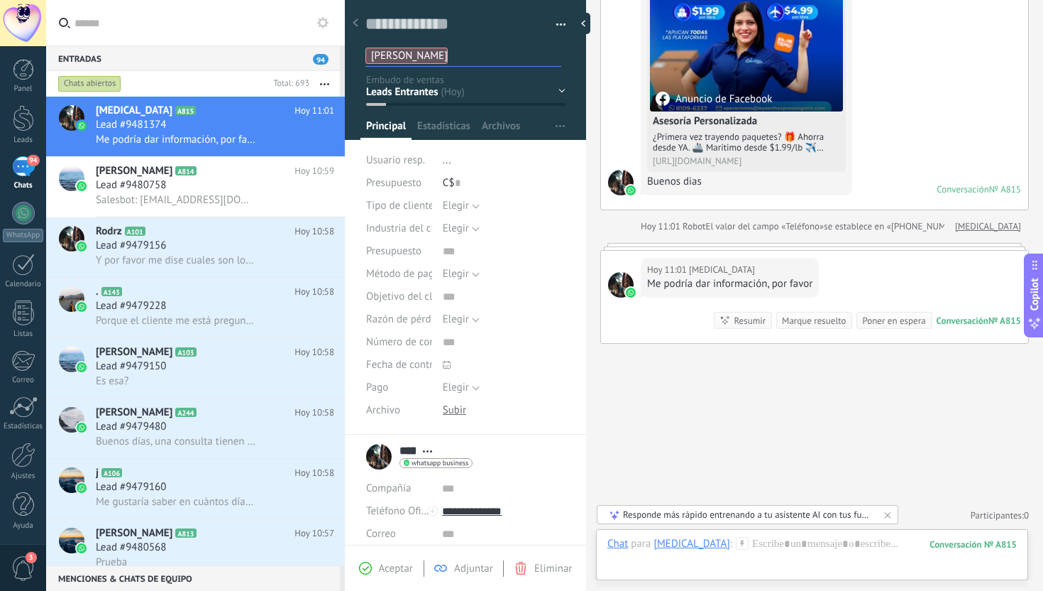
click at [0, 0] on div "Nueva consulta Cualificado Llamada agendada Propuesta en preparación Propuesta …" at bounding box center [0, 0] width 0 height 0
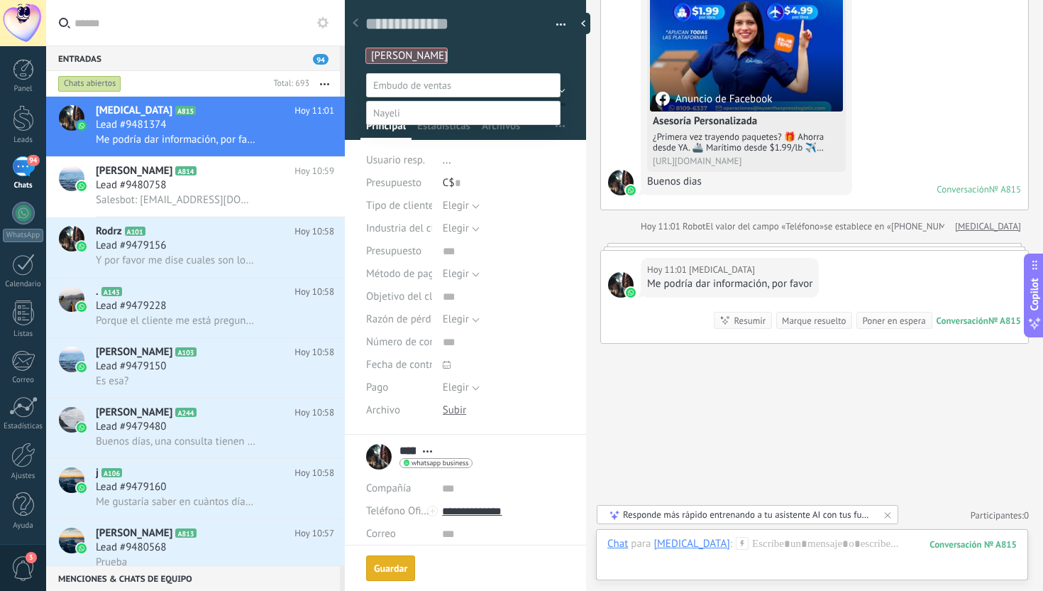
click at [501, 77] on label at bounding box center [463, 85] width 194 height 24
click at [516, 49] on div at bounding box center [544, 295] width 997 height 591
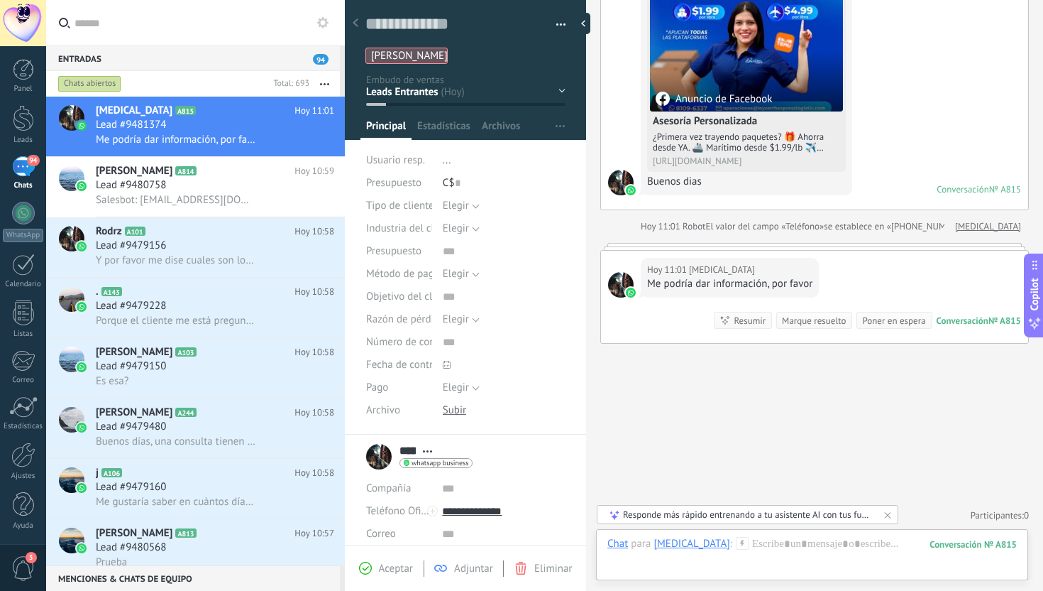
click at [0, 0] on div "Nueva consulta Cualificado Llamada agendada Propuesta en preparación Propuesta …" at bounding box center [0, 0] width 0 height 0
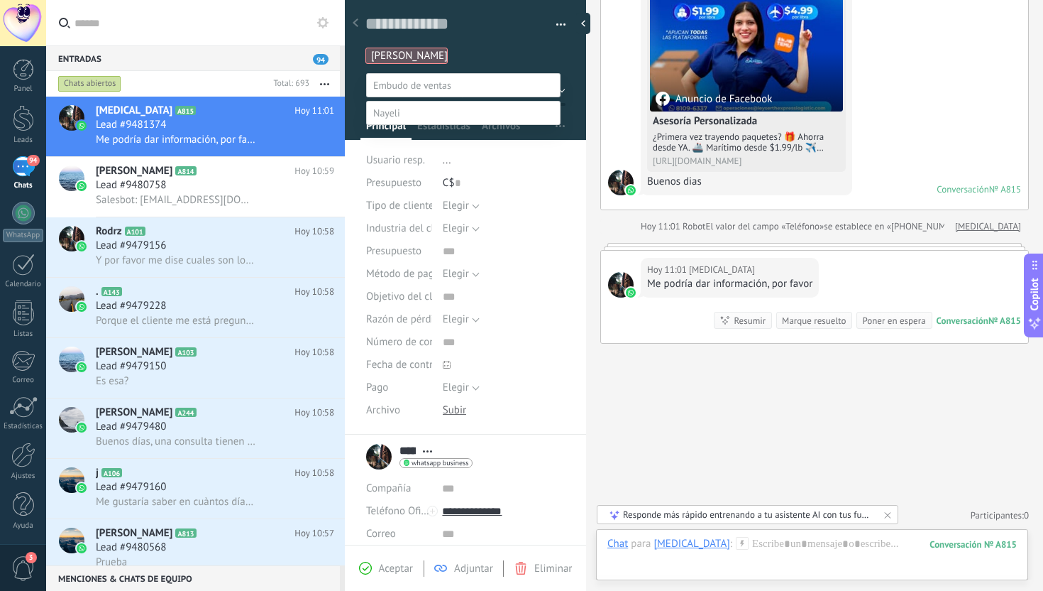
click at [412, 125] on label at bounding box center [463, 113] width 194 height 24
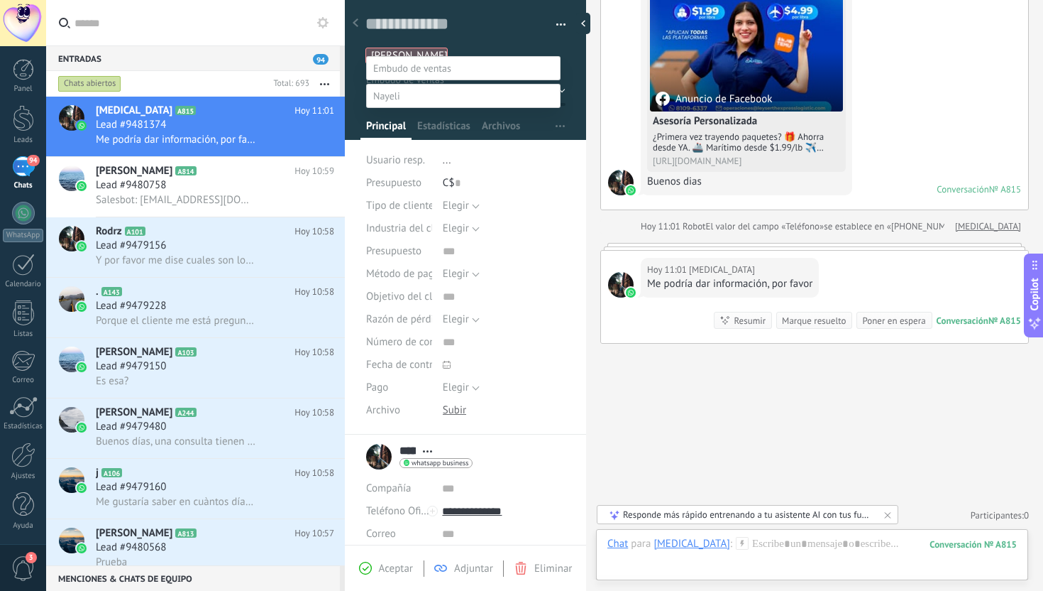
click at [579, 99] on div at bounding box center [544, 278] width 997 height 591
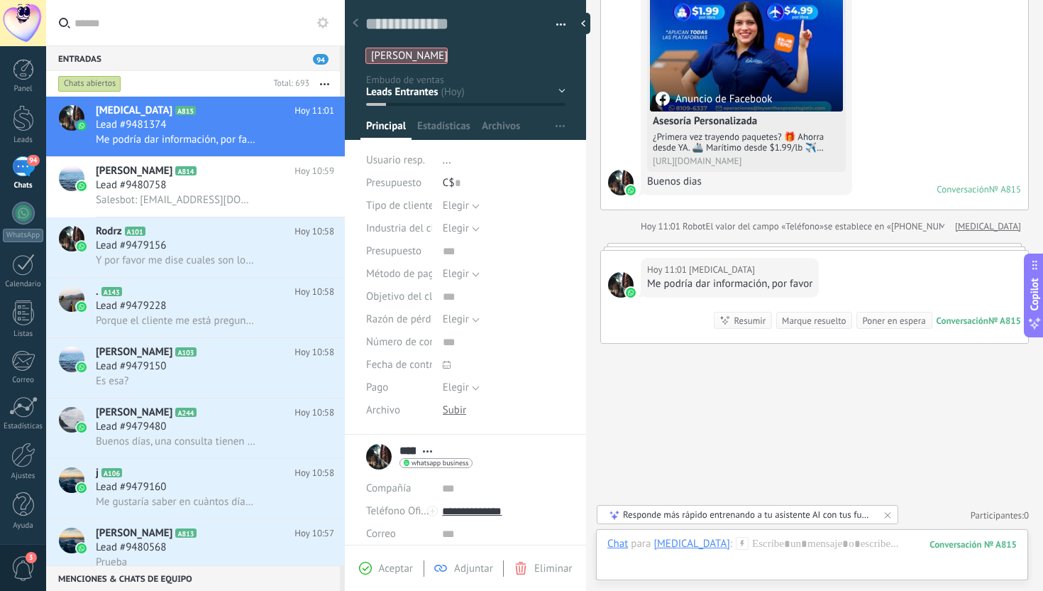
click at [0, 0] on div "Nueva consulta Cualificado Llamada agendada Propuesta en preparación Propuesta …" at bounding box center [0, 0] width 0 height 0
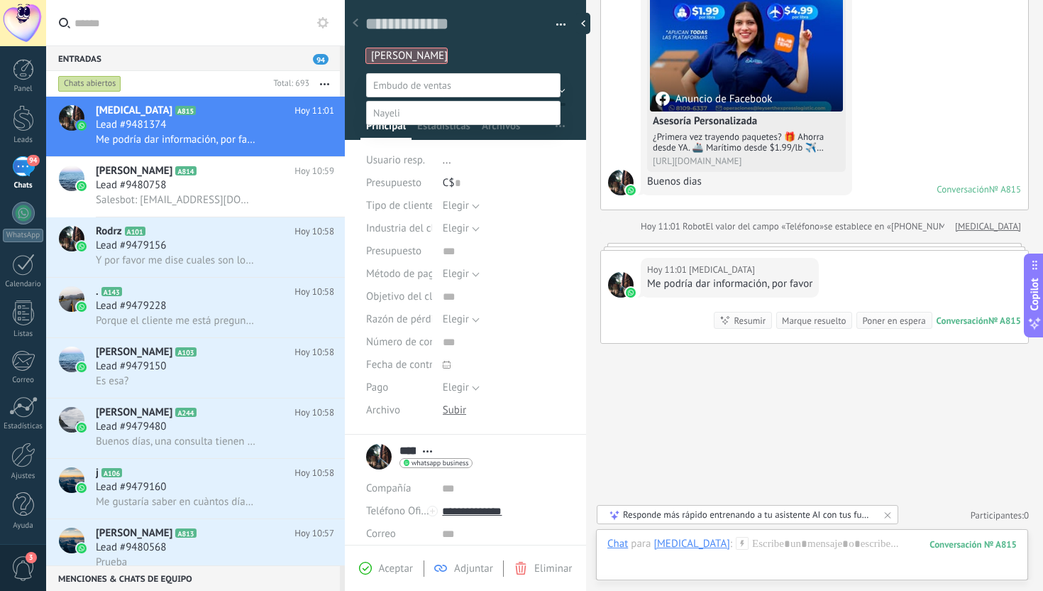
click at [0, 0] on label "Nueva consulta" at bounding box center [0, 0] width 0 height 0
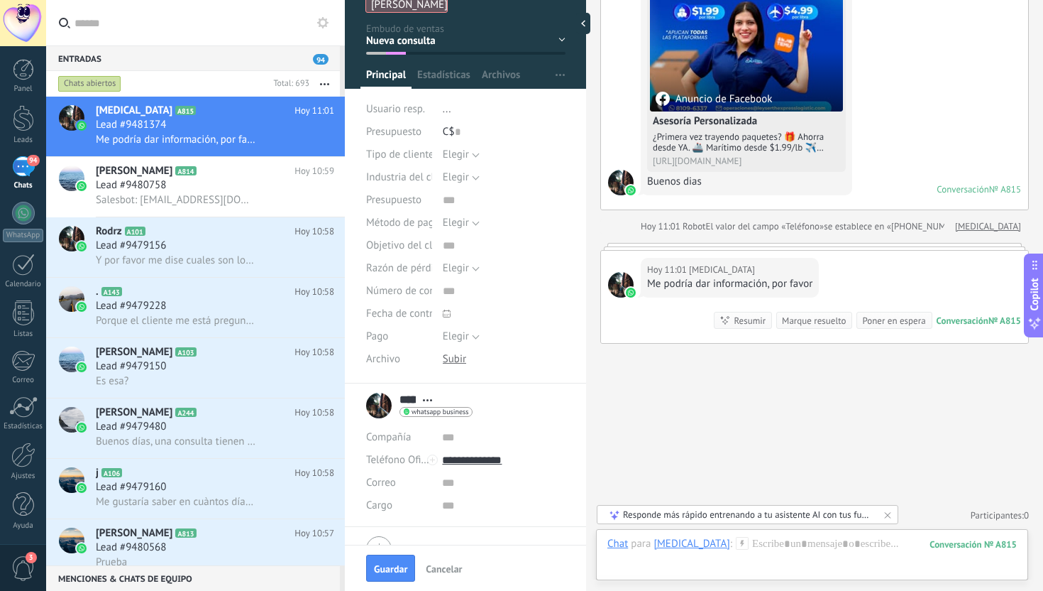
scroll to position [53, 0]
click at [453, 109] on li "..." at bounding box center [504, 108] width 123 height 23
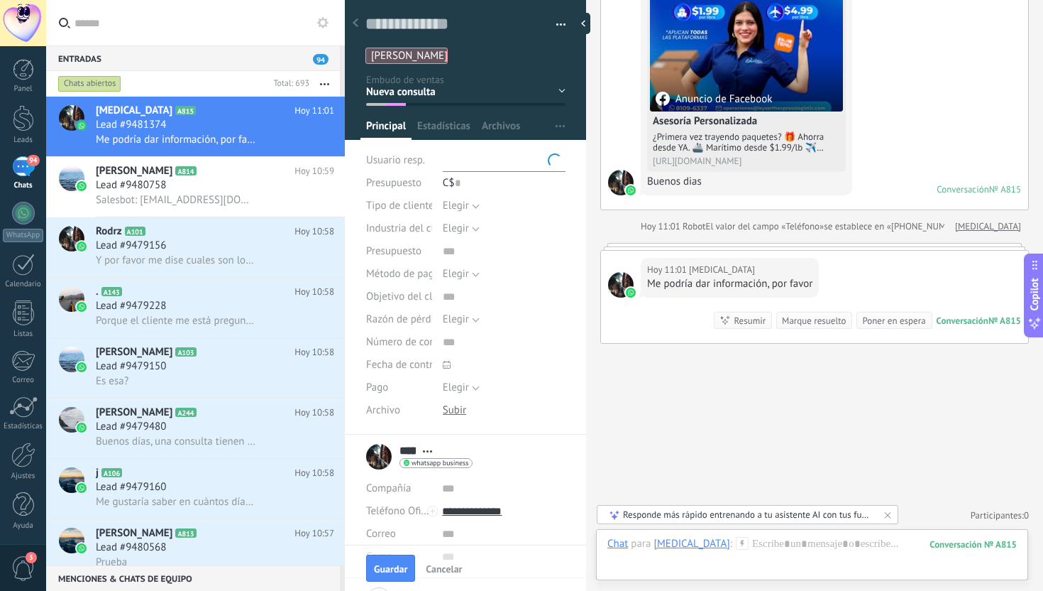
scroll to position [0, 0]
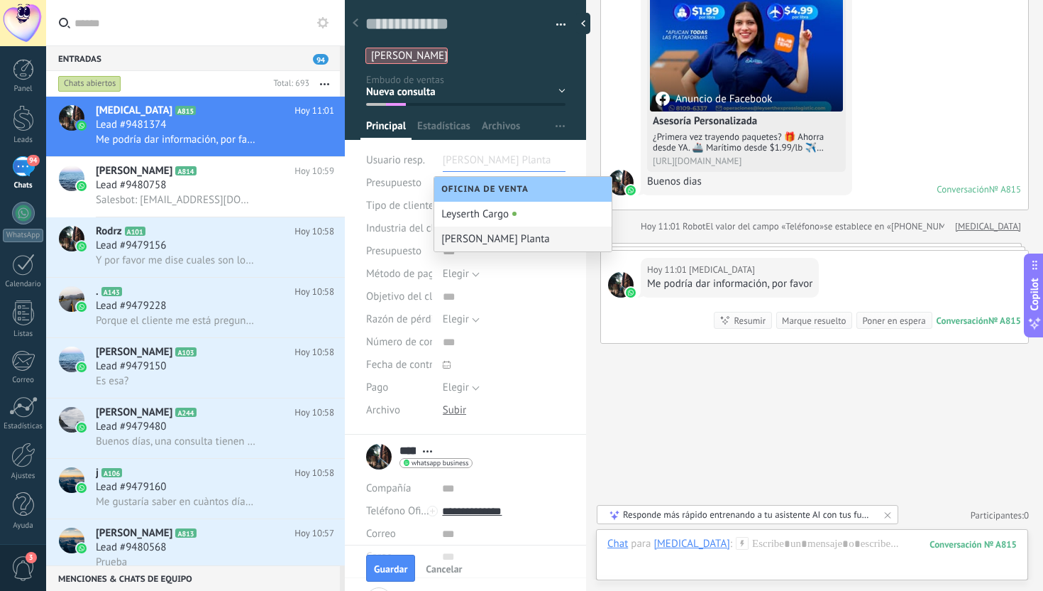
click at [472, 238] on div "[PERSON_NAME] Planta" at bounding box center [522, 238] width 177 height 25
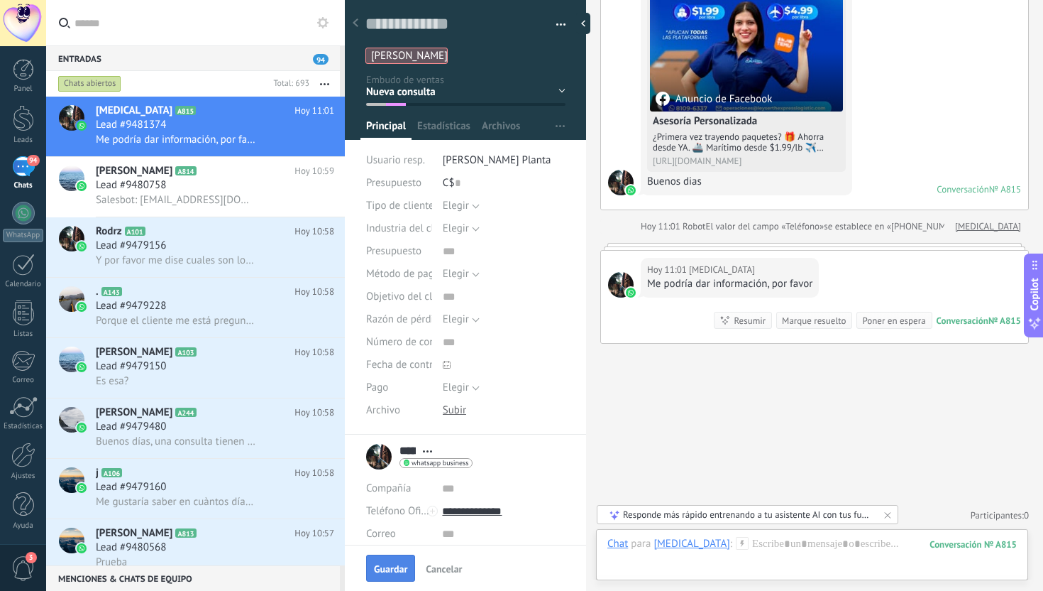
click at [392, 569] on span "Guardar" at bounding box center [390, 569] width 33 height 10
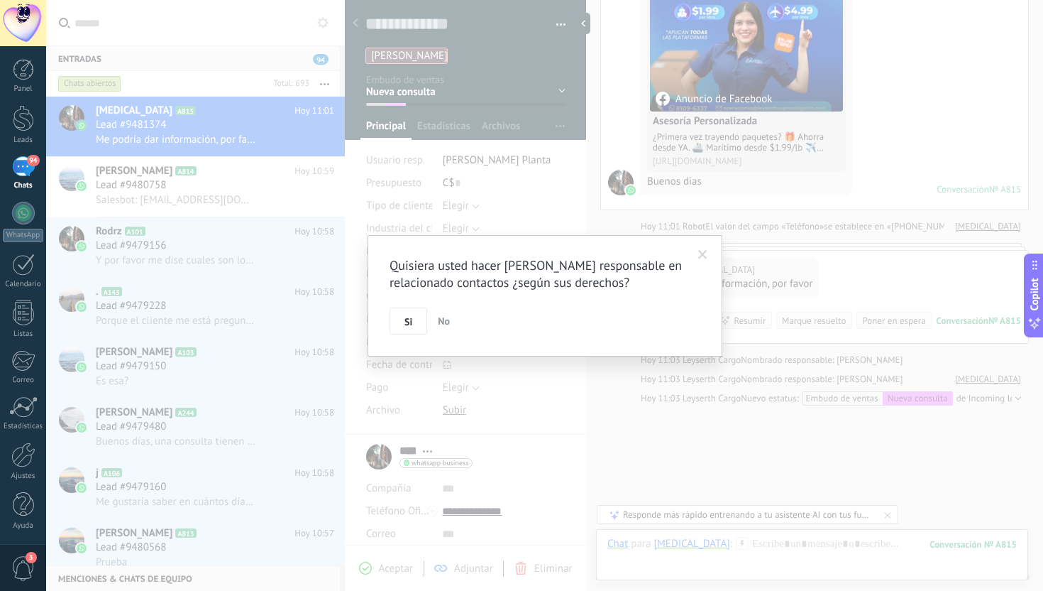
scroll to position [252, 0]
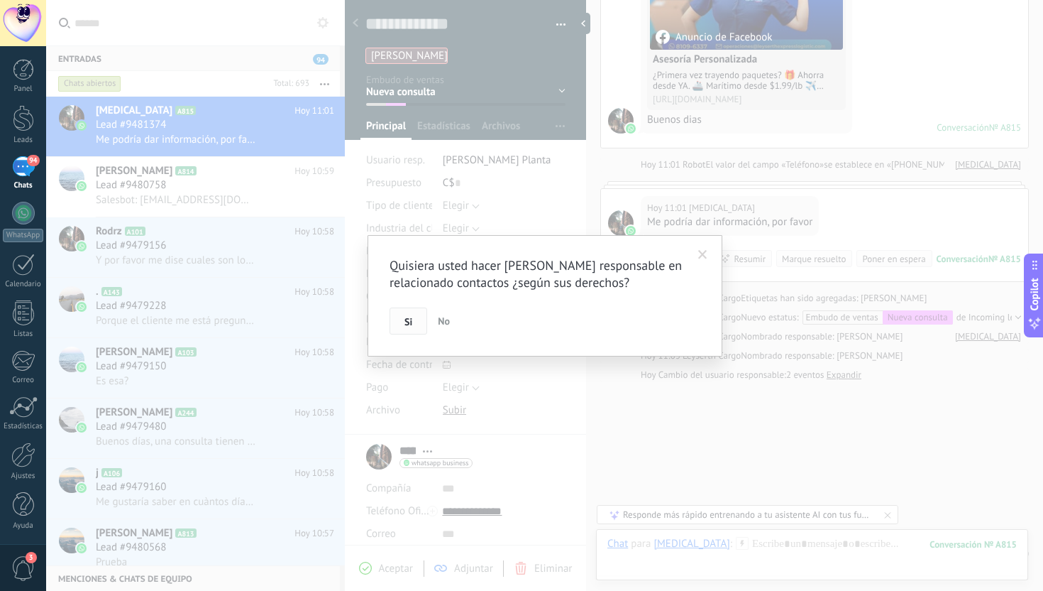
click at [409, 317] on span "Si" at bounding box center [409, 322] width 8 height 10
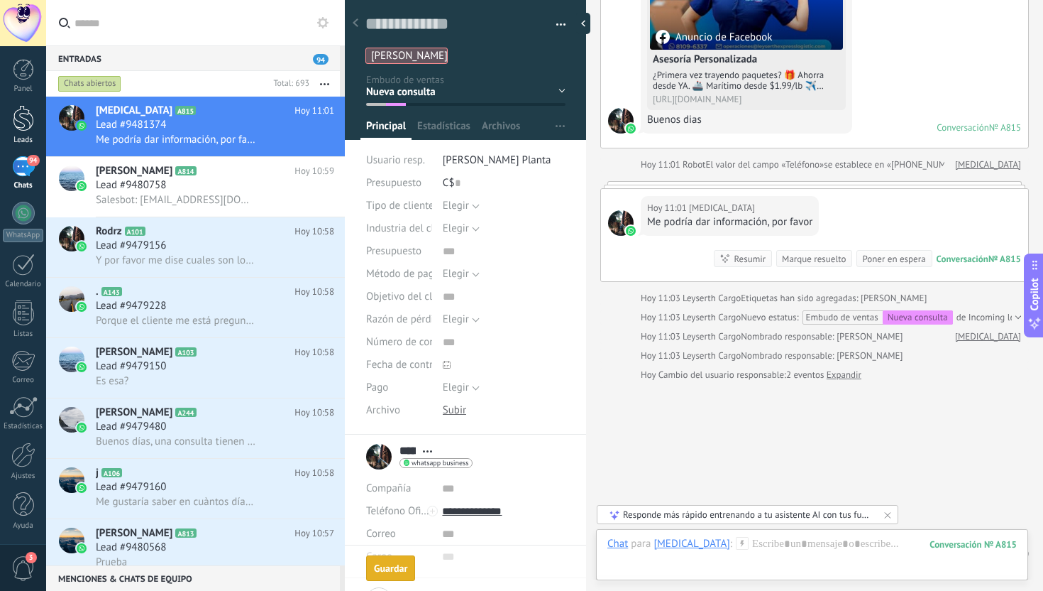
click at [22, 113] on div at bounding box center [23, 118] width 21 height 26
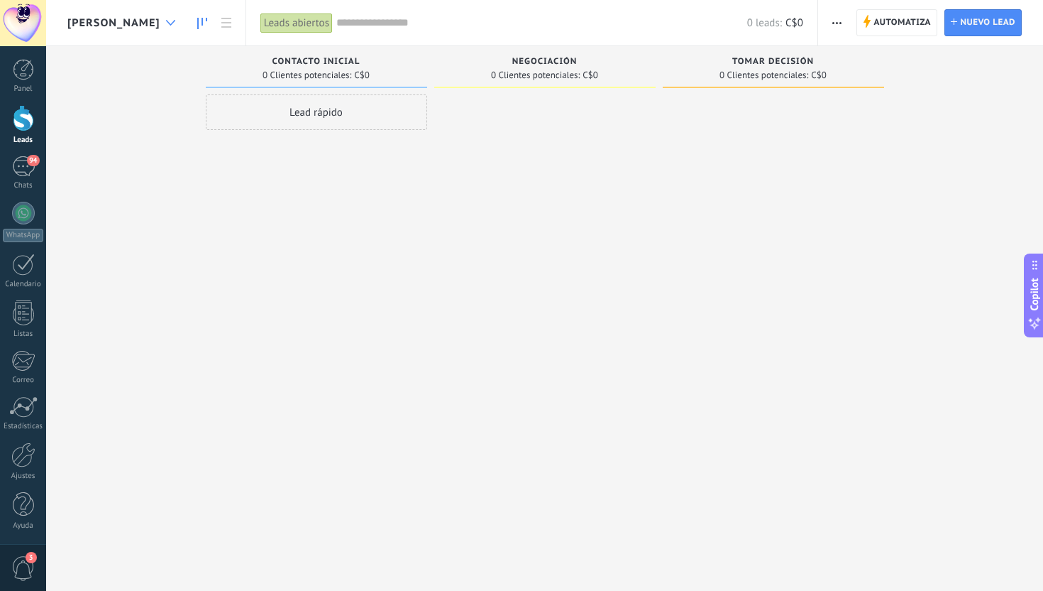
click at [166, 23] on use at bounding box center [170, 23] width 9 height 6
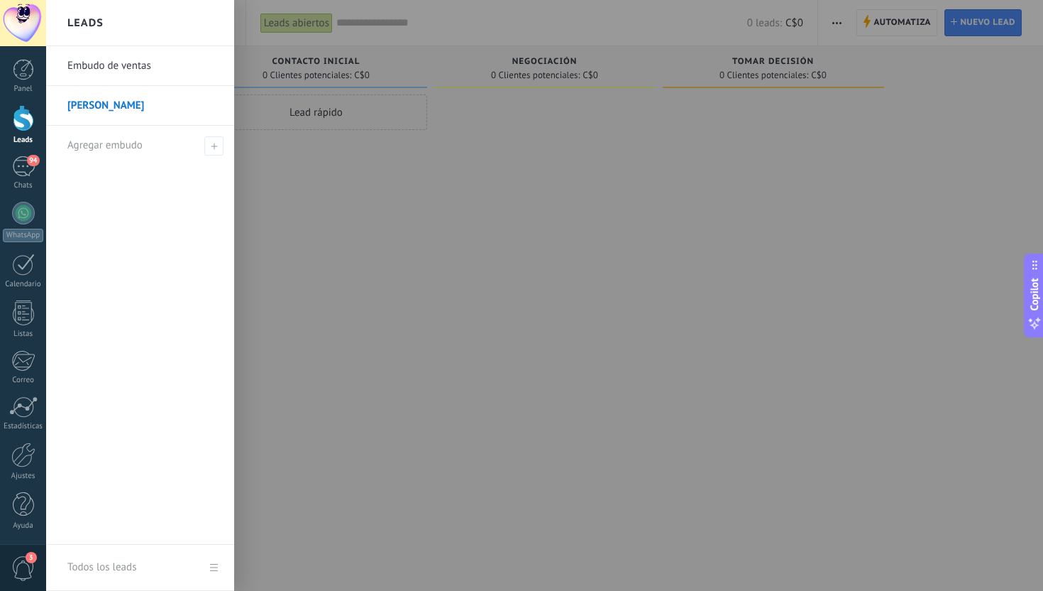
click at [118, 65] on link "Embudo de ventas" at bounding box center [143, 66] width 153 height 40
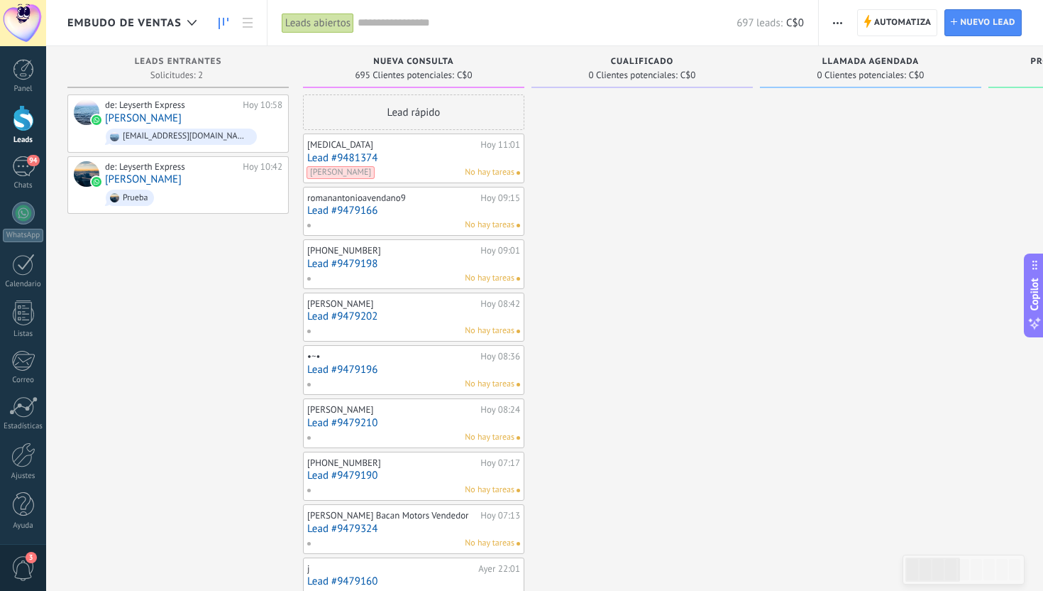
click at [344, 160] on link "Lead #9481374" at bounding box center [413, 158] width 213 height 12
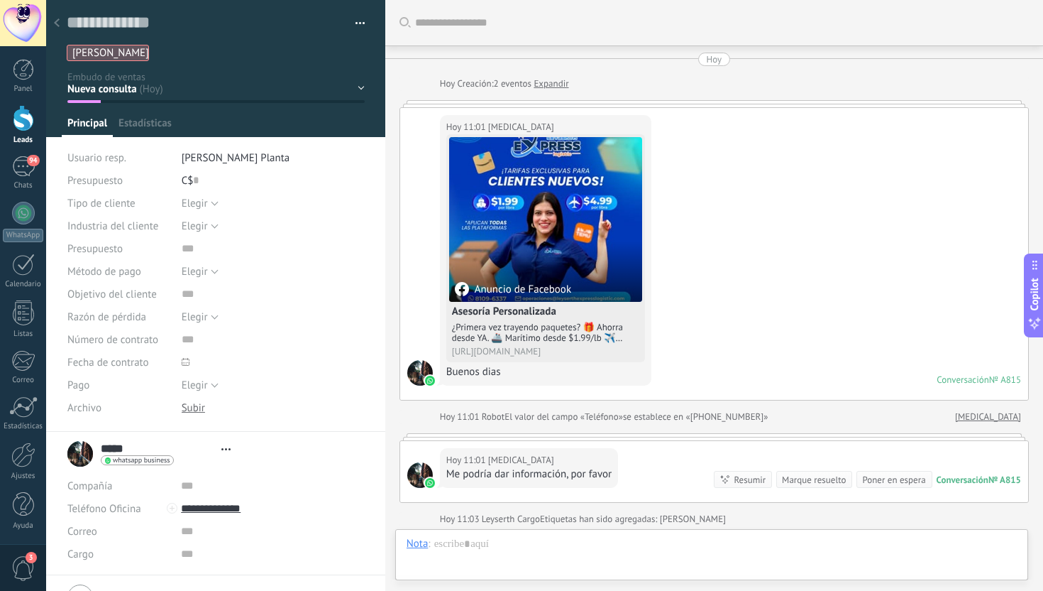
scroll to position [221, 0]
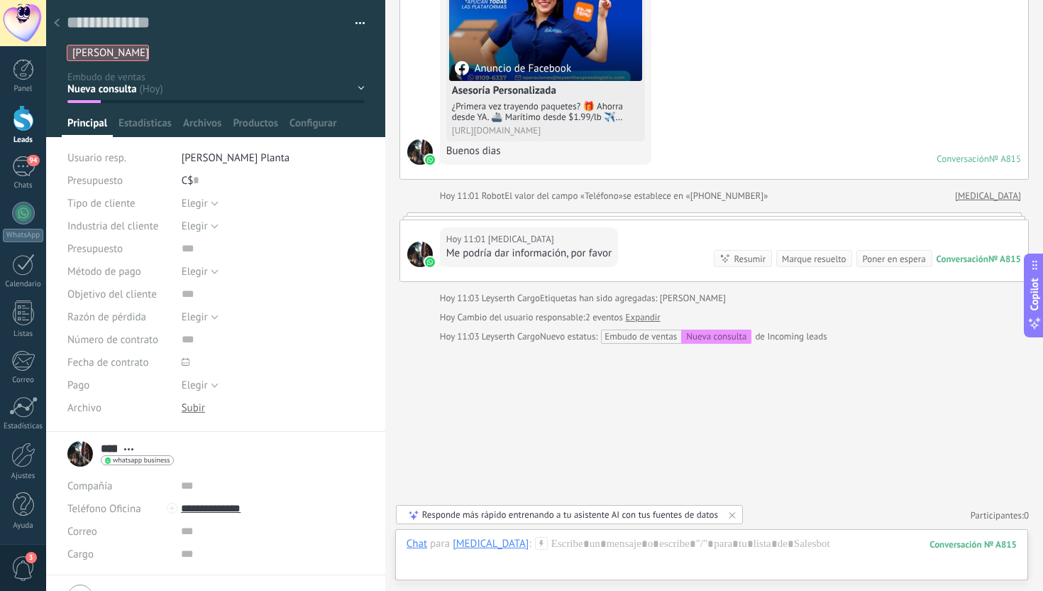
click at [0, 0] on div "Nueva consulta Cualificado Llamada agendada Propuesta en preparación Propuesta …" at bounding box center [0, 0] width 0 height 0
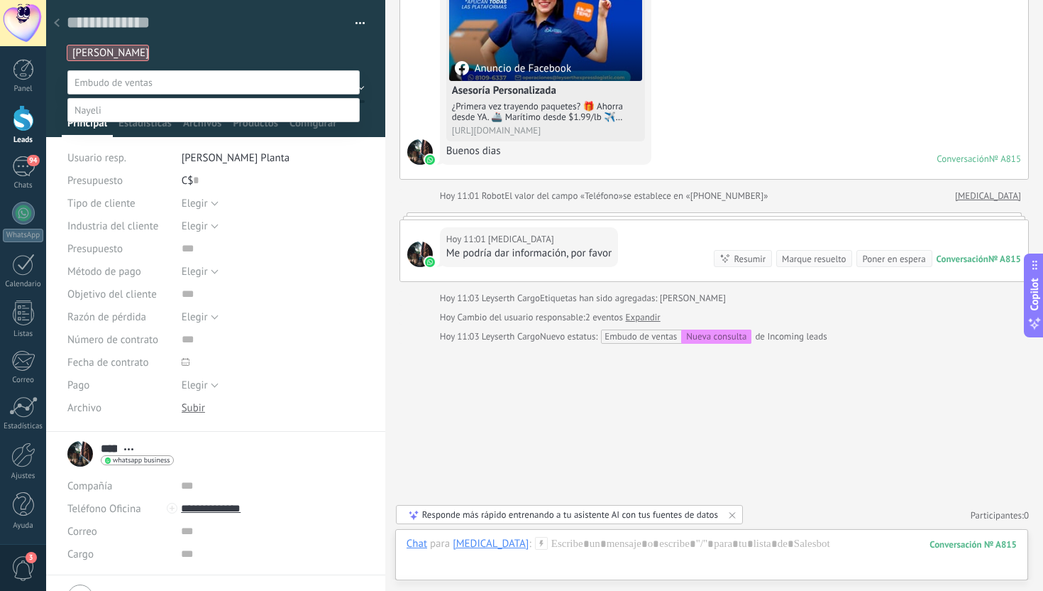
click at [105, 122] on label at bounding box center [213, 110] width 292 height 24
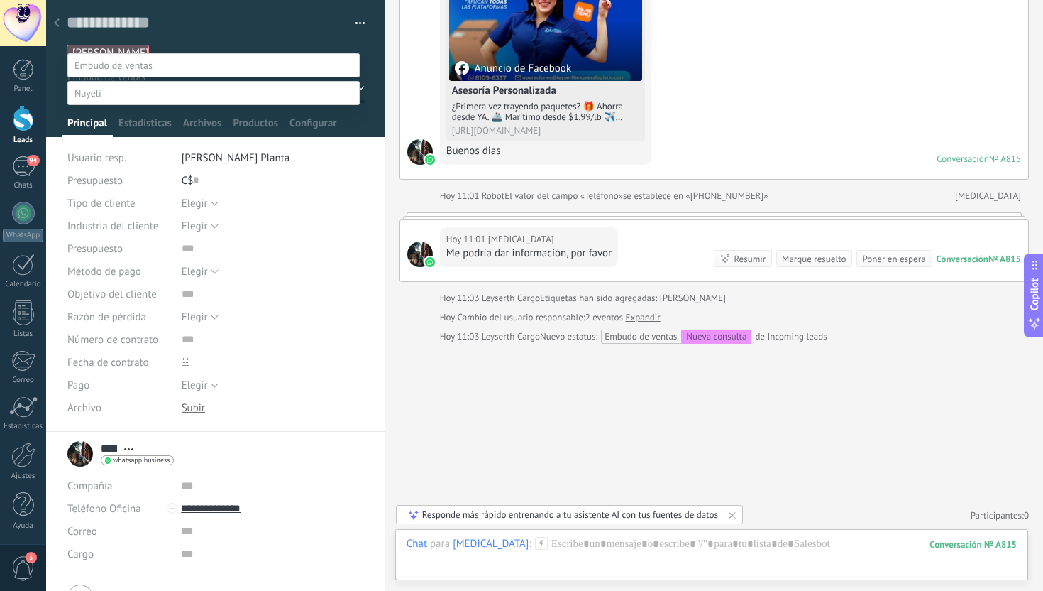
click at [0, 0] on label "Contacto inicial" at bounding box center [0, 0] width 0 height 0
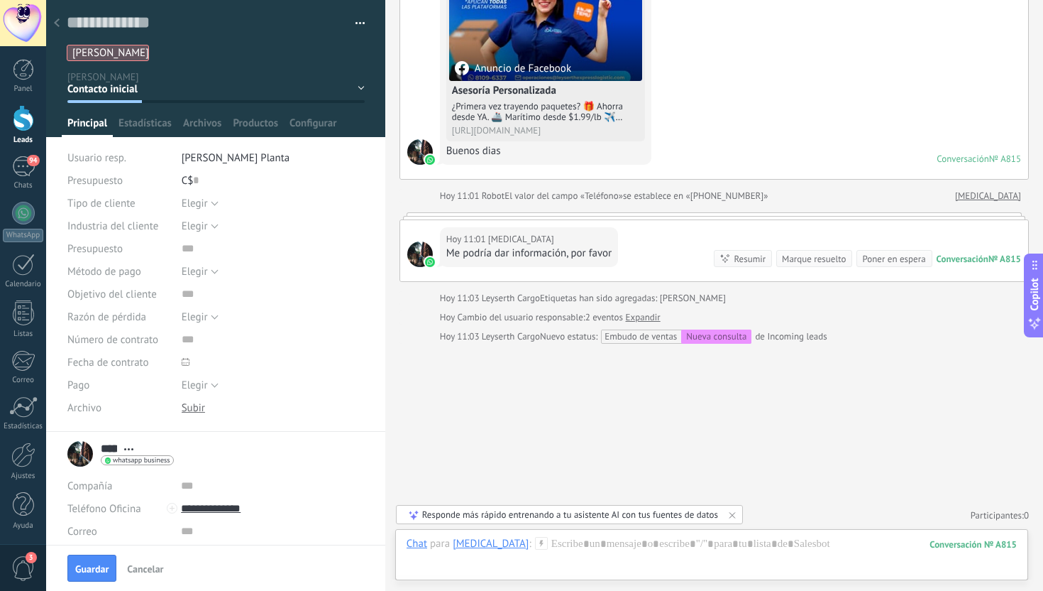
scroll to position [0, 0]
click at [103, 567] on span "Guardar" at bounding box center [91, 569] width 33 height 10
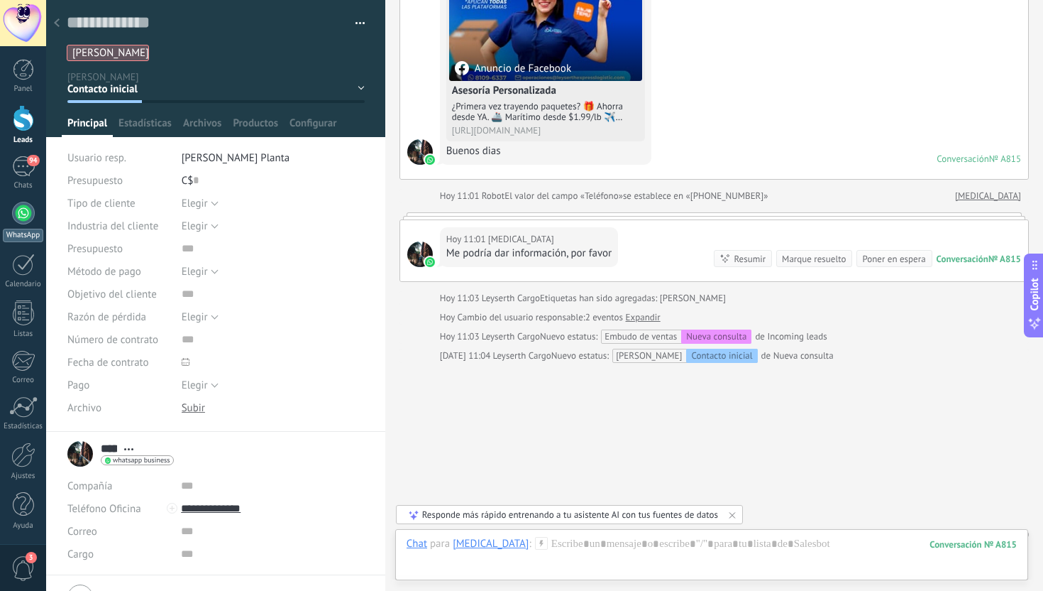
scroll to position [240, 0]
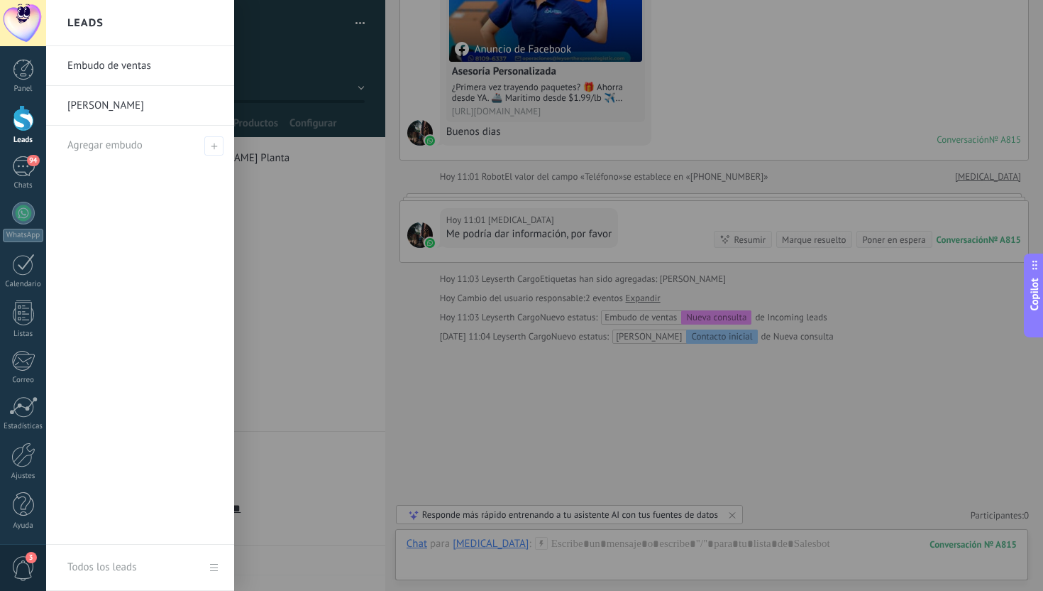
click at [28, 127] on div at bounding box center [23, 118] width 21 height 26
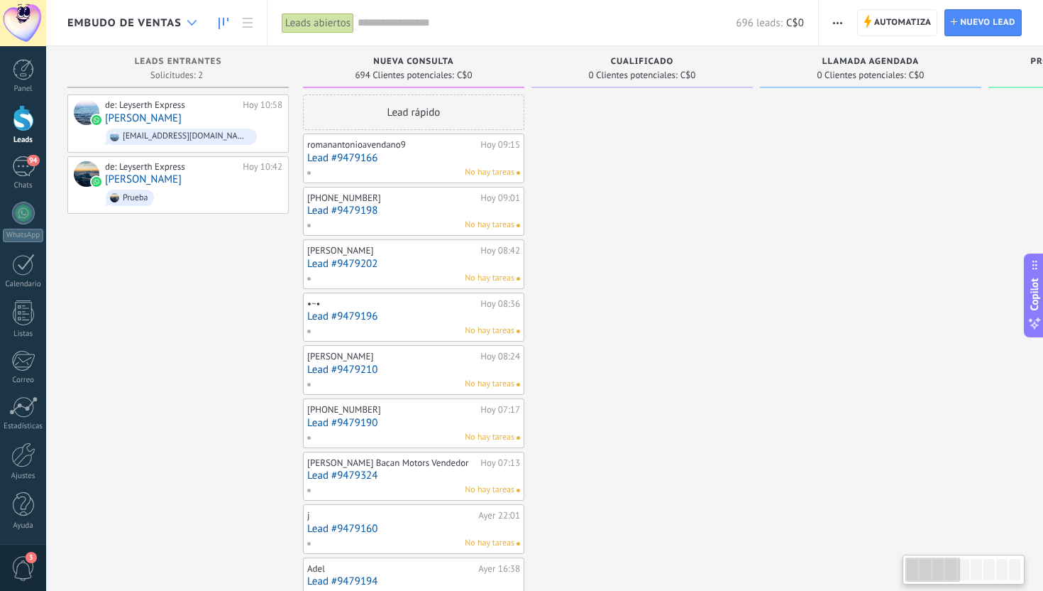
click at [193, 33] on div at bounding box center [191, 23] width 23 height 28
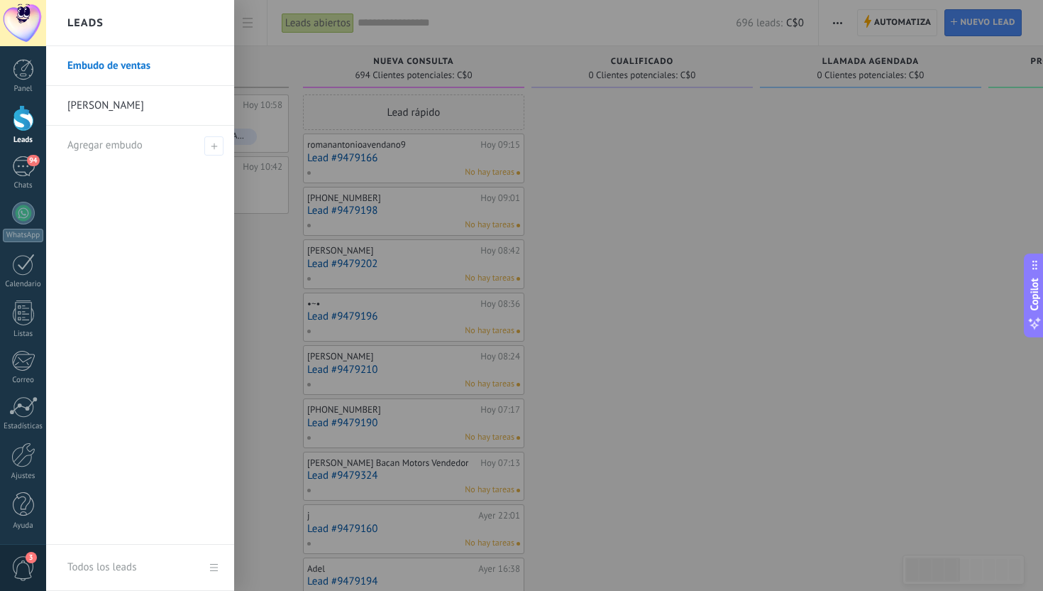
click at [166, 96] on link "[PERSON_NAME]" at bounding box center [143, 106] width 153 height 40
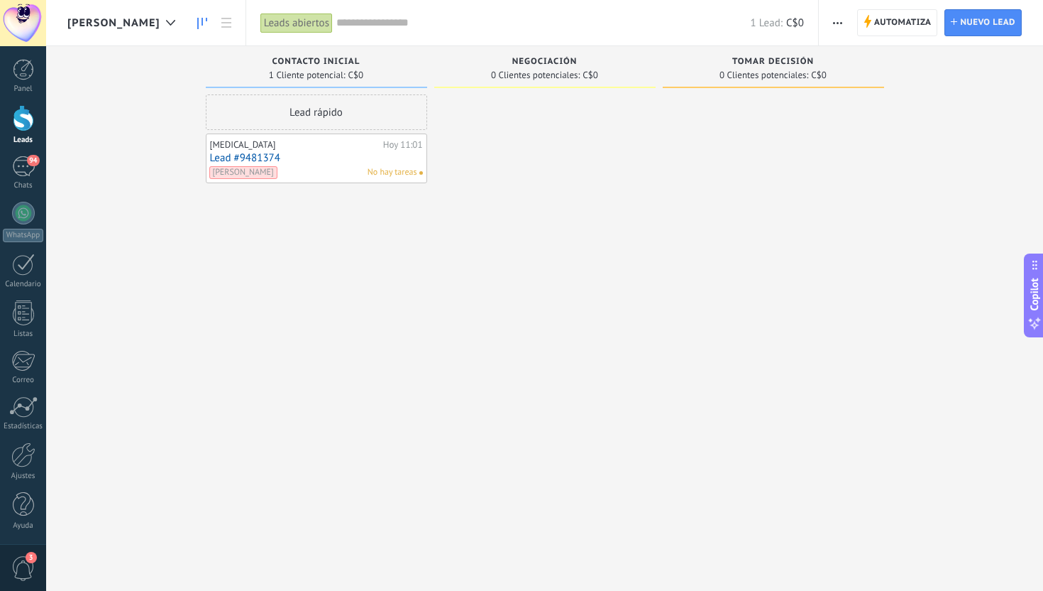
click at [30, 137] on div "Leads" at bounding box center [23, 140] width 41 height 9
click at [29, 106] on div at bounding box center [23, 118] width 21 height 26
click at [28, 170] on div "94" at bounding box center [23, 166] width 23 height 21
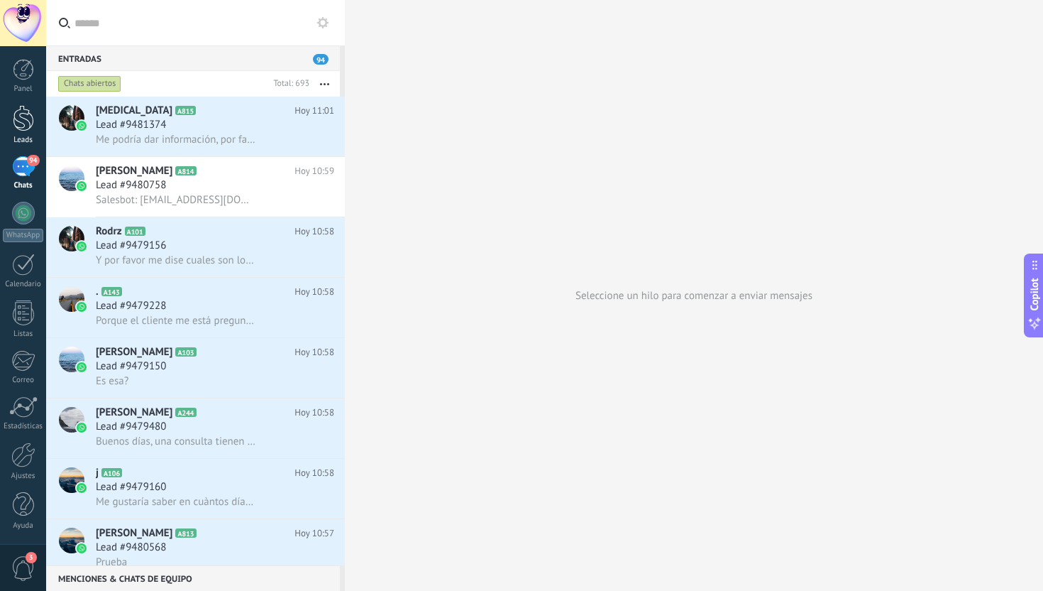
click at [29, 109] on div at bounding box center [23, 118] width 21 height 26
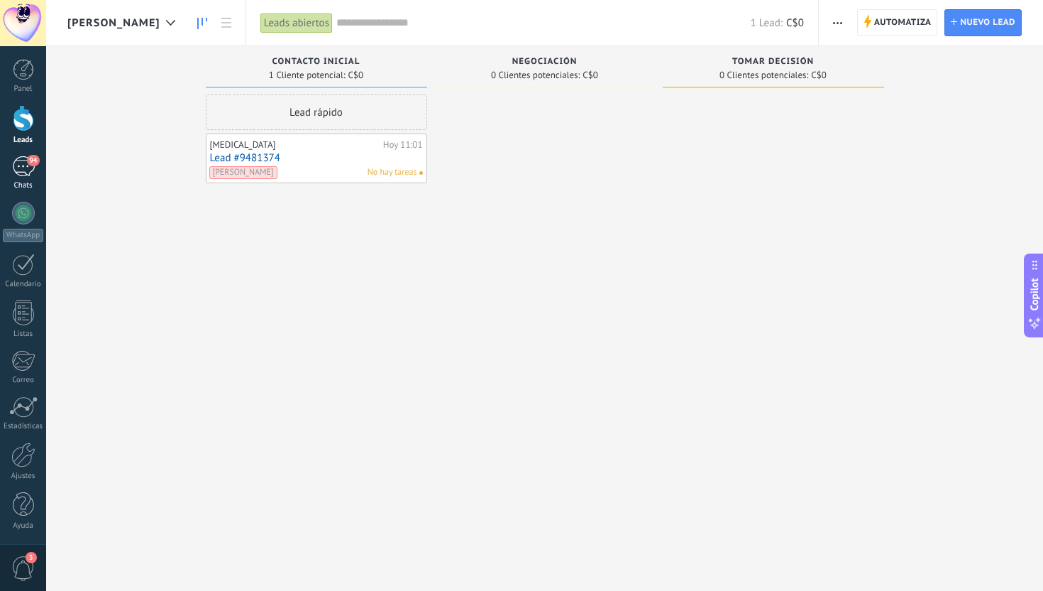
click at [25, 173] on div "94" at bounding box center [23, 166] width 23 height 21
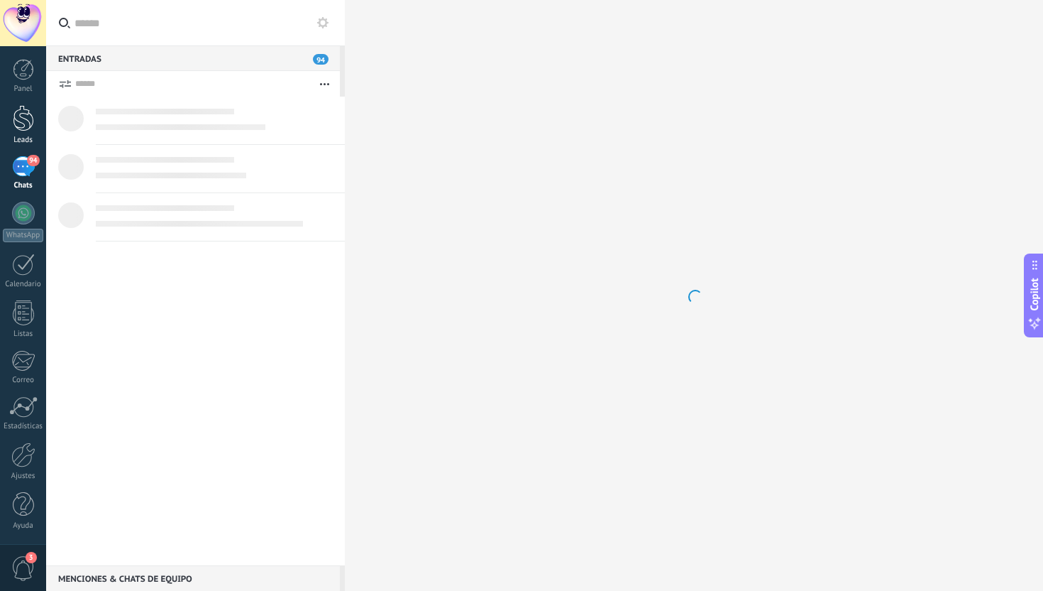
click at [21, 127] on div at bounding box center [23, 118] width 21 height 26
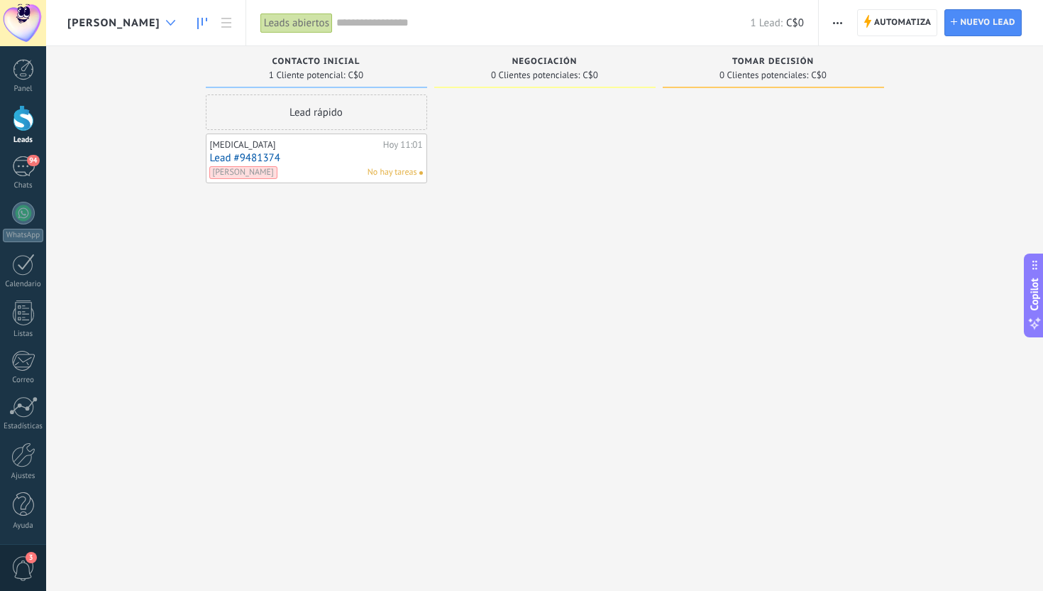
click at [166, 23] on use at bounding box center [170, 23] width 9 height 6
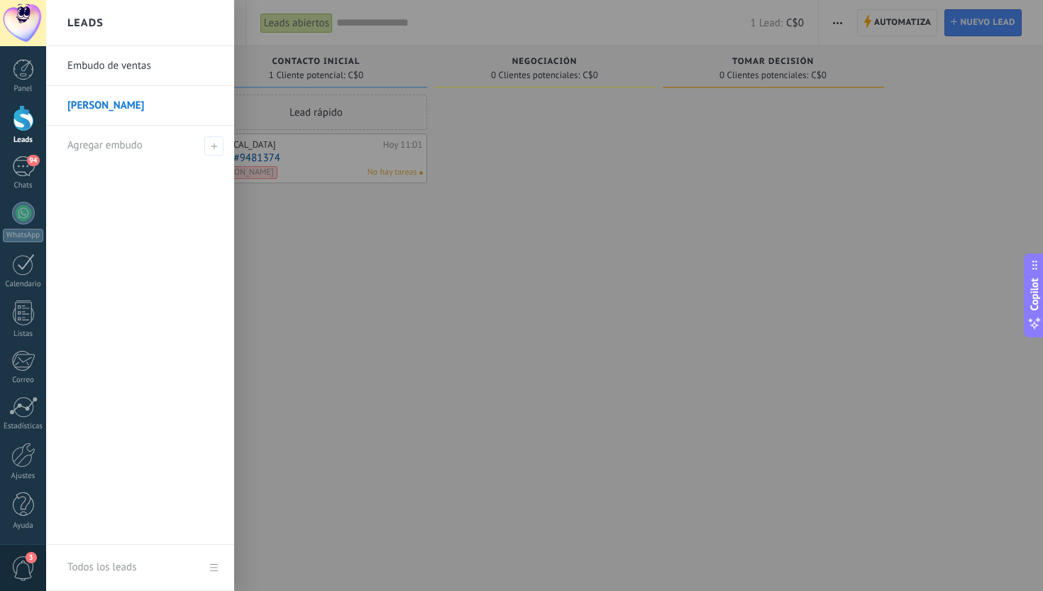
click at [114, 62] on link "Embudo de ventas" at bounding box center [143, 66] width 153 height 40
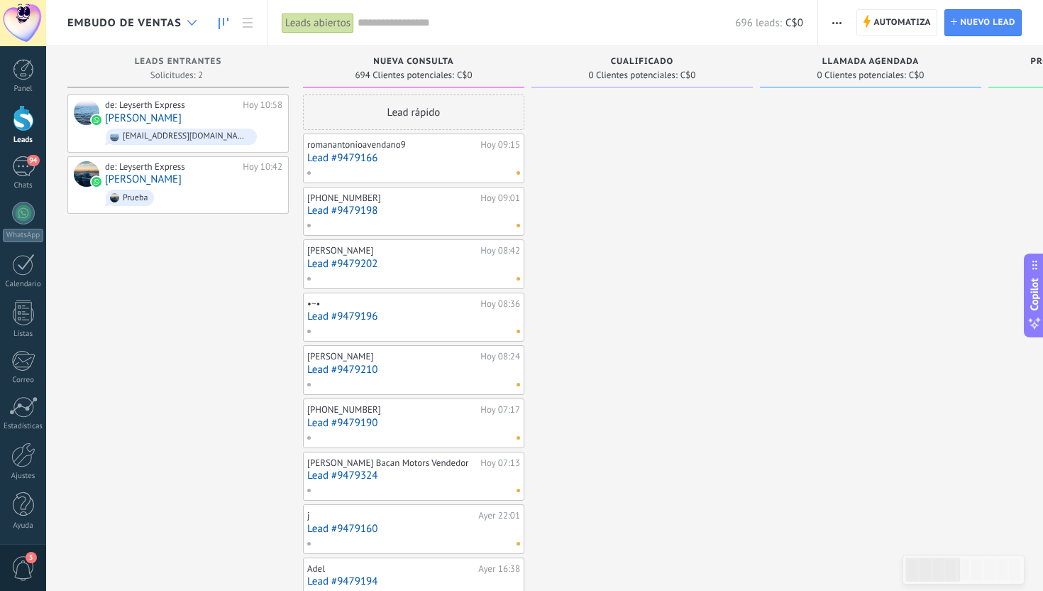
click at [180, 19] on div at bounding box center [191, 23] width 23 height 28
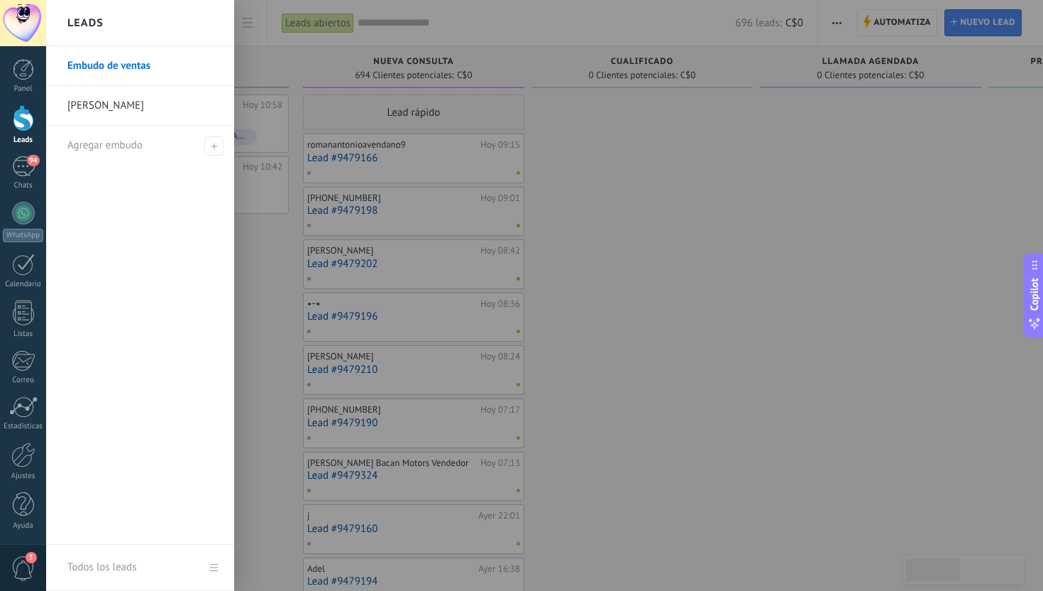
click at [165, 75] on link "Embudo de ventas" at bounding box center [143, 66] width 153 height 40
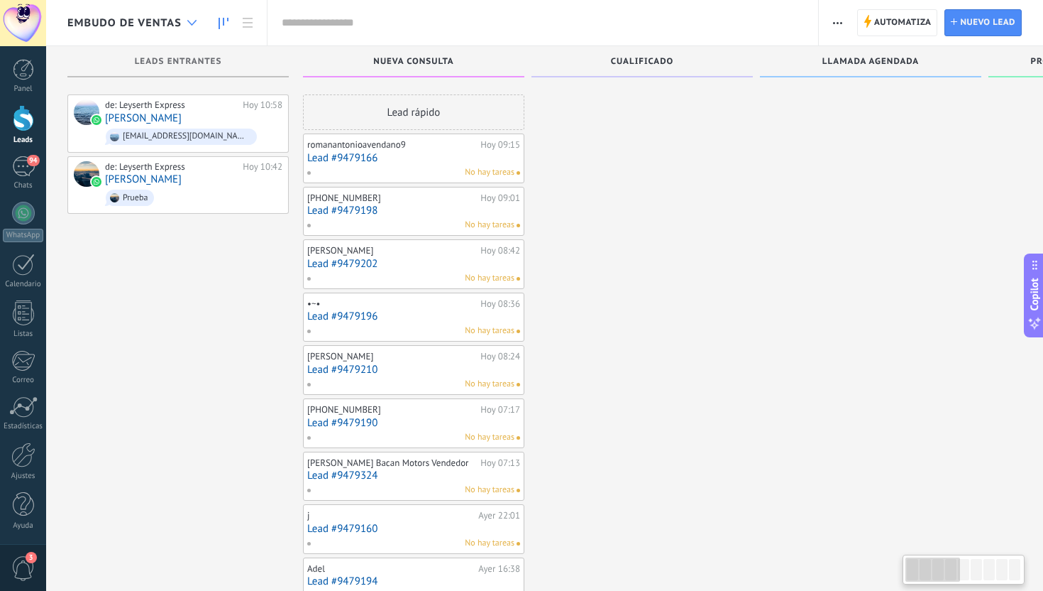
click at [190, 21] on icon at bounding box center [191, 23] width 9 height 6
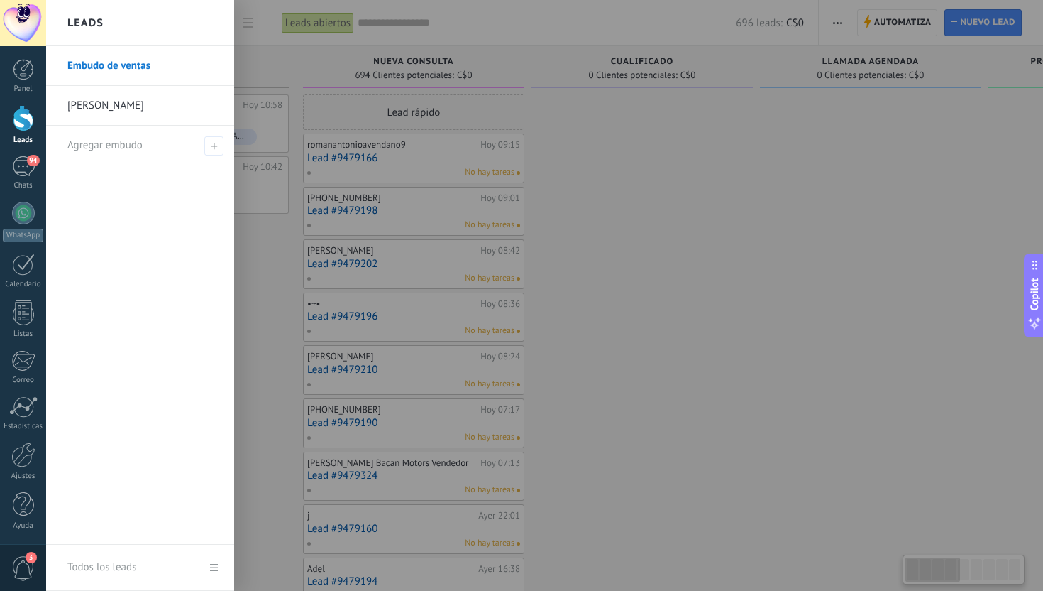
click at [187, 94] on link "[PERSON_NAME]" at bounding box center [143, 106] width 153 height 40
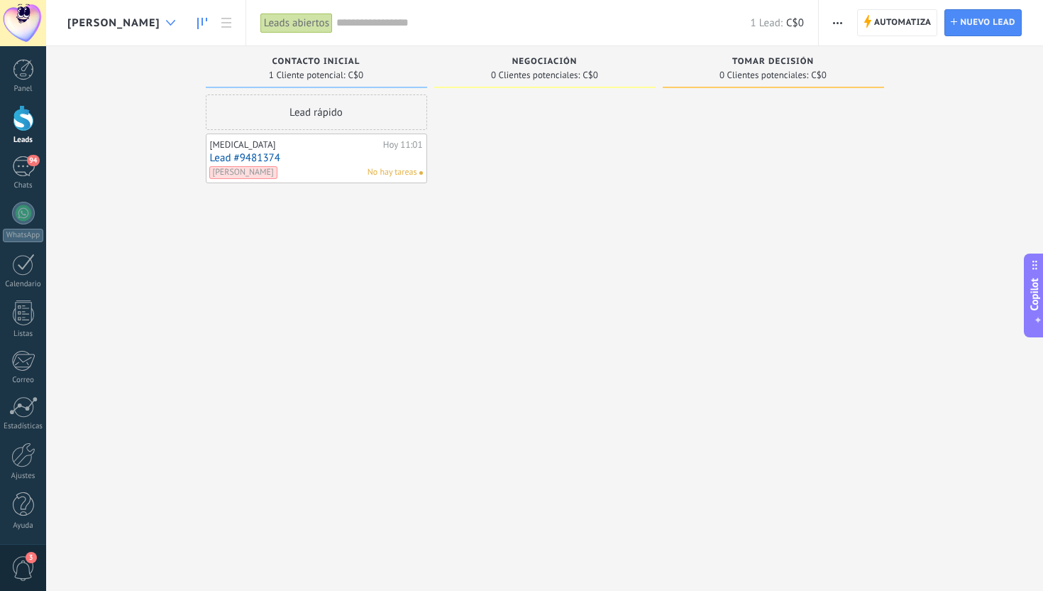
click at [159, 28] on div at bounding box center [170, 23] width 23 height 28
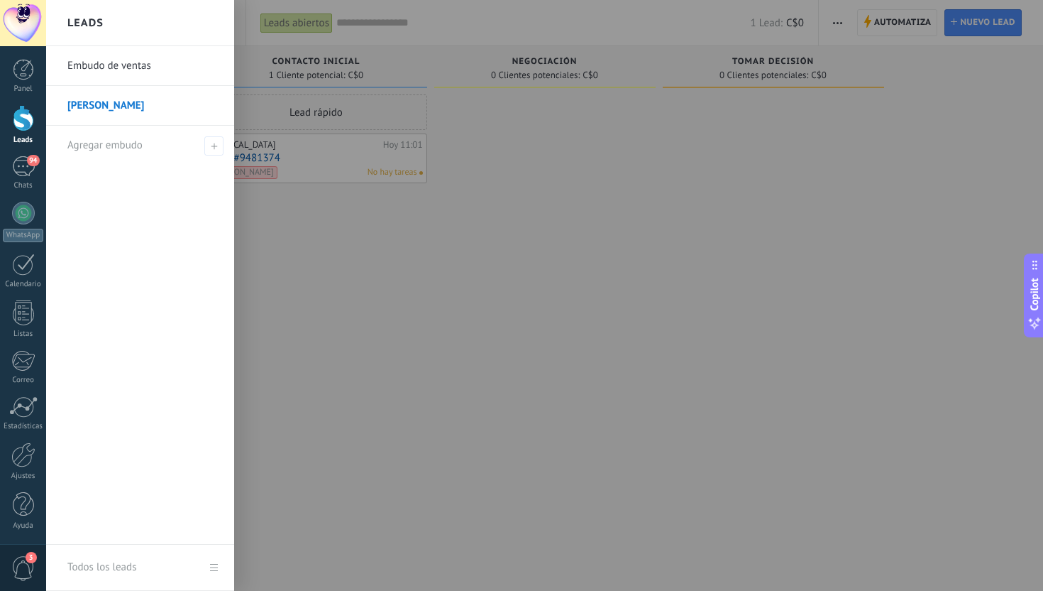
click at [148, 65] on link "Embudo de ventas" at bounding box center [143, 66] width 153 height 40
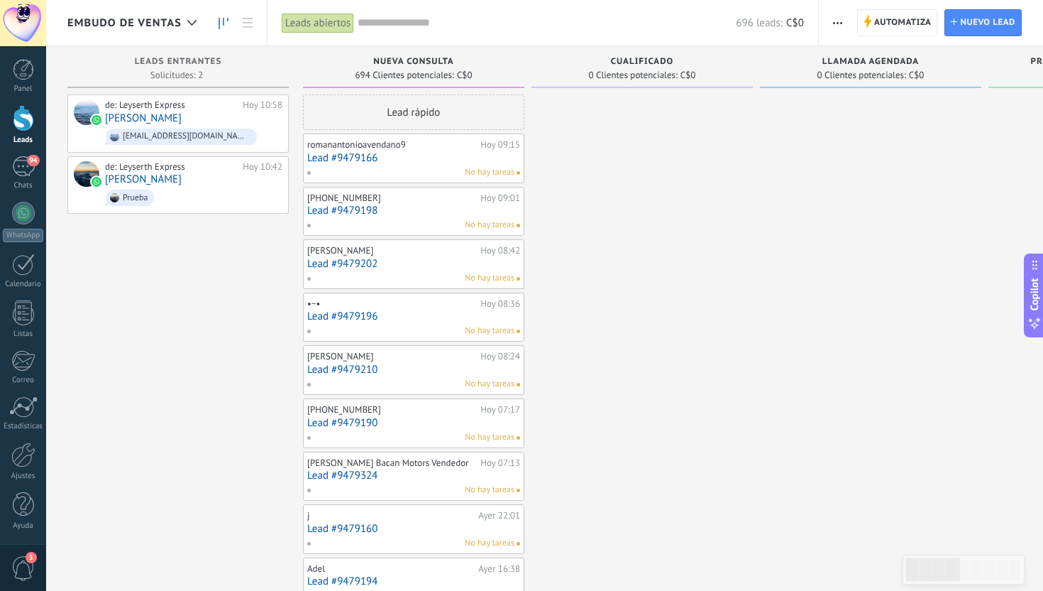
click at [351, 158] on link "Lead #9479166" at bounding box center [413, 158] width 213 height 12
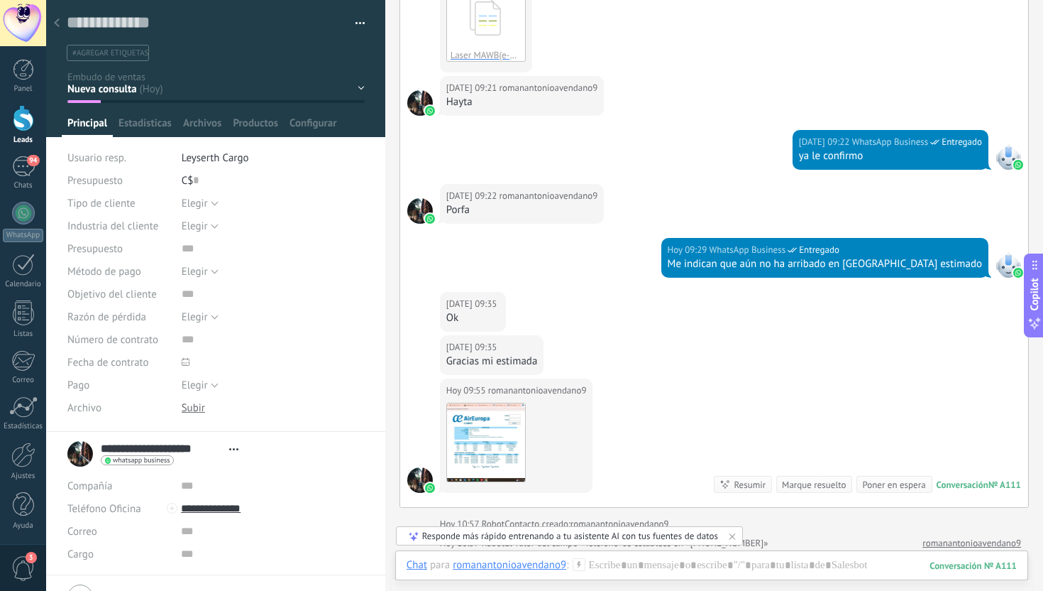
scroll to position [417, 0]
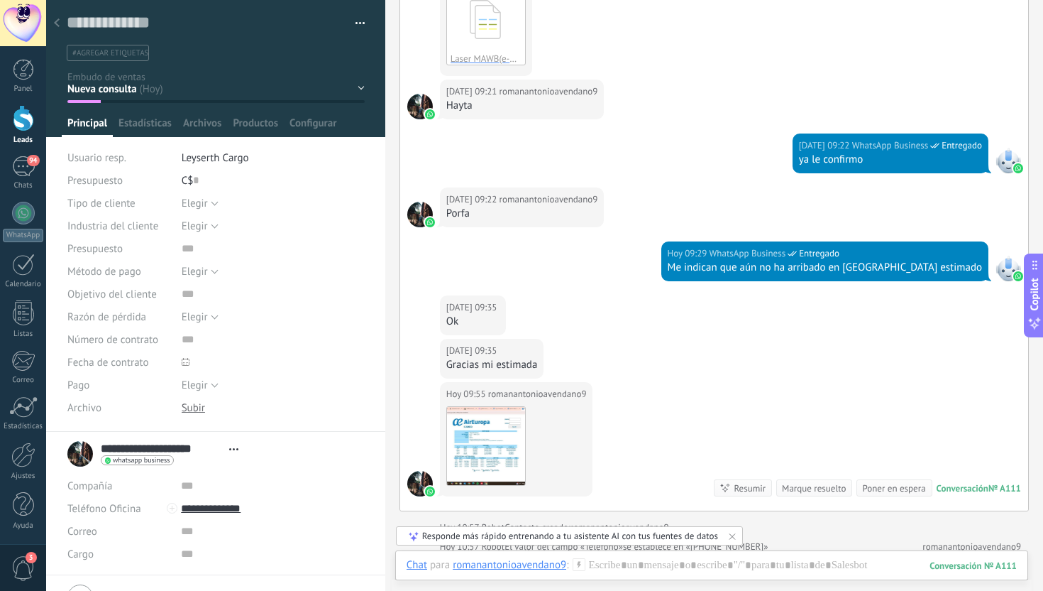
click at [58, 18] on div at bounding box center [57, 24] width 20 height 28
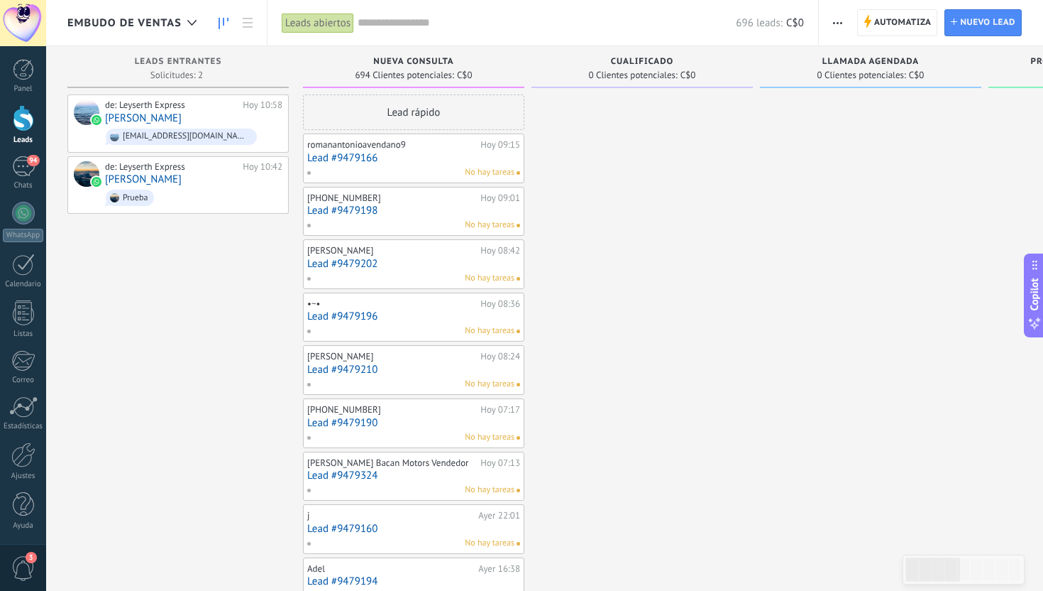
click at [424, 260] on link "Lead #9479202" at bounding box center [413, 264] width 213 height 12
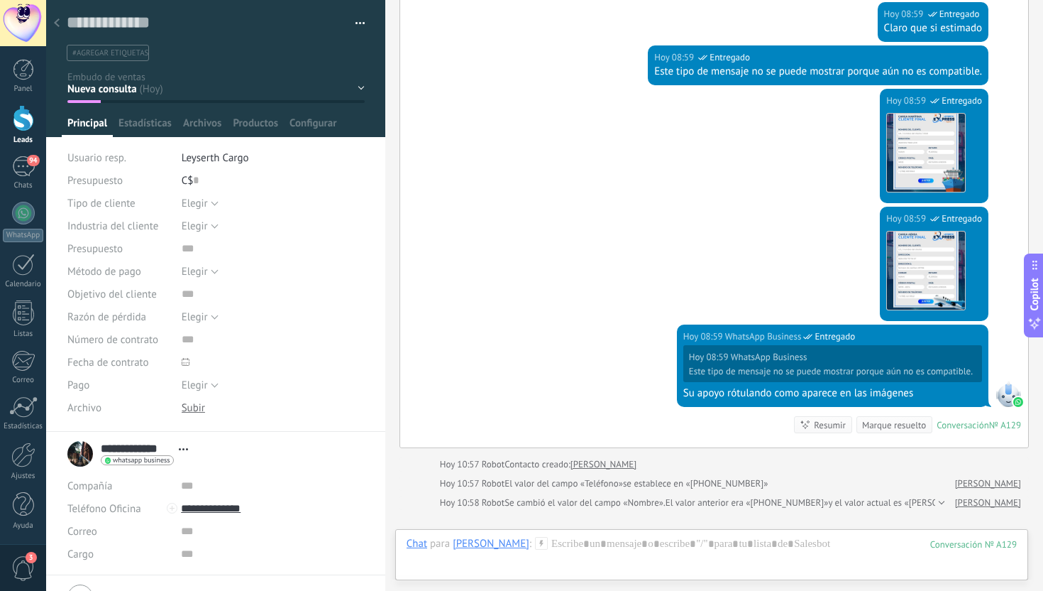
scroll to position [698, 0]
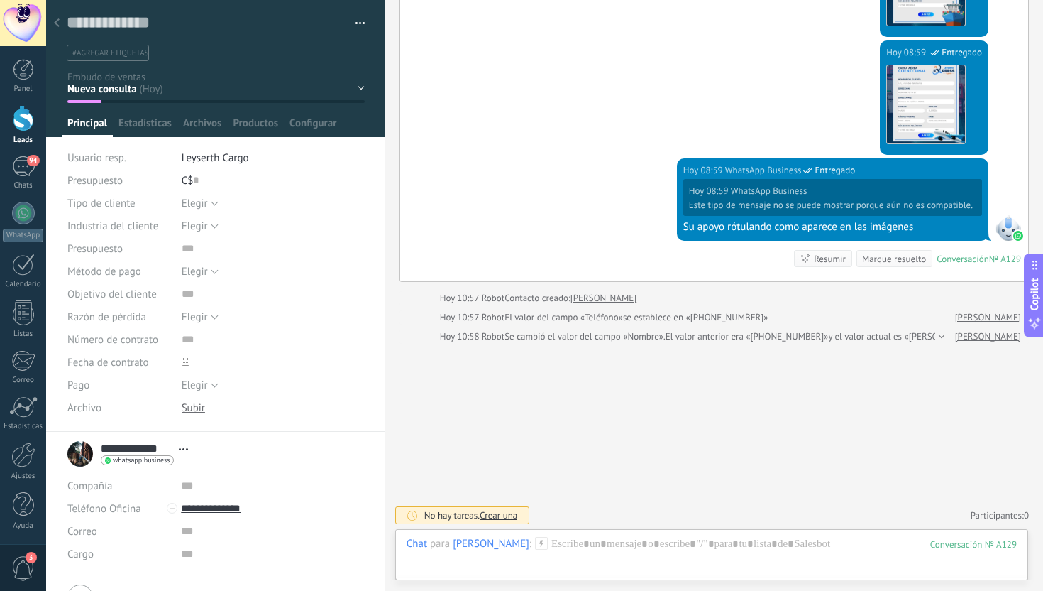
click at [57, 23] on icon at bounding box center [57, 22] width 6 height 9
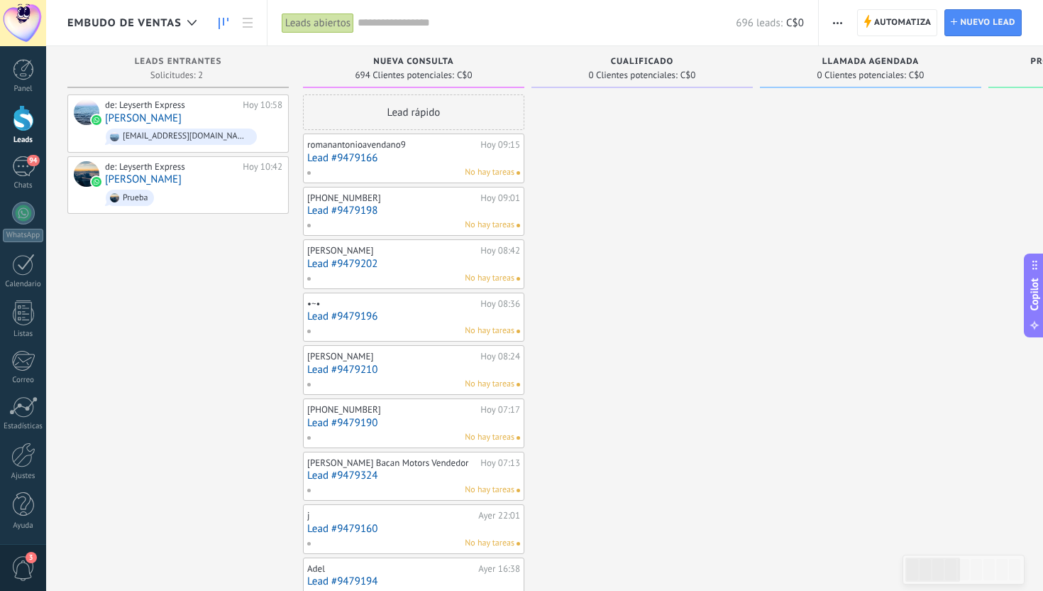
click at [322, 22] on div "Leads abiertos" at bounding box center [318, 23] width 72 height 21
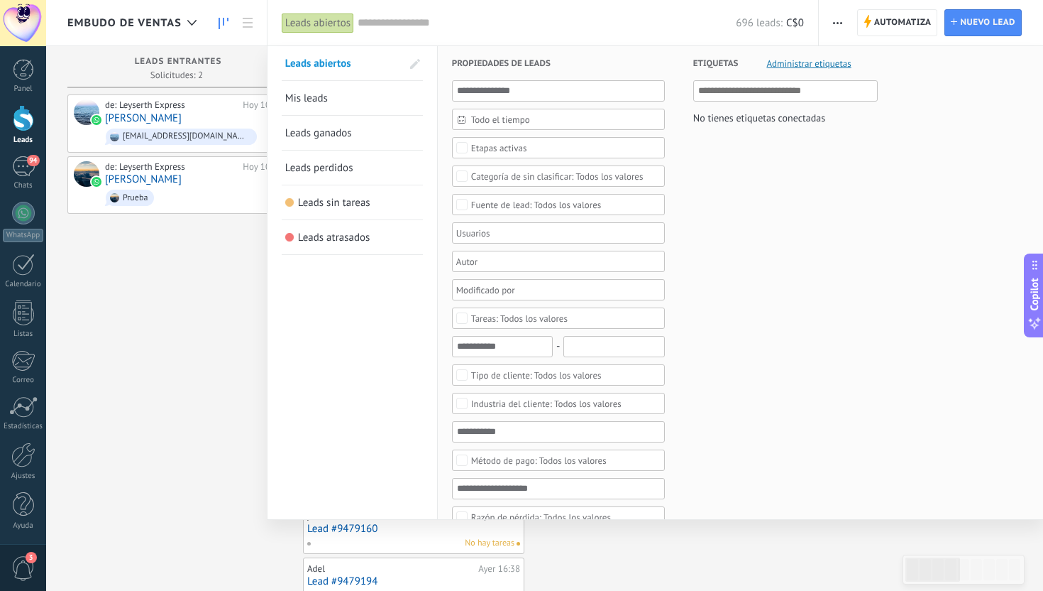
click at [341, 92] on link "Mis leads" at bounding box center [352, 98] width 134 height 34
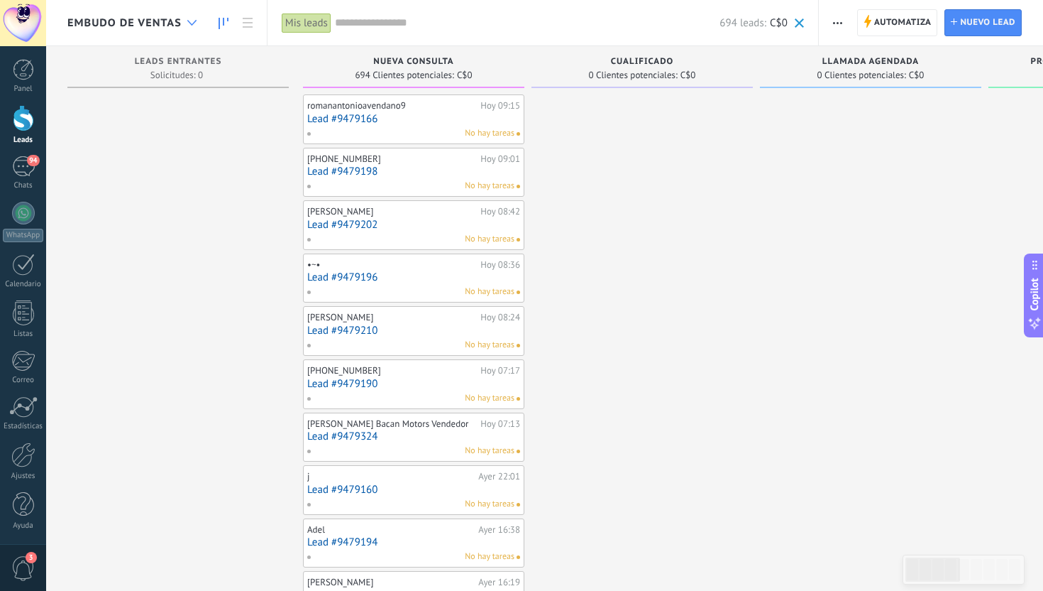
click at [190, 25] on icon at bounding box center [191, 23] width 9 height 6
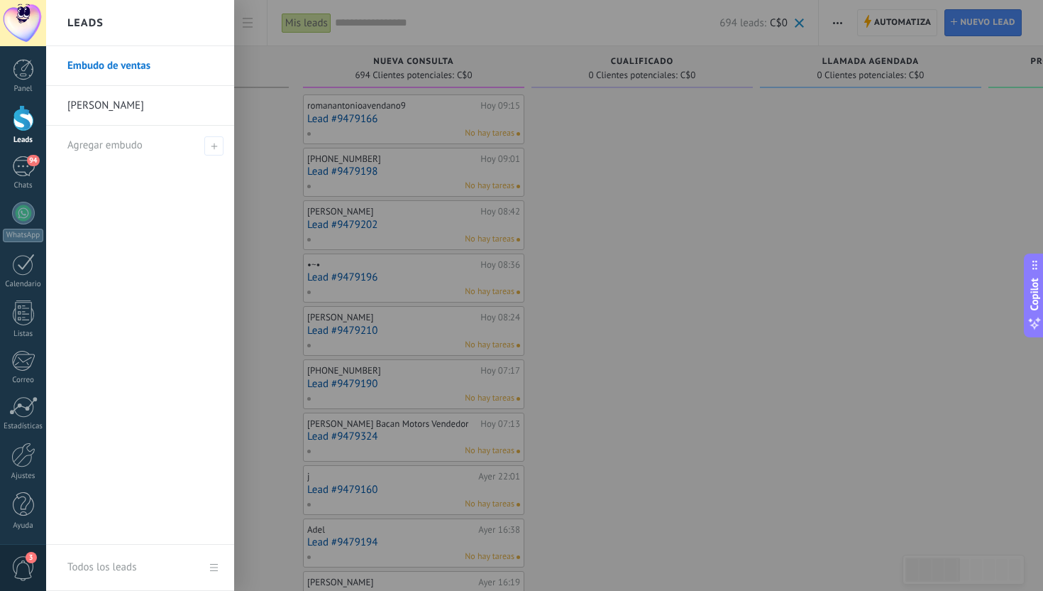
click at [190, 25] on div "Leads" at bounding box center [140, 23] width 188 height 46
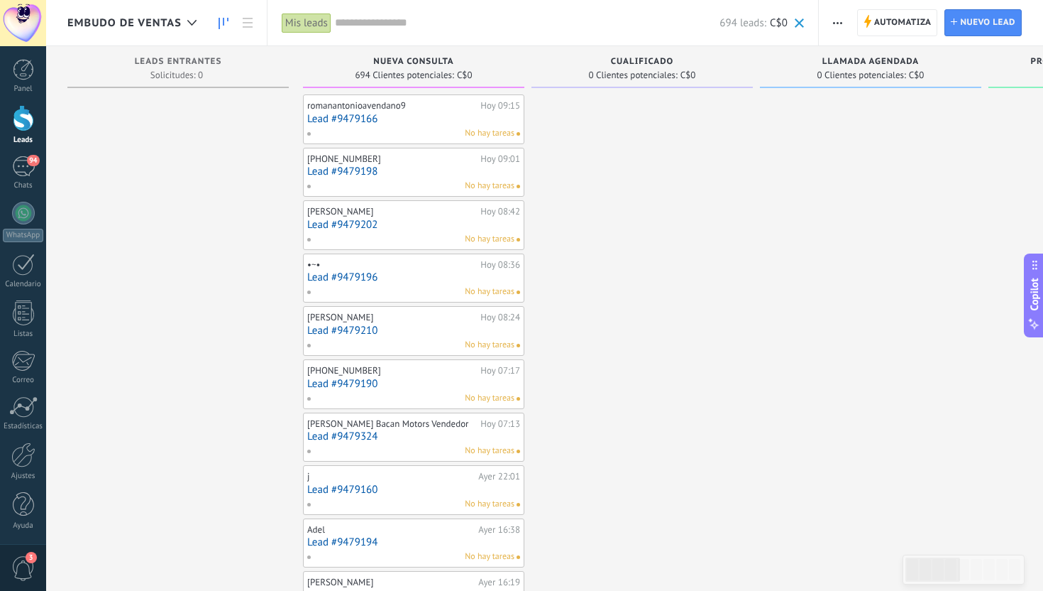
click at [319, 28] on div "Mis leads" at bounding box center [307, 23] width 50 height 21
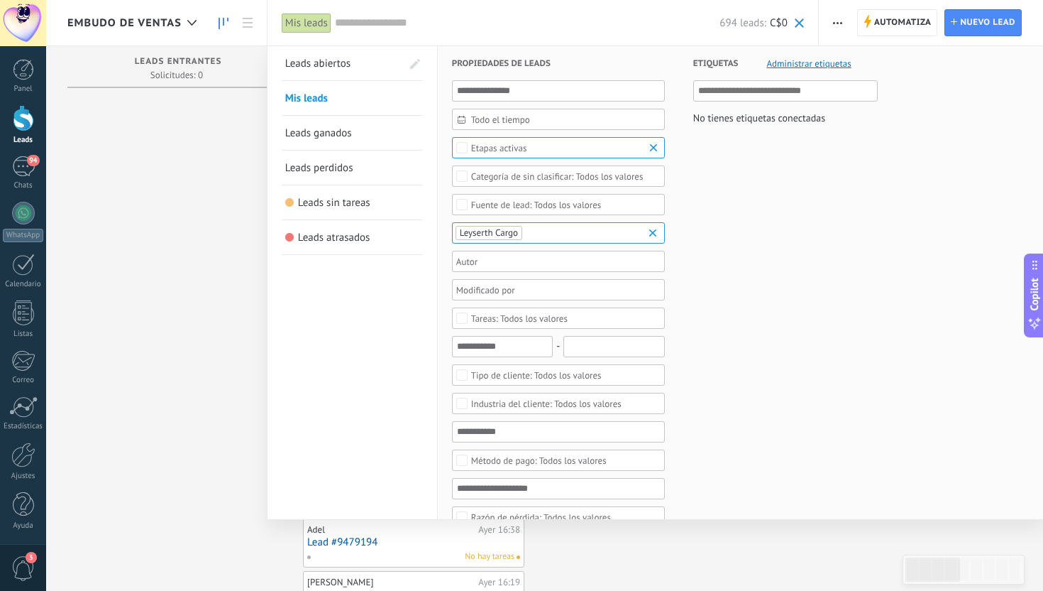
click at [353, 61] on link "Leads abiertos" at bounding box center [343, 63] width 116 height 34
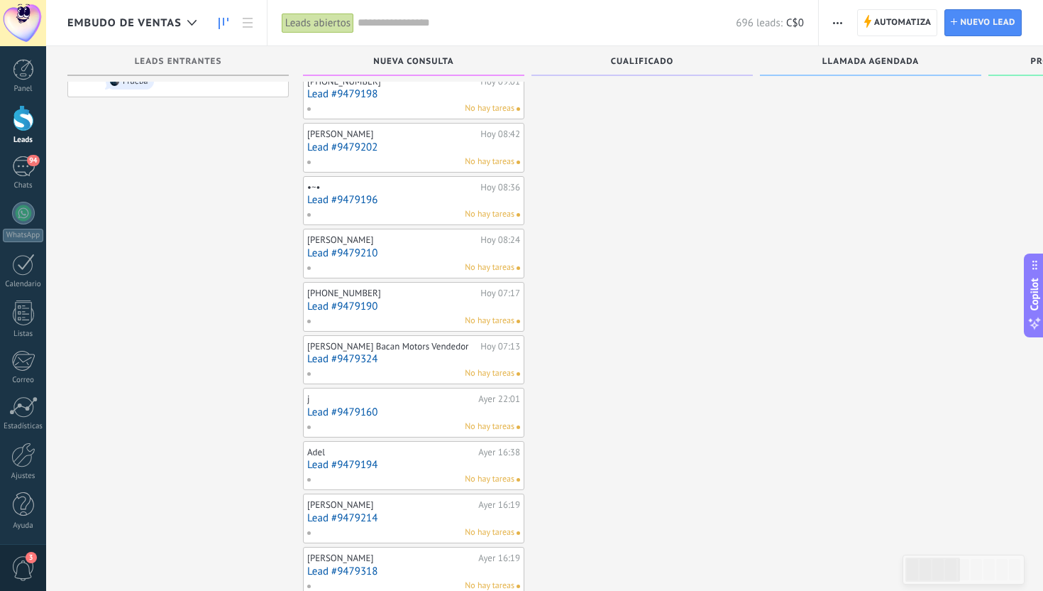
scroll to position [148, 0]
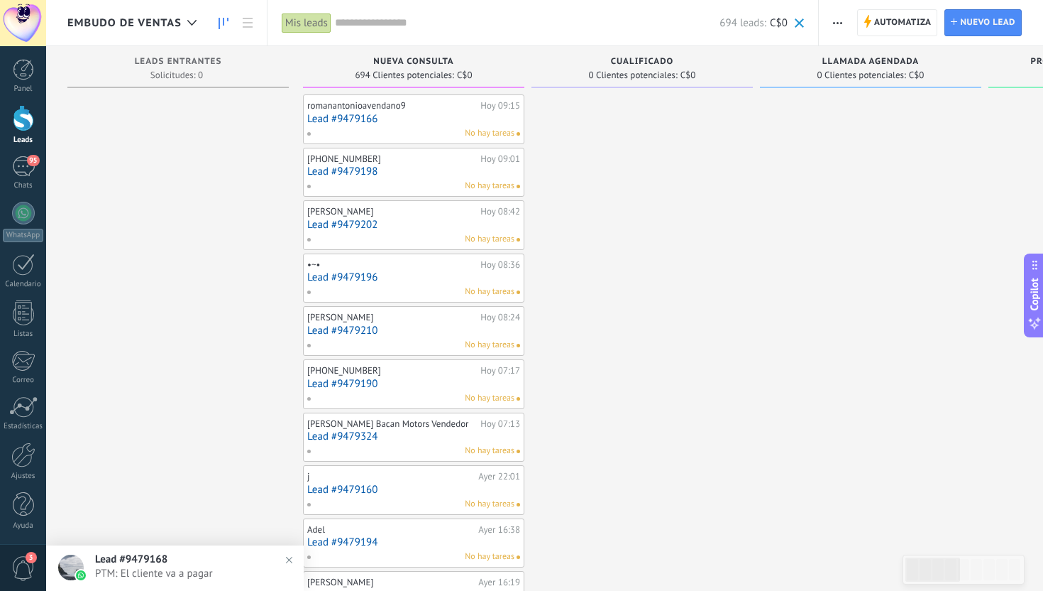
click at [154, 556] on span "Lead #9479168" at bounding box center [131, 558] width 72 height 13
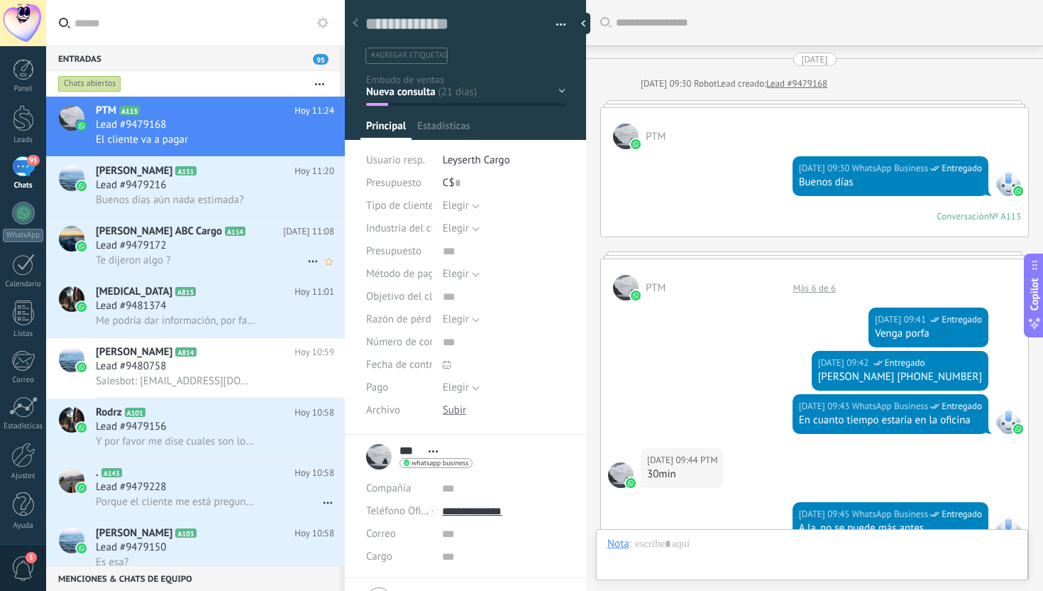
scroll to position [3547, 0]
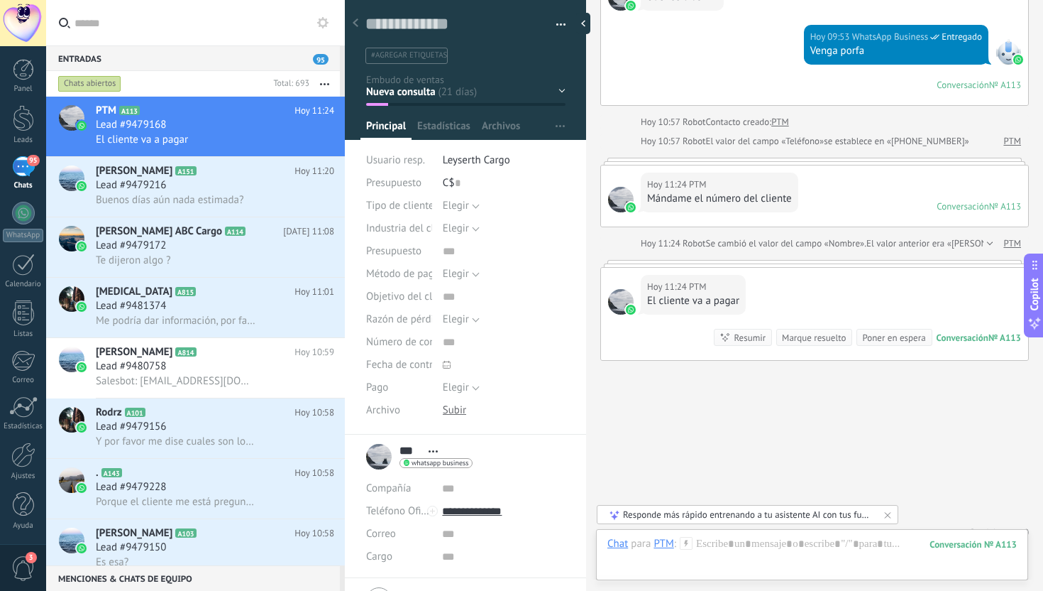
click at [350, 23] on div "Entradas 95 Chats abiertos Total: 693 Silenciar Acciones múltiples Ordenar Más …" at bounding box center [521, 295] width 1043 height 591
click at [360, 23] on div at bounding box center [355, 24] width 20 height 28
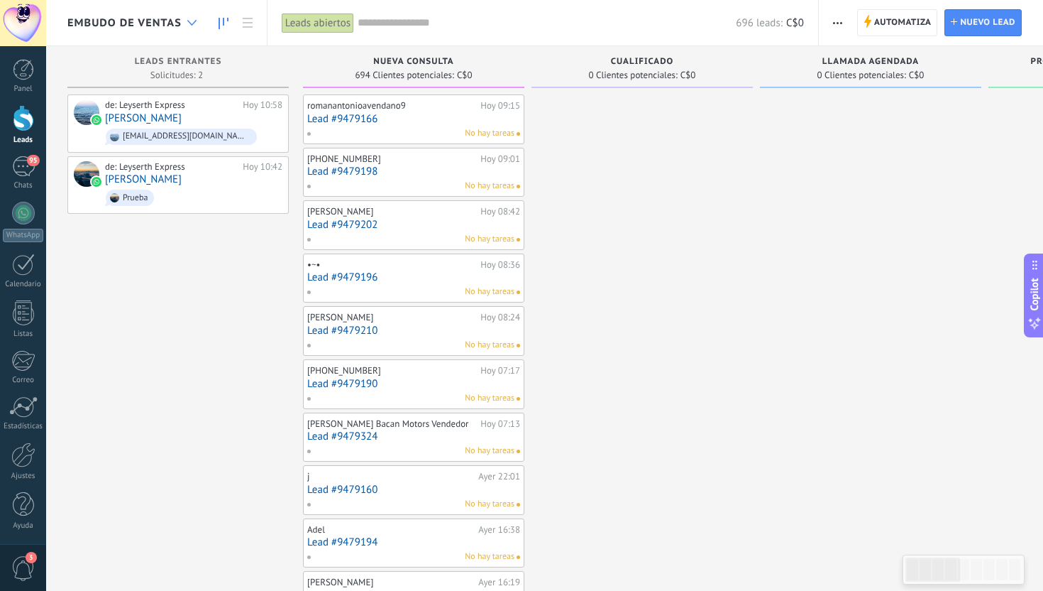
click at [187, 28] on div at bounding box center [191, 23] width 23 height 28
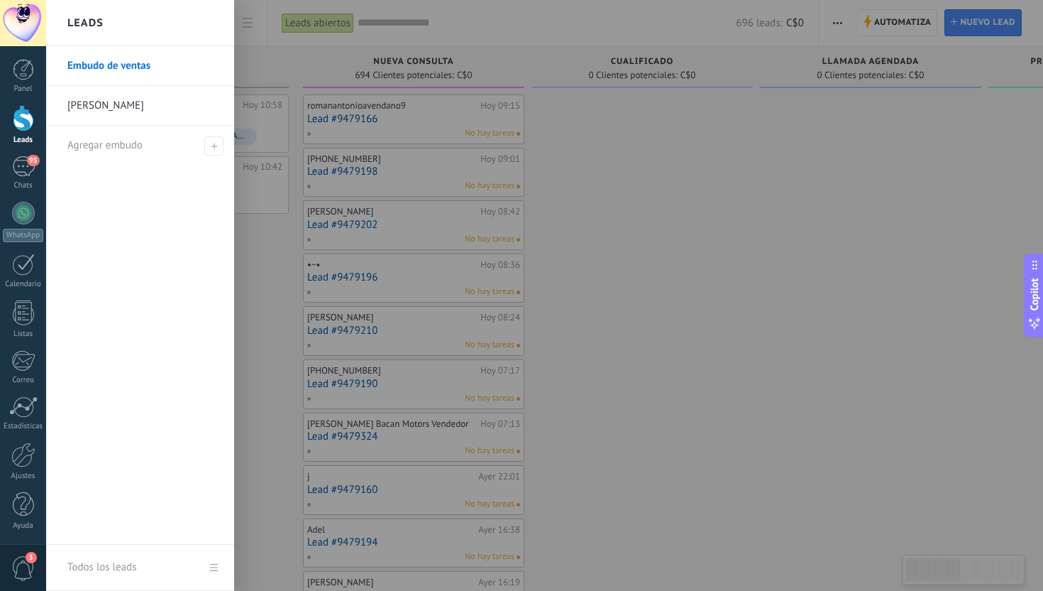
click at [613, 215] on div at bounding box center [567, 295] width 1043 height 591
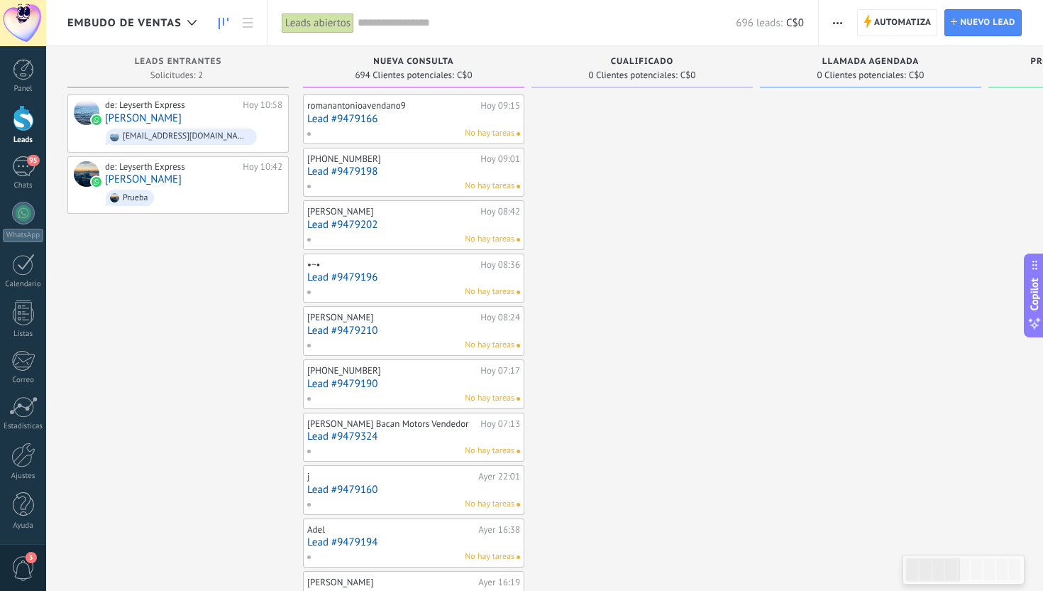
click at [334, 21] on div "Leads abiertos" at bounding box center [318, 23] width 72 height 21
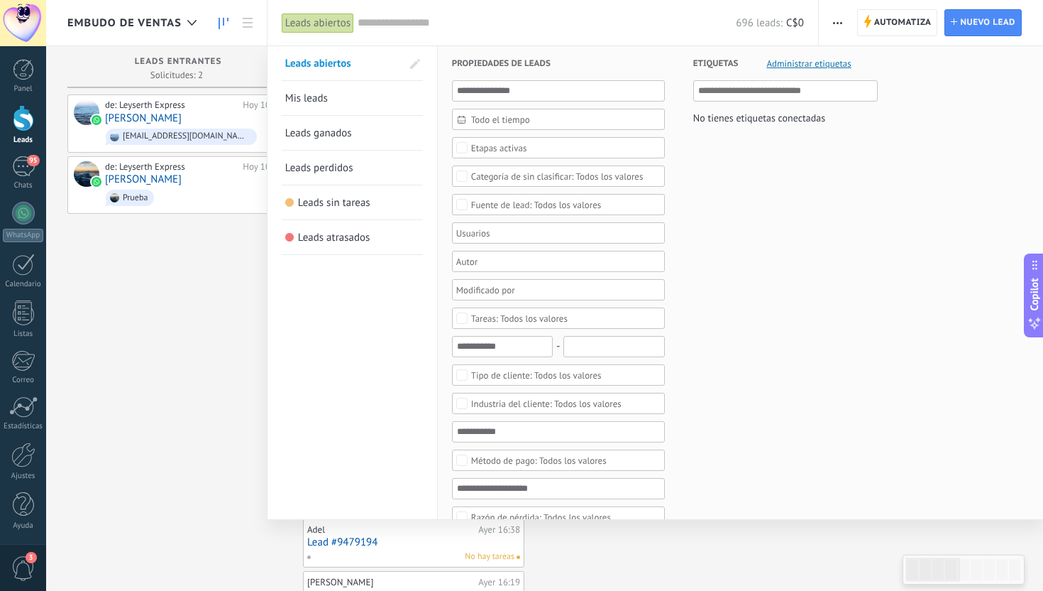
click at [334, 21] on div "Leads abiertos" at bounding box center [318, 23] width 72 height 21
click at [234, 329] on div at bounding box center [521, 295] width 1043 height 591
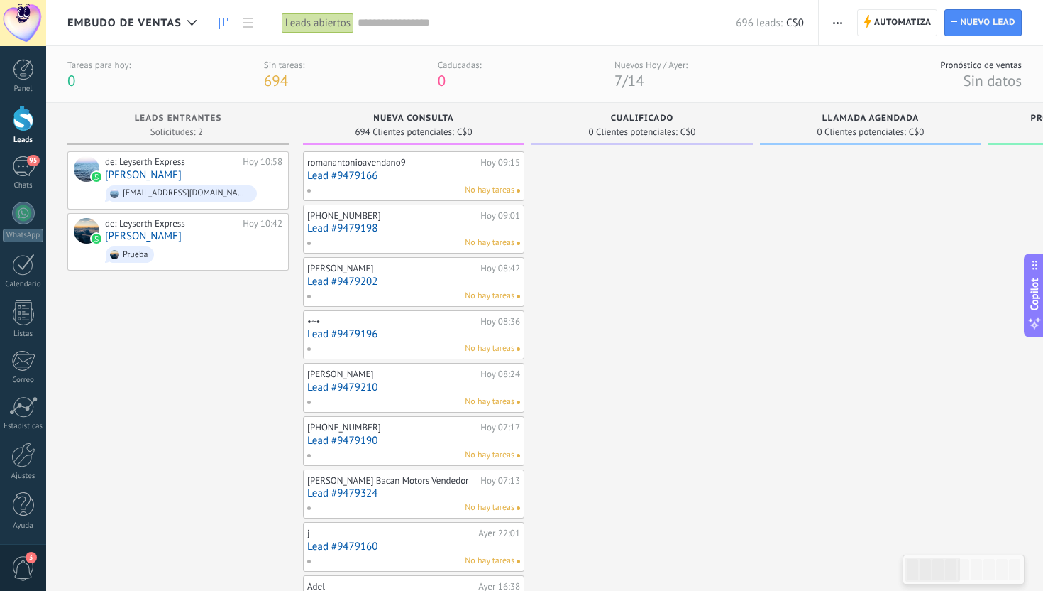
click at [321, 29] on div "Leads abiertos" at bounding box center [318, 23] width 72 height 21
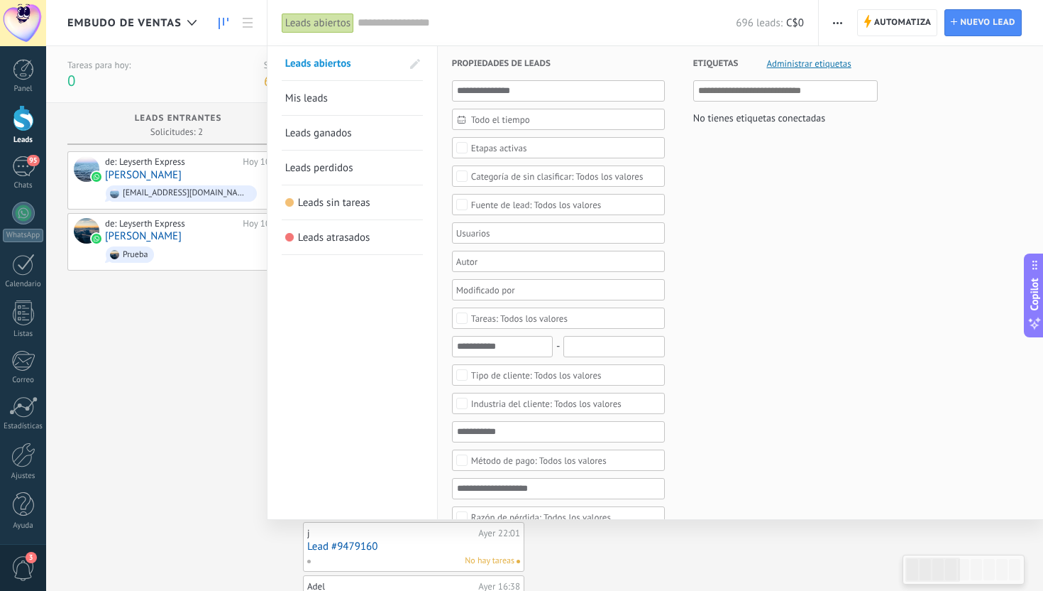
click at [496, 123] on span "Todo el tiempo" at bounding box center [564, 119] width 186 height 11
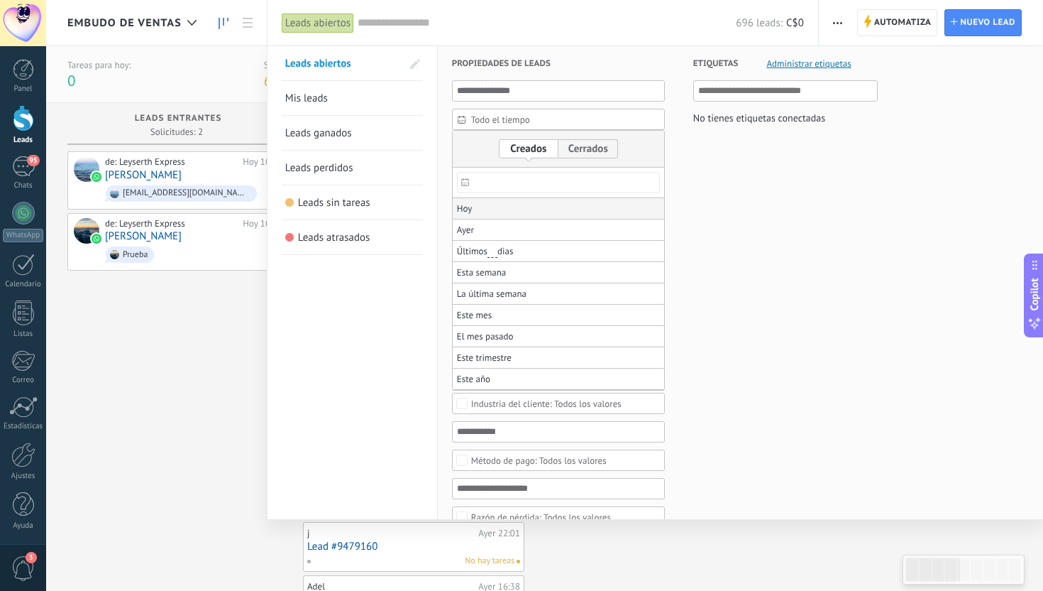
click at [496, 212] on li "Hoy" at bounding box center [559, 208] width 212 height 21
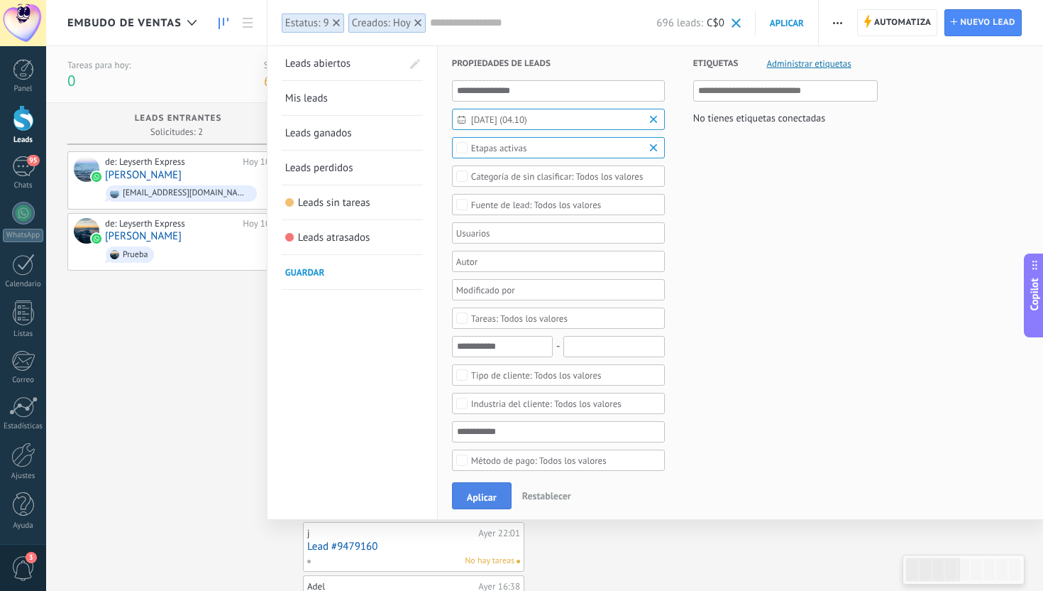
click at [471, 492] on span "Aplicar" at bounding box center [482, 497] width 30 height 10
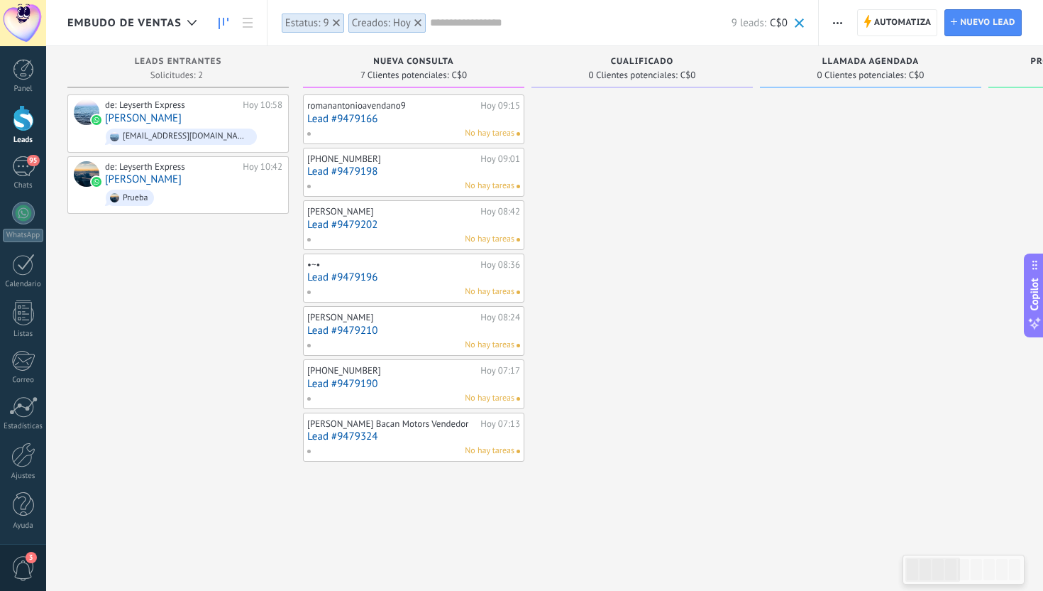
click at [417, 21] on icon at bounding box center [418, 22] width 7 height 7
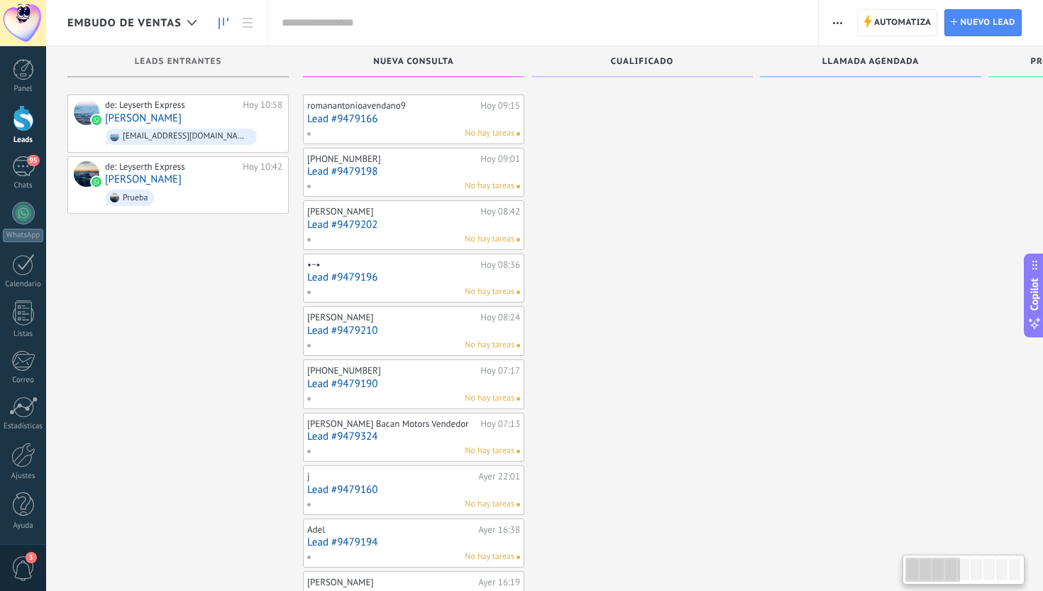
click at [337, 21] on input "text" at bounding box center [543, 23] width 522 height 15
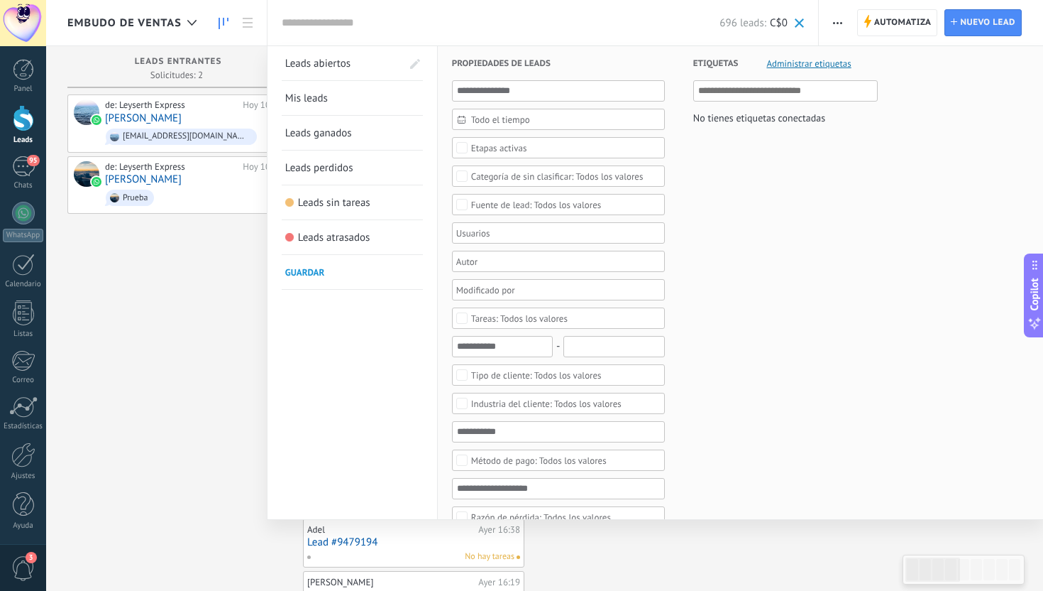
click at [531, 151] on span "Etapas activas" at bounding box center [558, 148] width 175 height 11
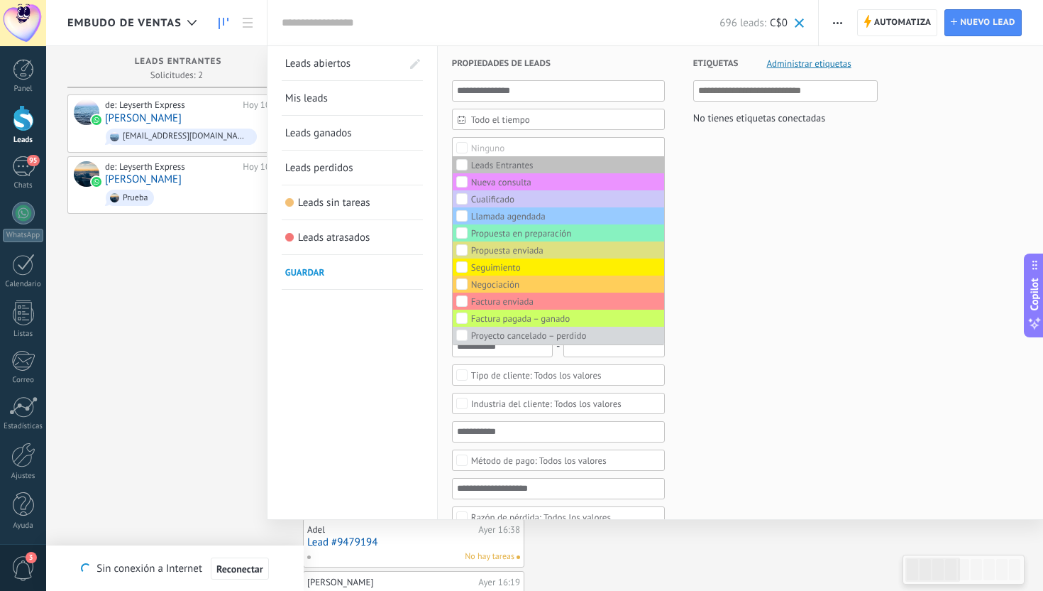
click at [691, 154] on div "Etiquetas Administrar etiquetas No tienes etiquetas conectadas" at bounding box center [771, 589] width 213 height 1086
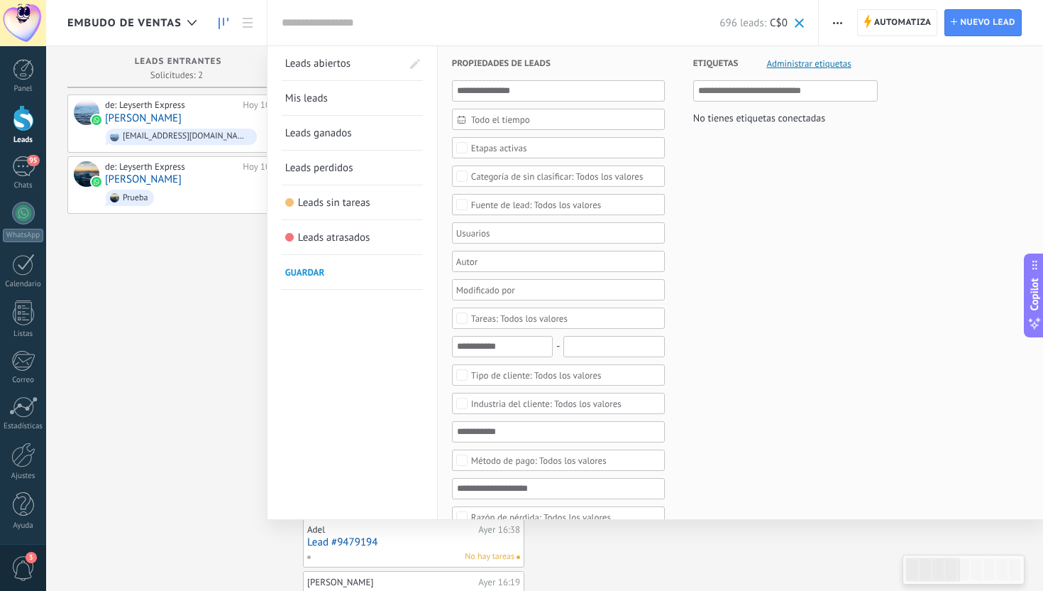
click at [796, 25] on span at bounding box center [799, 22] width 9 height 9
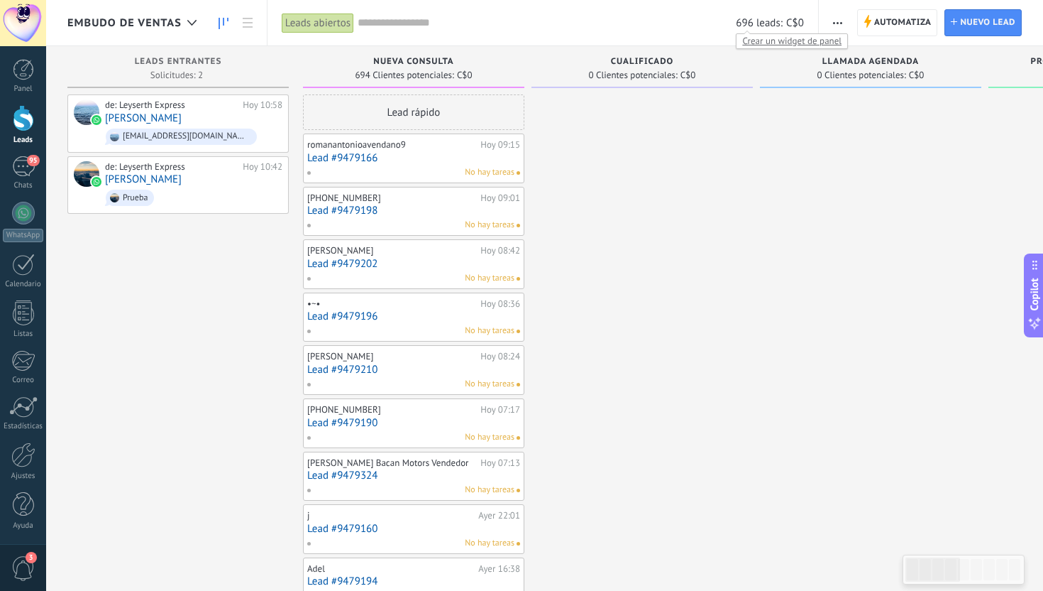
click at [579, 29] on input "text" at bounding box center [547, 23] width 378 height 15
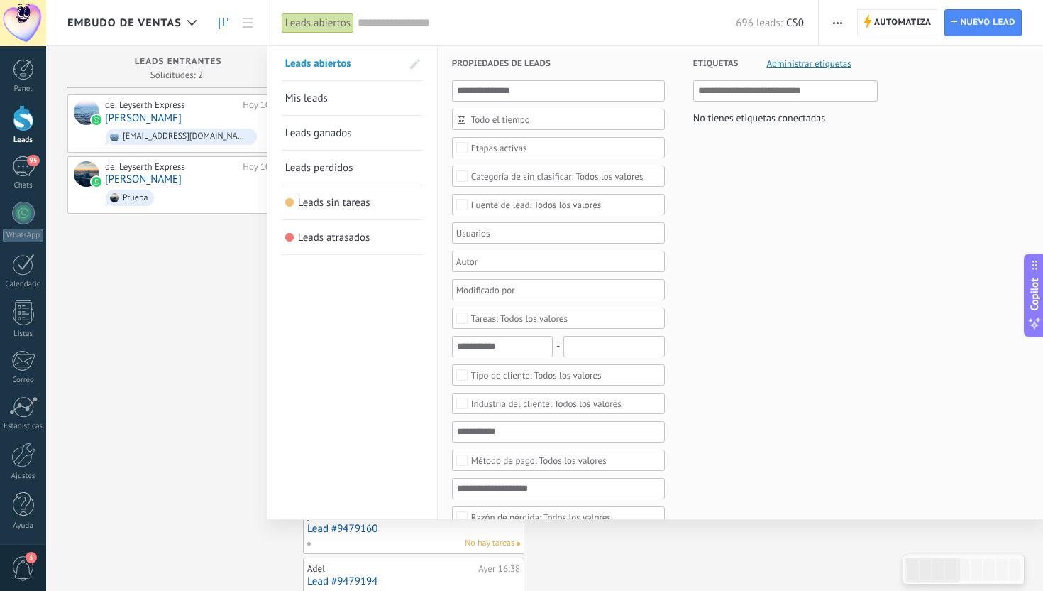
click at [811, 60] on span "Administrar etiquetas" at bounding box center [809, 63] width 84 height 9
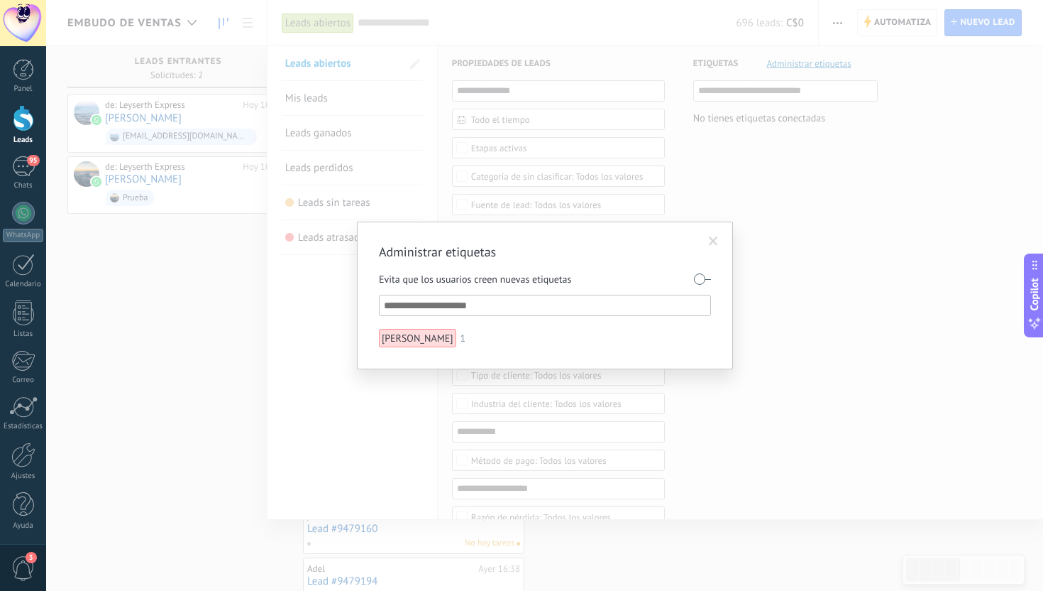
click at [709, 242] on span at bounding box center [713, 241] width 9 height 10
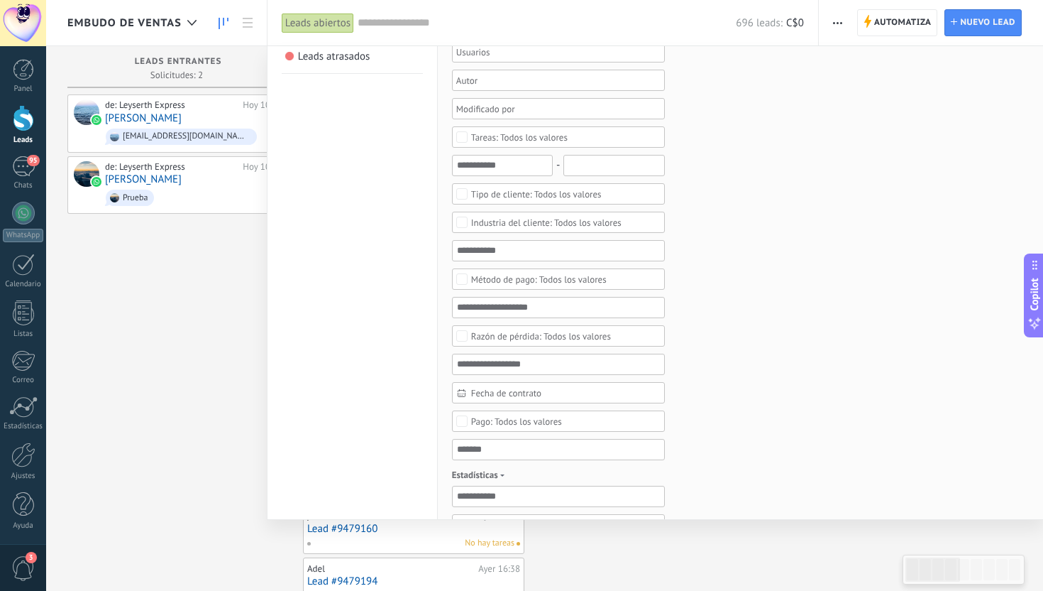
scroll to position [338, 0]
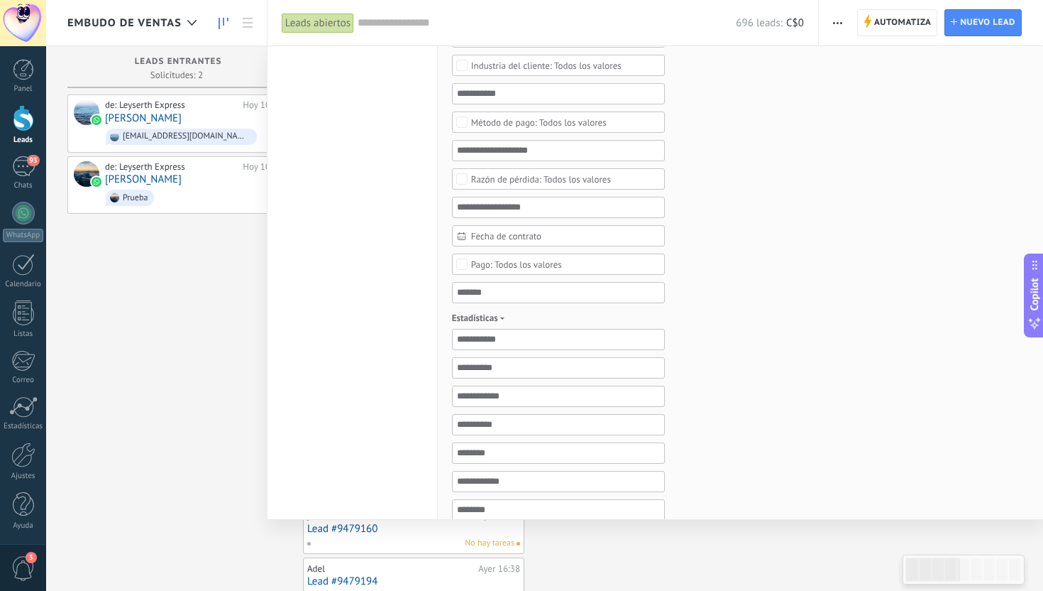
click at [609, 226] on div "Fecha de contrato" at bounding box center [558, 235] width 213 height 21
click at [609, 226] on div at bounding box center [521, 295] width 1043 height 591
click at [150, 573] on span "[PERSON_NAME]: Me mandas factura?" at bounding box center [189, 572] width 188 height 13
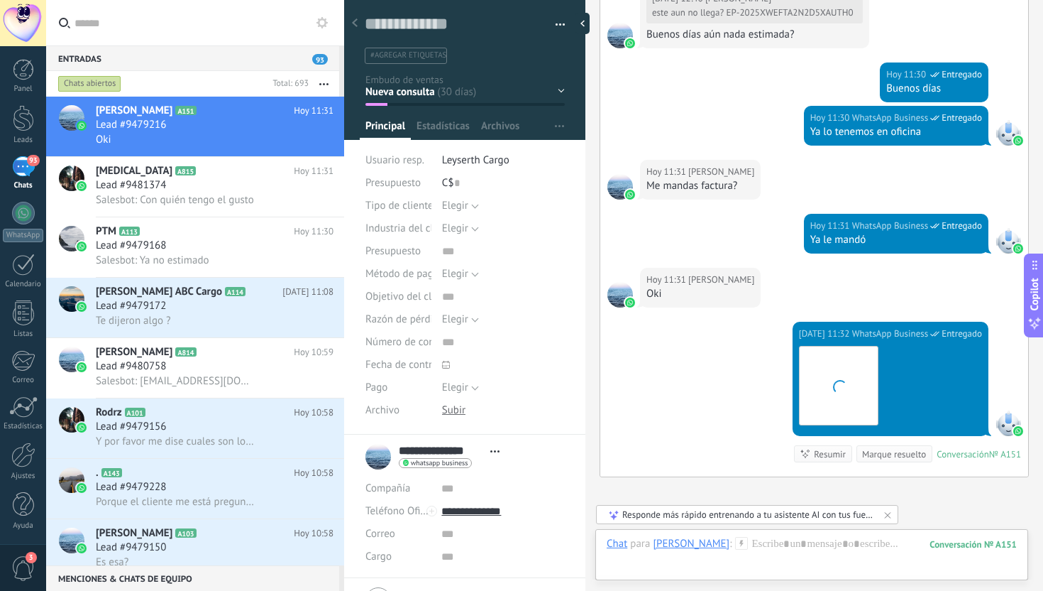
scroll to position [4329, 0]
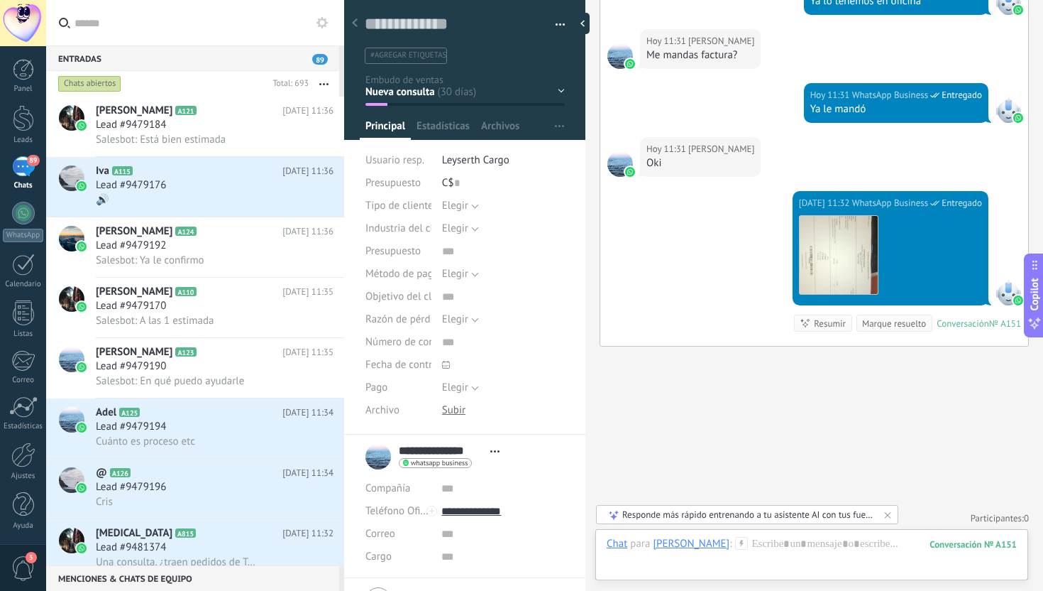
click at [356, 28] on div at bounding box center [355, 24] width 20 height 28
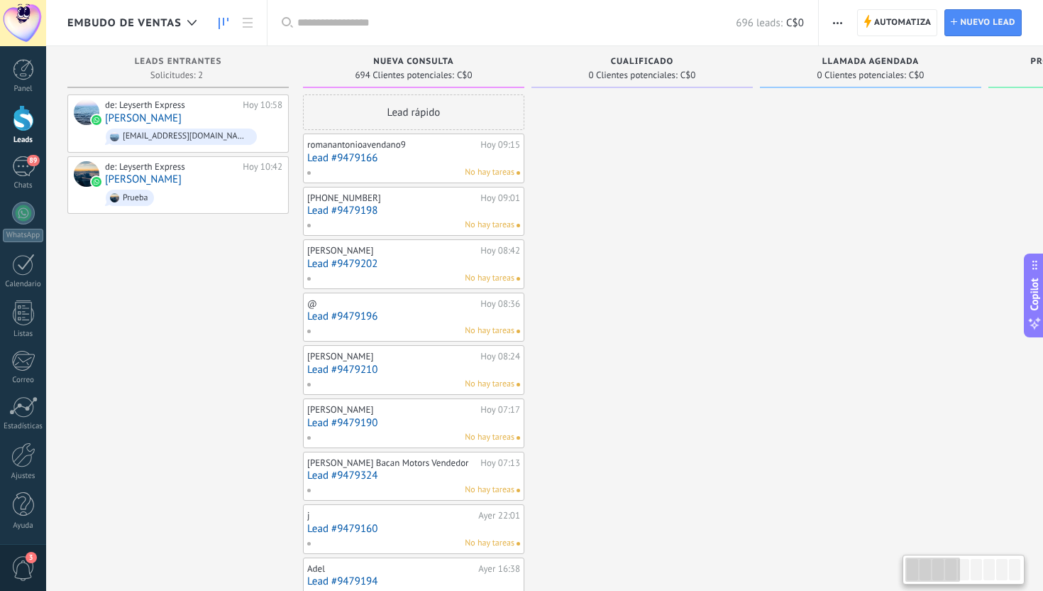
click at [23, 115] on div at bounding box center [23, 118] width 21 height 26
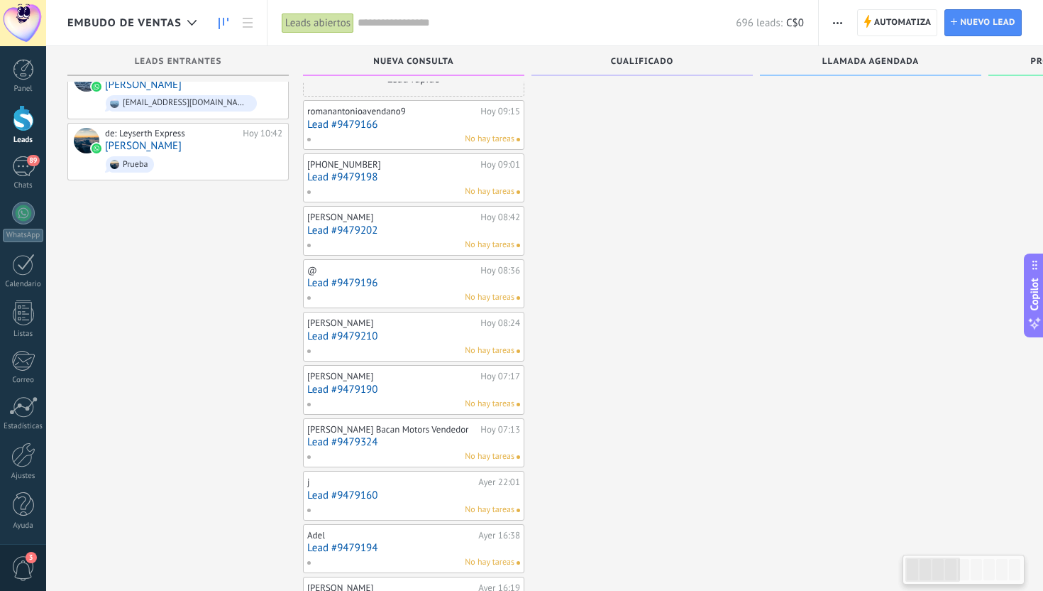
scroll to position [40, 0]
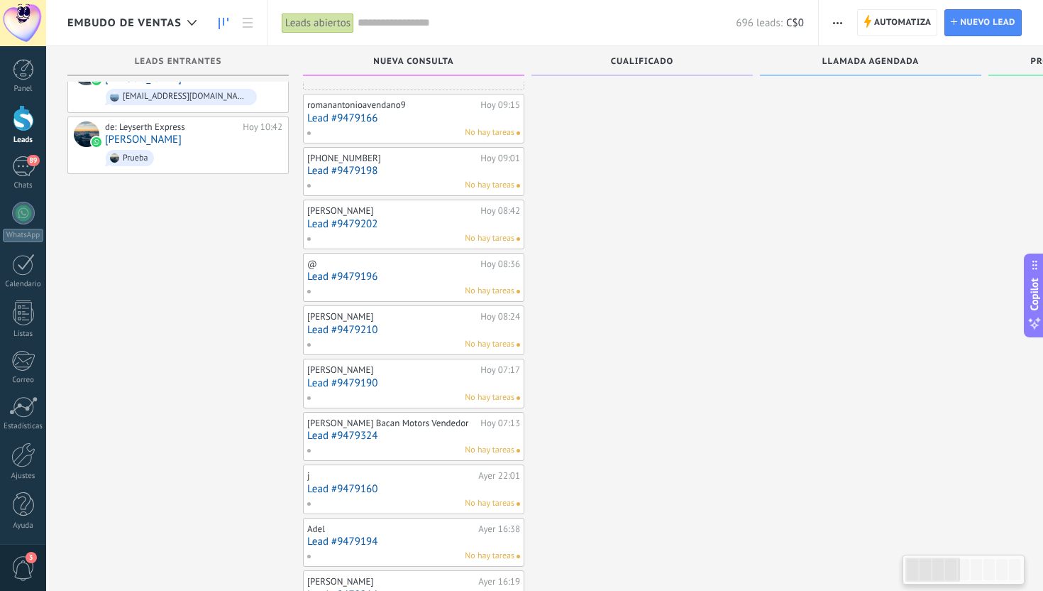
click at [370, 119] on link "Lead #9479166" at bounding box center [413, 118] width 213 height 12
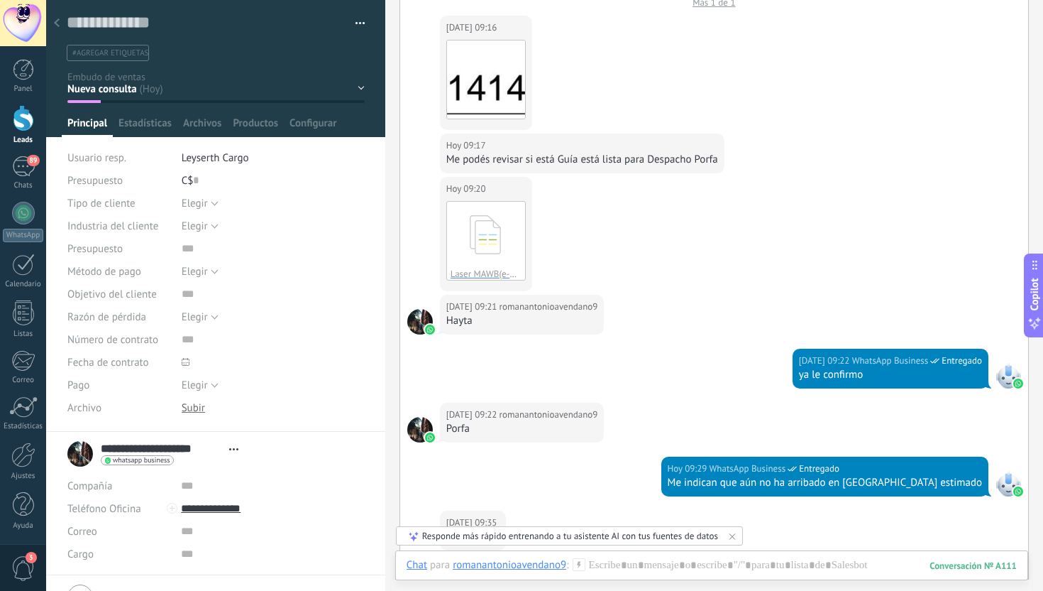
scroll to position [206, 0]
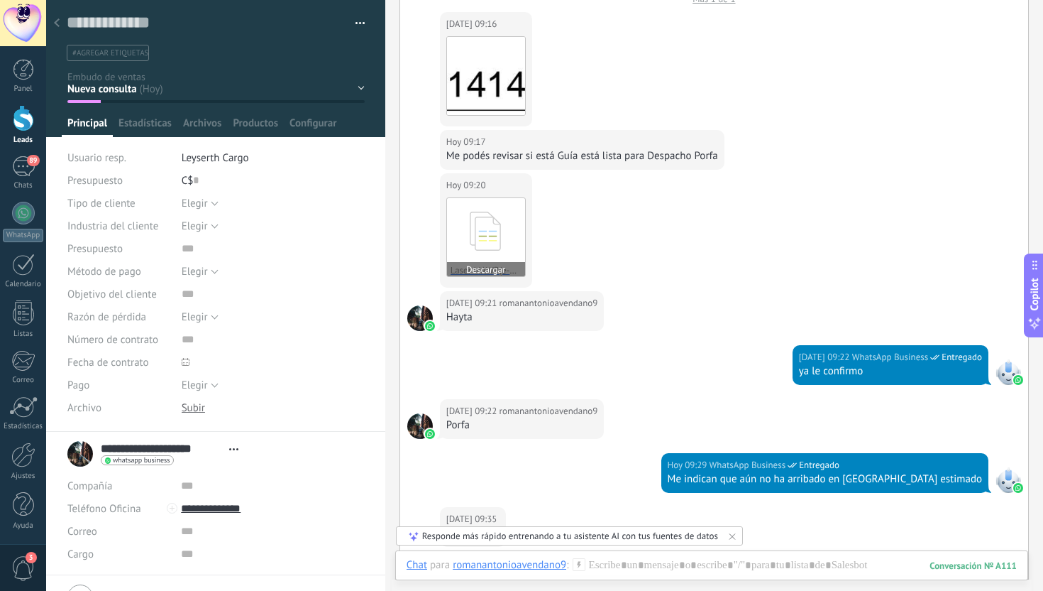
click at [498, 226] on icon at bounding box center [486, 231] width 55 height 59
click at [840, 182] on div "[DATE] 09:20 romanantonioavendano9 Laser MAWB(e-Mail)-1.pdf Descargar" at bounding box center [714, 232] width 628 height 118
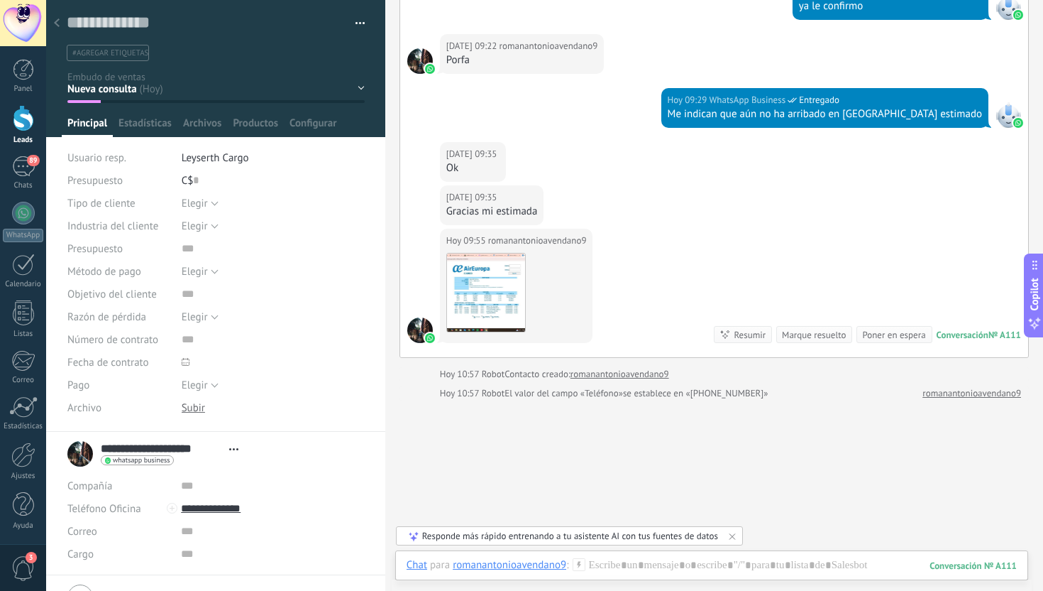
scroll to position [622, 0]
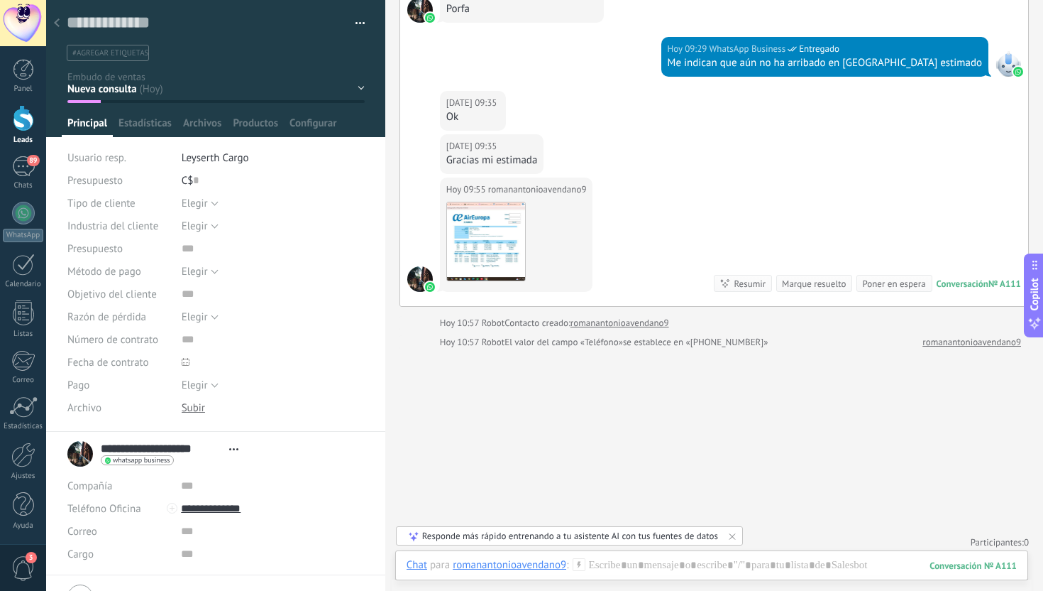
click at [118, 52] on span "#agregar etiquetas" at bounding box center [110, 53] width 76 height 10
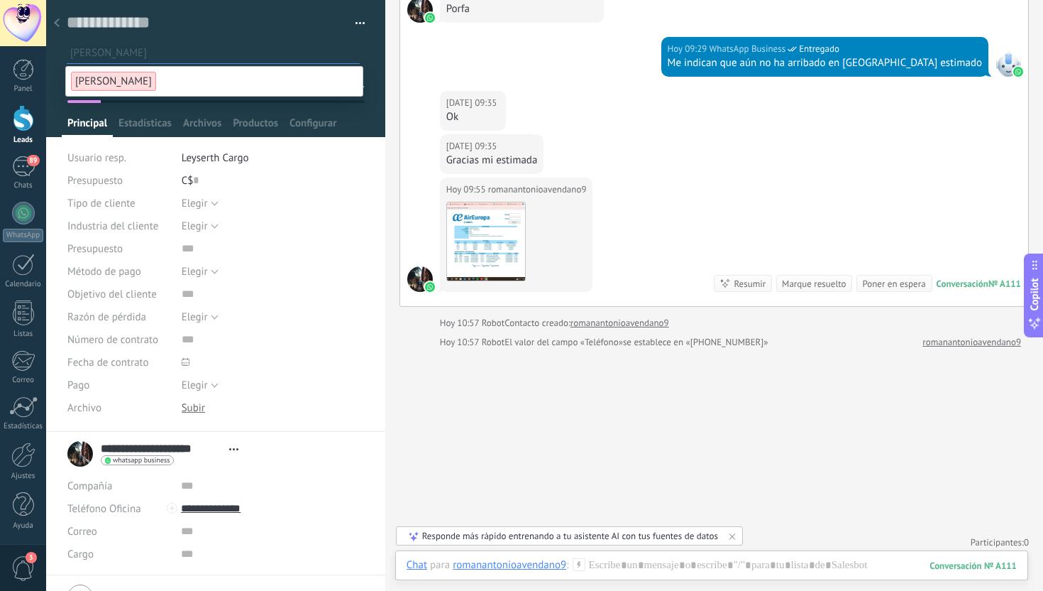
click at [89, 84] on span "[PERSON_NAME]" at bounding box center [113, 81] width 85 height 19
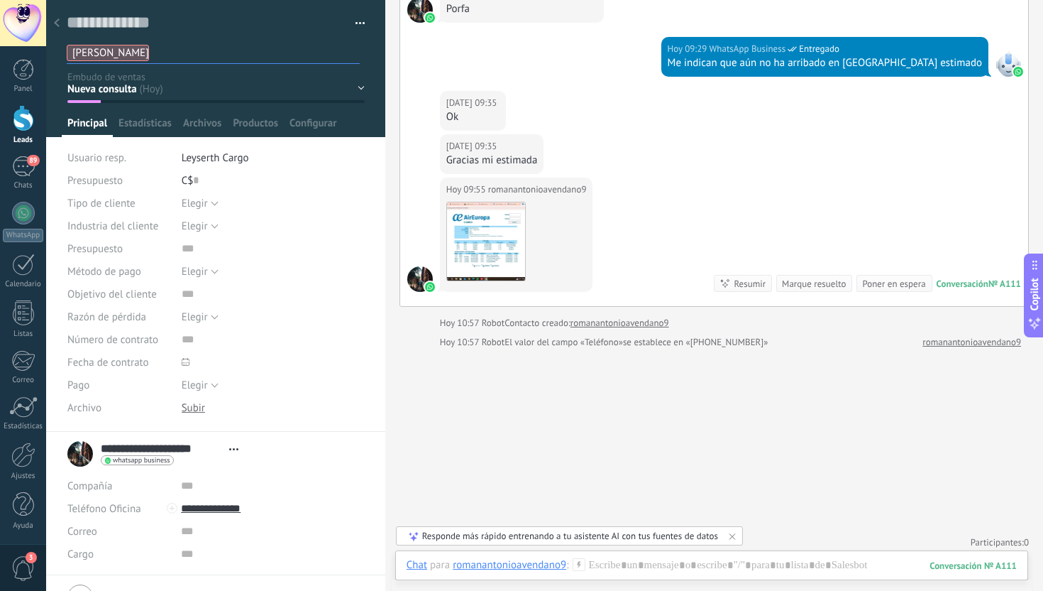
click at [0, 0] on div "Nueva consulta Cualificado Llamada agendada Propuesta en preparación Propuesta …" at bounding box center [0, 0] width 0 height 0
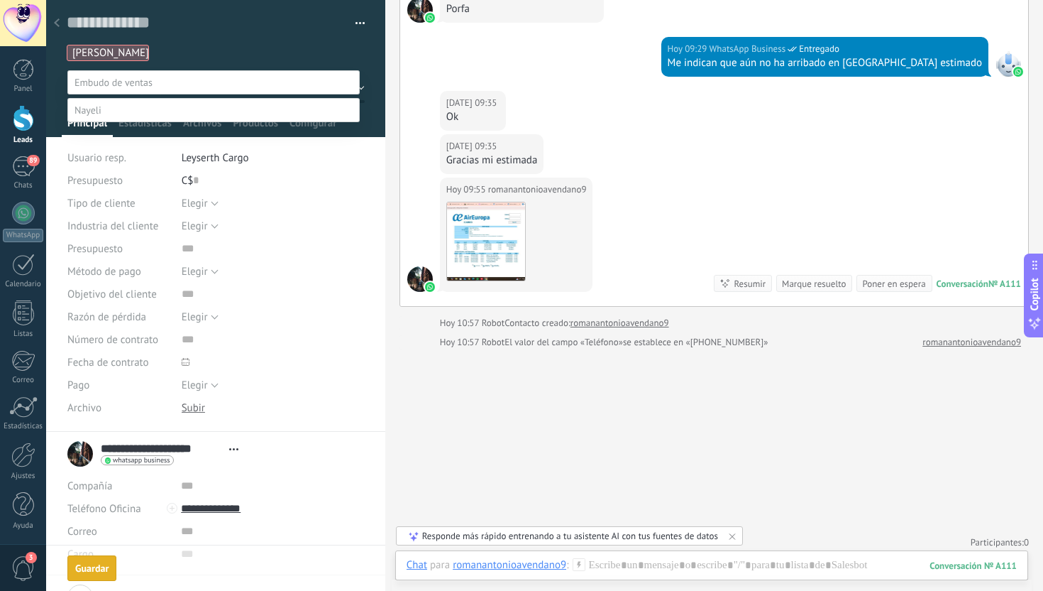
click at [101, 122] on label at bounding box center [213, 110] width 292 height 24
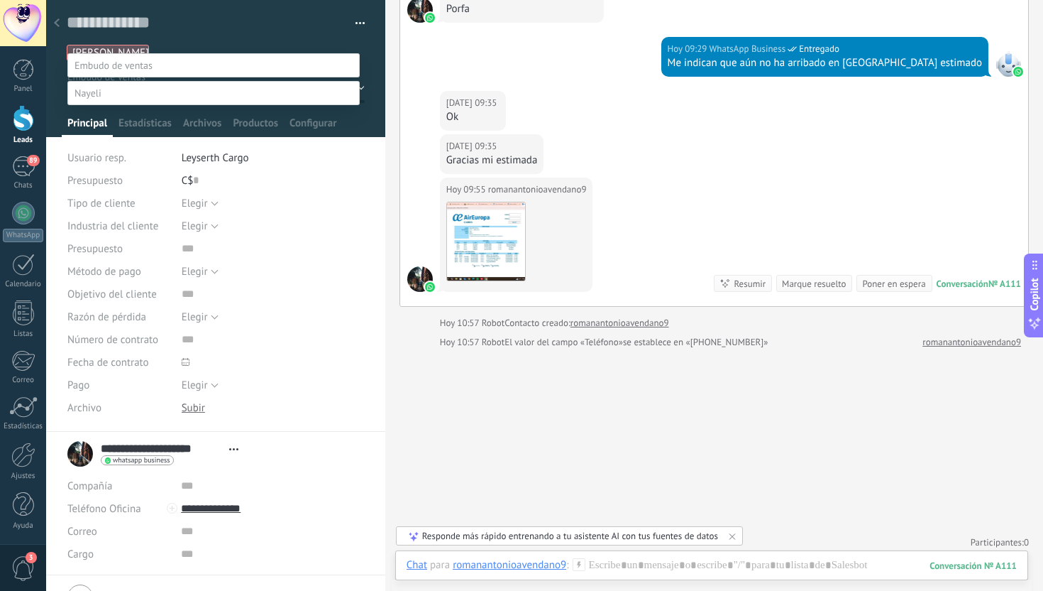
click at [0, 0] on label "Contacto inicial" at bounding box center [0, 0] width 0 height 0
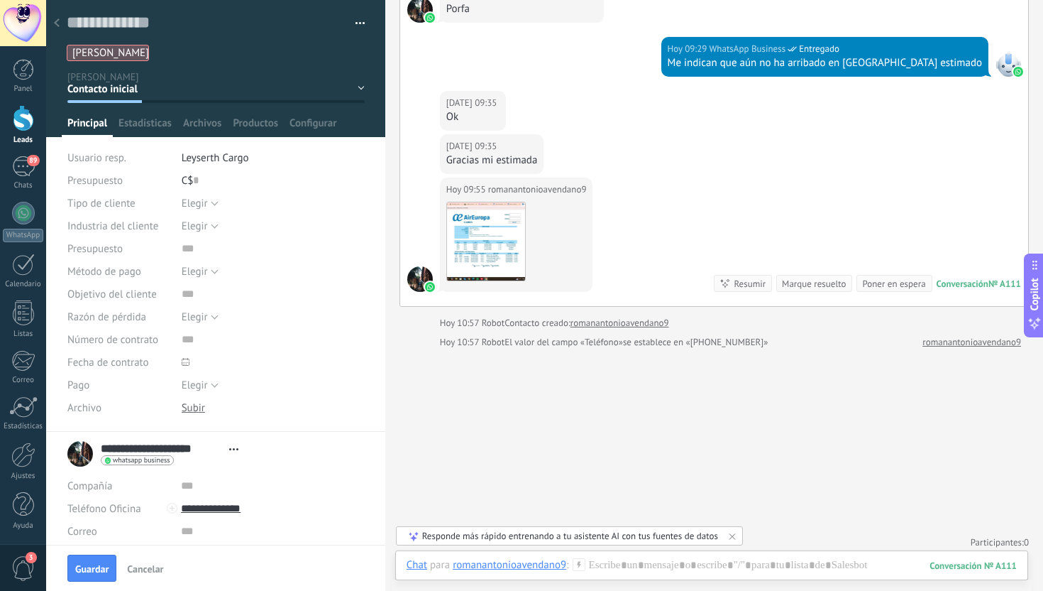
scroll to position [0, 0]
click at [233, 162] on span "Leyserth Cargo" at bounding box center [215, 157] width 67 height 13
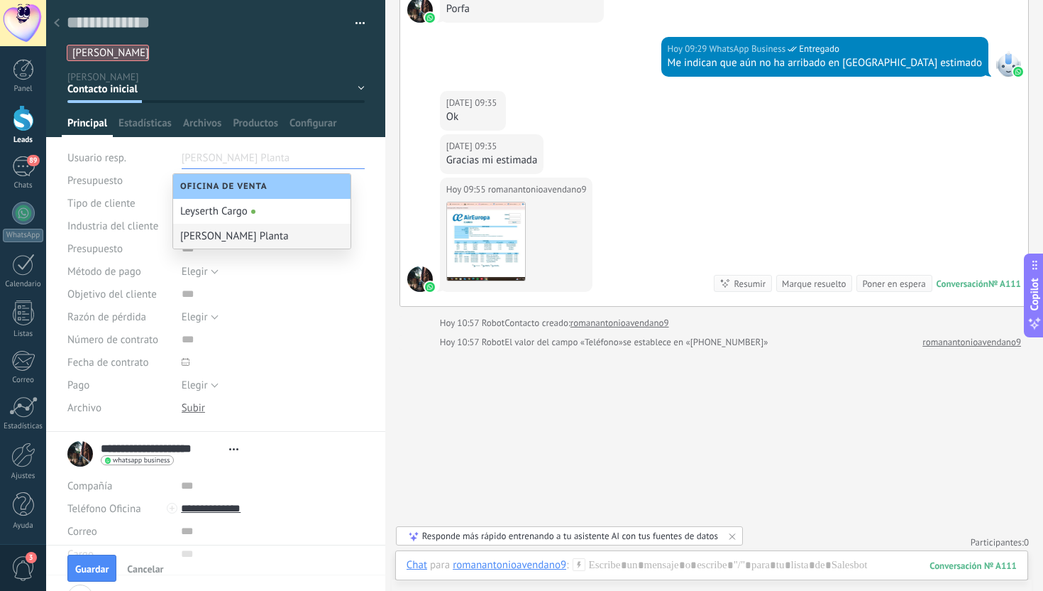
click at [242, 236] on div "[PERSON_NAME] Planta" at bounding box center [261, 236] width 177 height 25
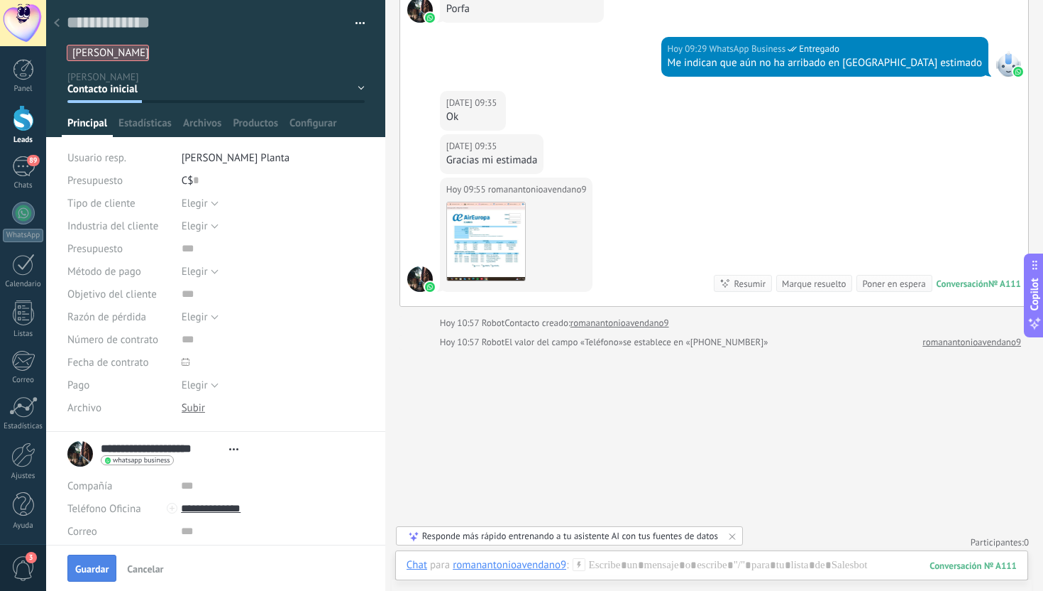
click at [104, 564] on span "Guardar" at bounding box center [91, 569] width 33 height 10
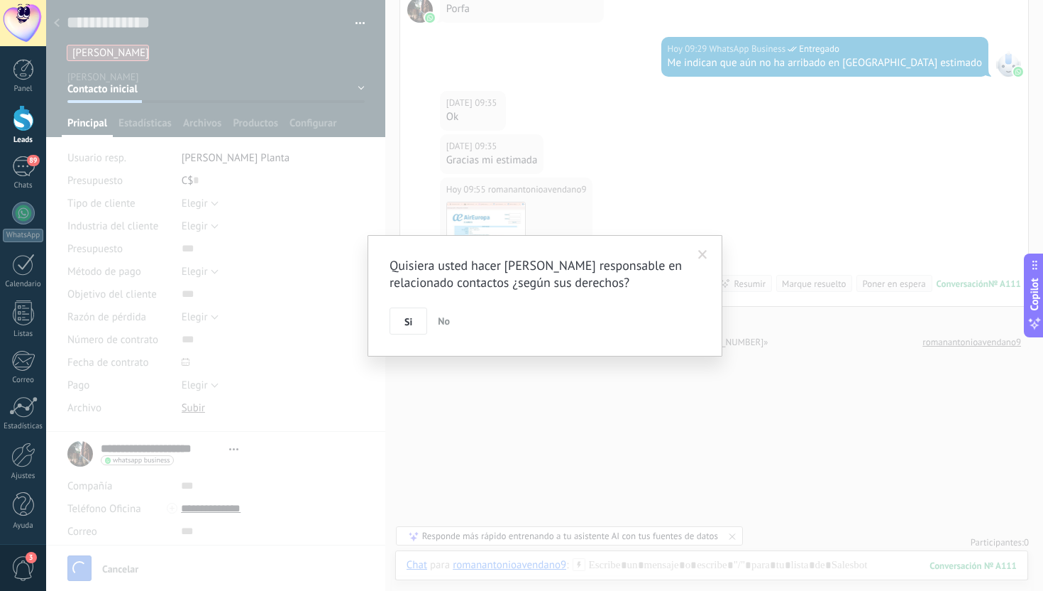
scroll to position [660, 0]
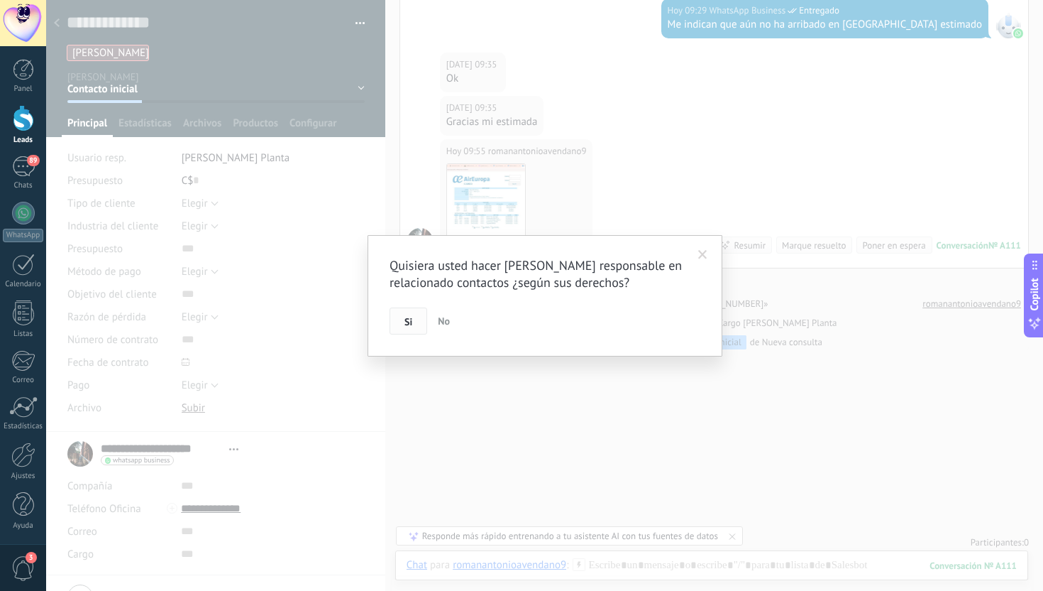
click at [408, 319] on span "Si" at bounding box center [409, 322] width 8 height 10
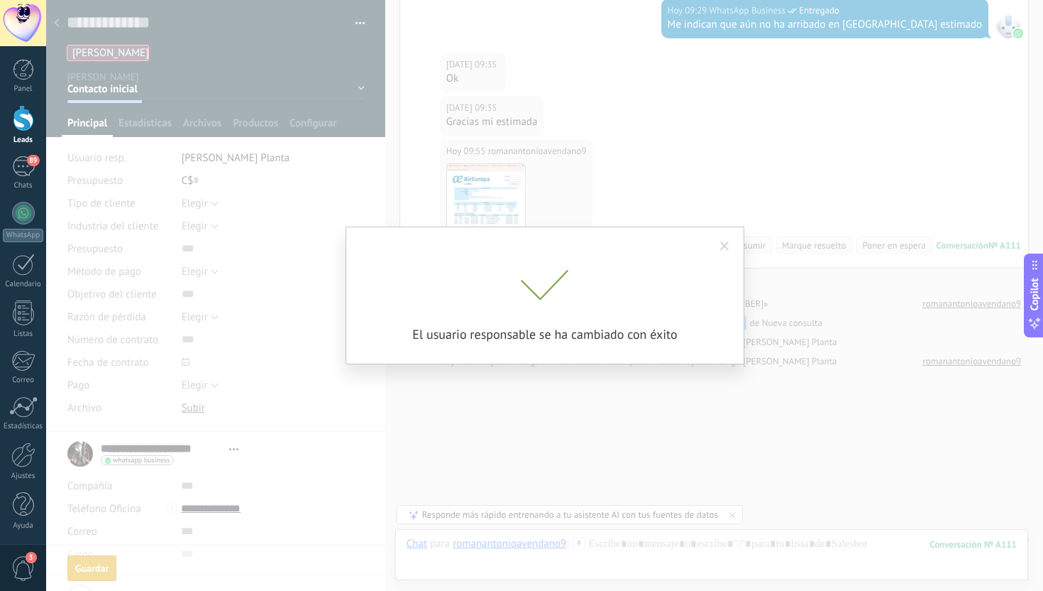
scroll to position [679, 0]
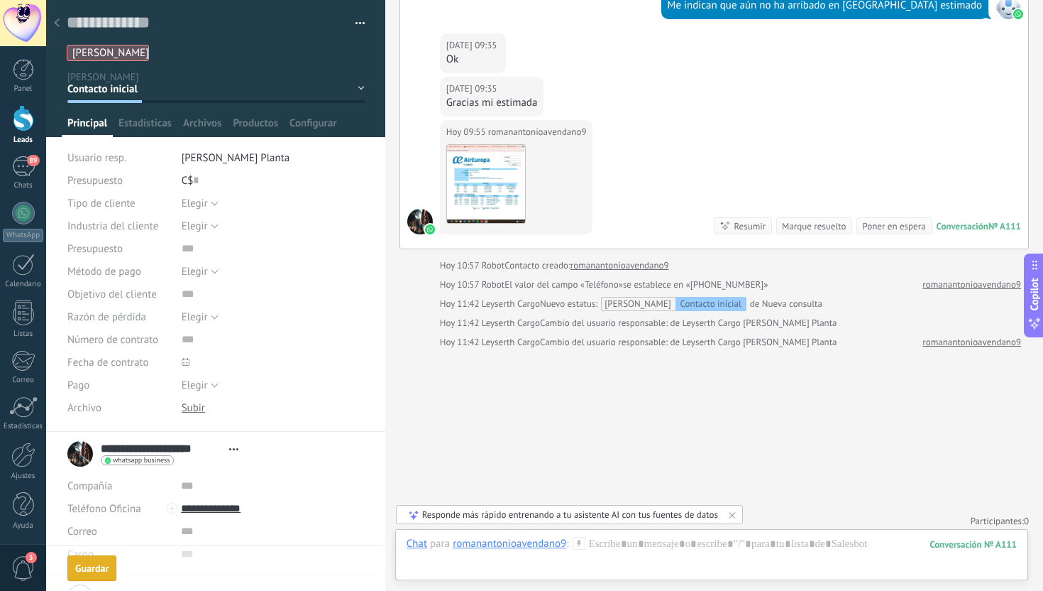
click at [60, 21] on div at bounding box center [57, 24] width 20 height 28
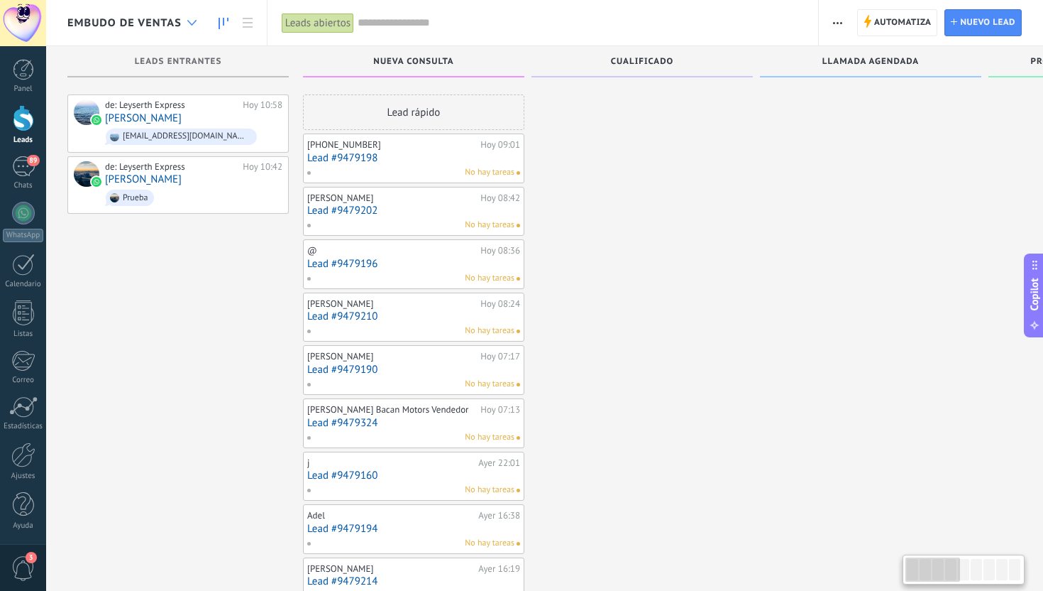
click at [192, 30] on div at bounding box center [191, 23] width 23 height 28
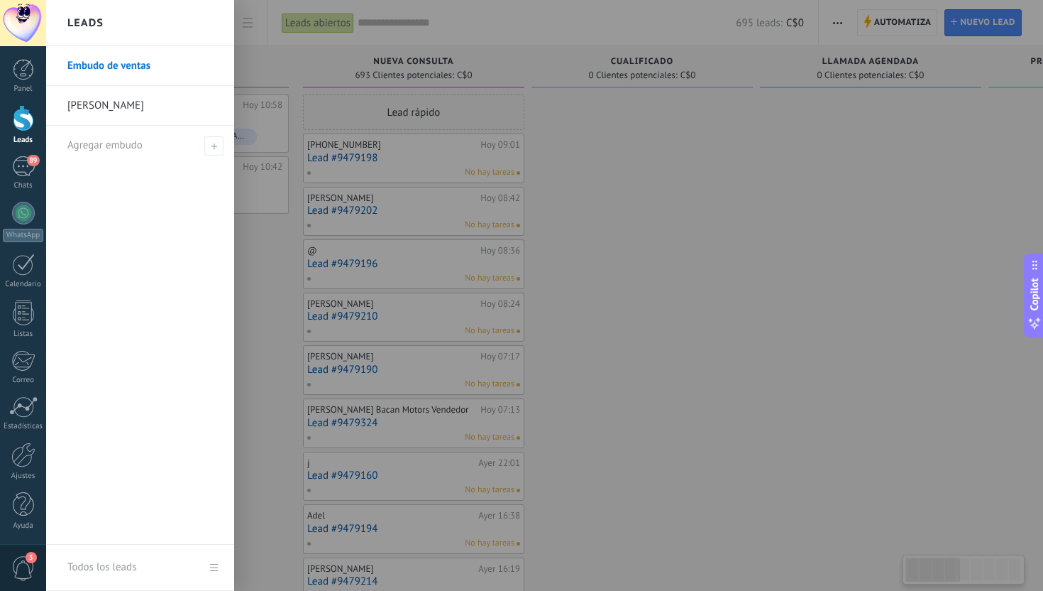
click at [121, 104] on link "[PERSON_NAME]" at bounding box center [143, 106] width 153 height 40
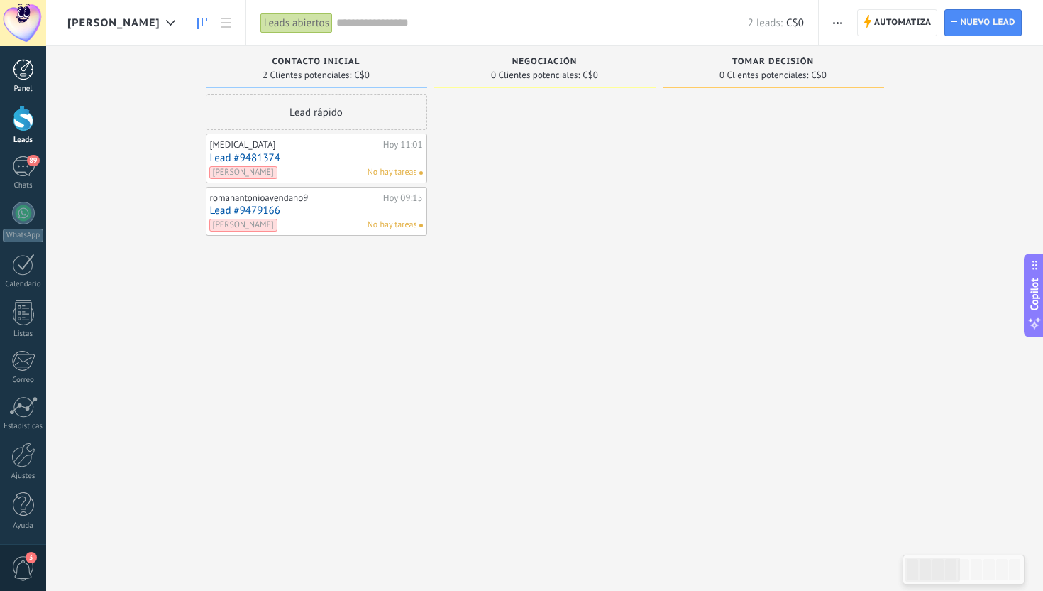
click at [30, 70] on div at bounding box center [23, 69] width 21 height 21
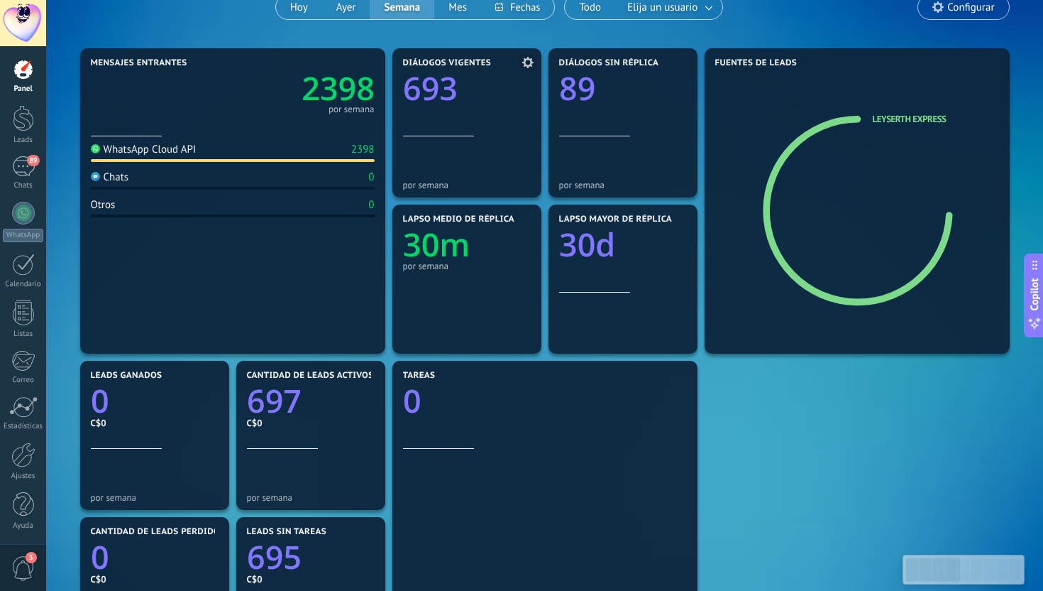
scroll to position [138, 0]
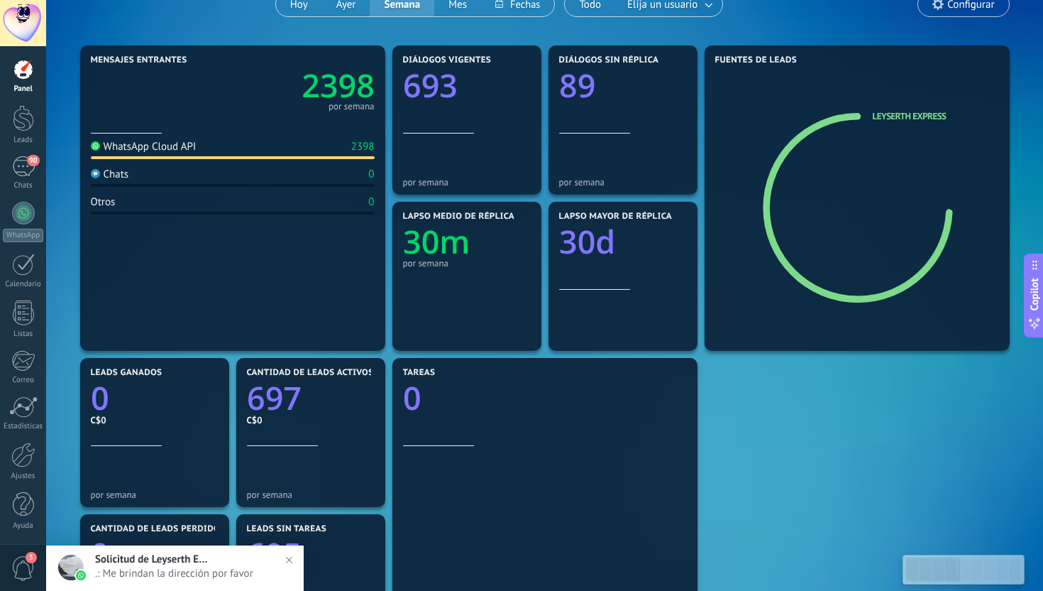
click at [153, 569] on span ".: Me brindan la dirección por favor" at bounding box center [189, 572] width 188 height 13
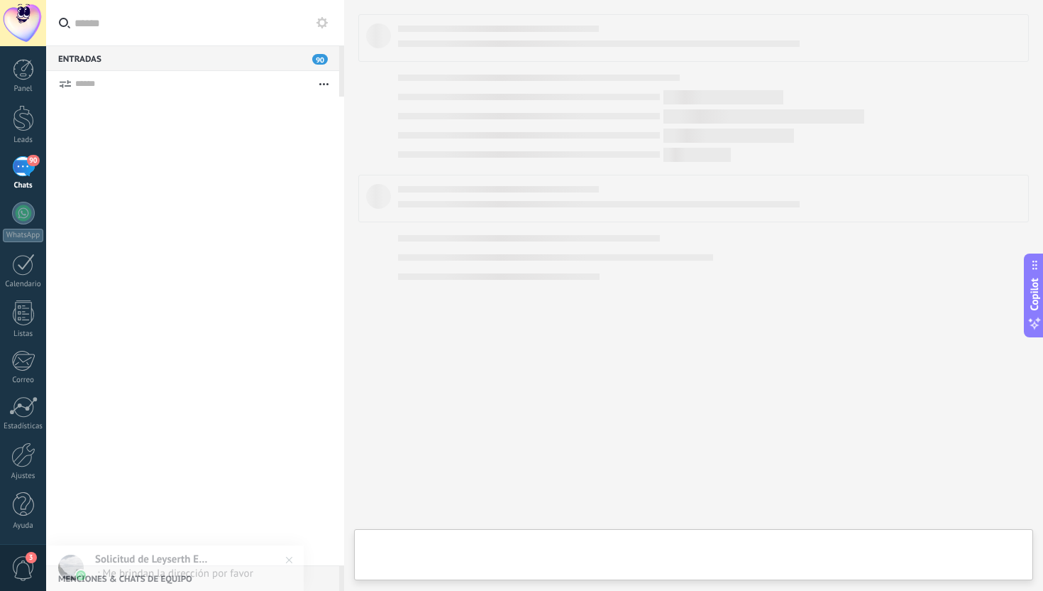
type textarea "**********"
